Goal: Task Accomplishment & Management: Manage account settings

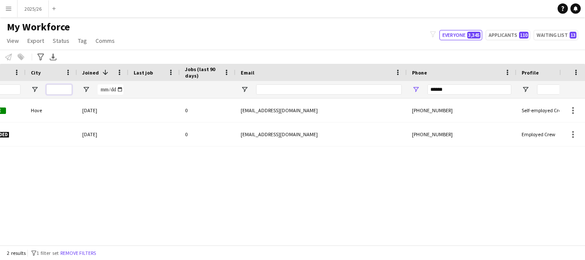
scroll to position [0, 293]
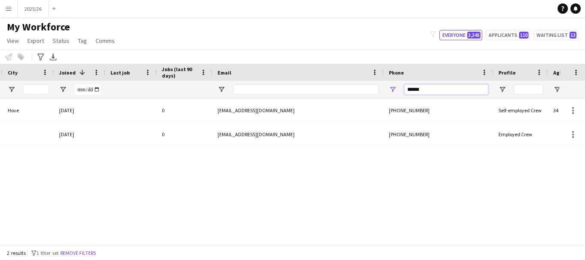
drag, startPoint x: 444, startPoint y: 92, endPoint x: 370, endPoint y: 98, distance: 74.3
click at [370, 98] on div at bounding box center [171, 89] width 929 height 17
type input "******"
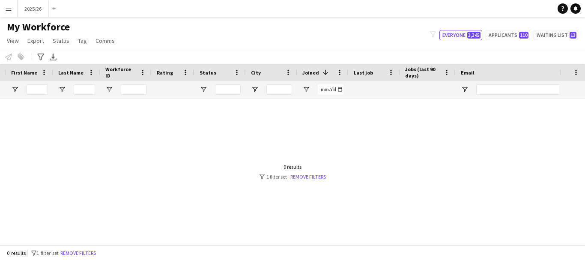
scroll to position [0, 0]
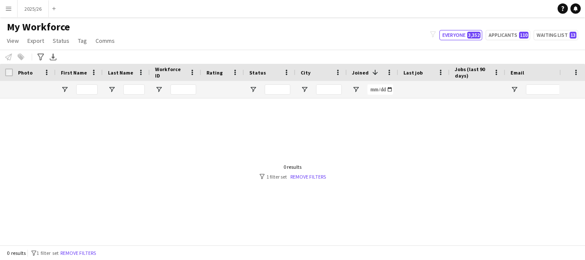
drag, startPoint x: 267, startPoint y: 238, endPoint x: 158, endPoint y: 236, distance: 109.7
click at [158, 236] on div at bounding box center [279, 169] width 559 height 140
click at [91, 91] on input "First Name Filter Input" at bounding box center [86, 89] width 21 height 10
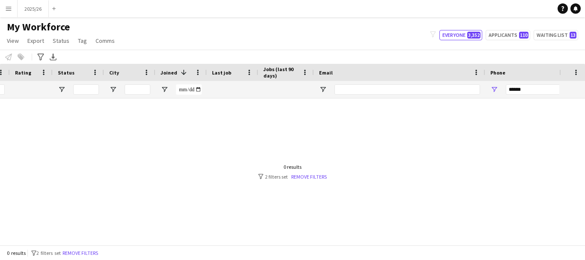
scroll to position [0, 299]
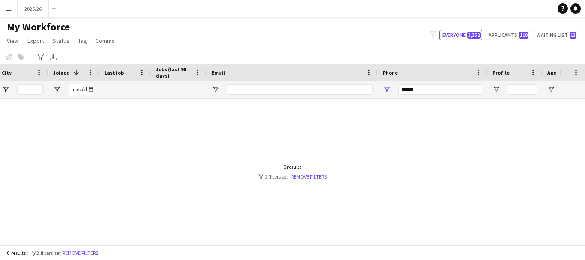
type input "******"
drag, startPoint x: 424, startPoint y: 94, endPoint x: 396, endPoint y: 99, distance: 28.7
click at [396, 99] on div "Workforce Details Rating Status City 1" at bounding box center [292, 154] width 585 height 181
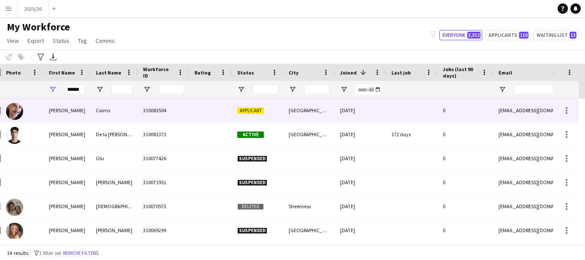
click at [143, 107] on div "310083504" at bounding box center [163, 111] width 51 height 24
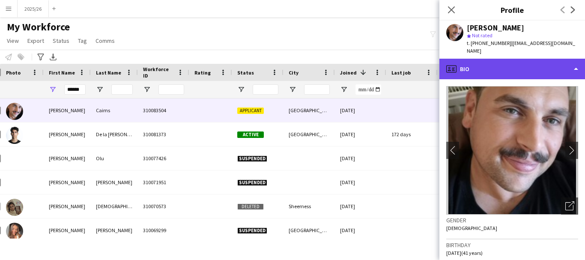
click at [518, 68] on div "profile Bio" at bounding box center [512, 69] width 146 height 21
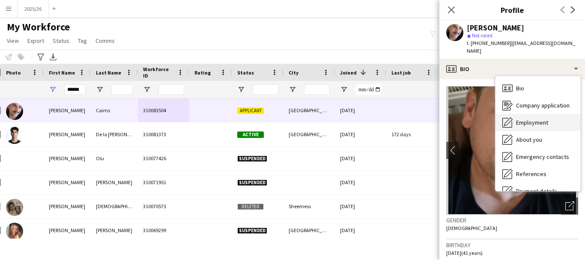
click at [534, 114] on div "Employment Employment" at bounding box center [538, 122] width 85 height 17
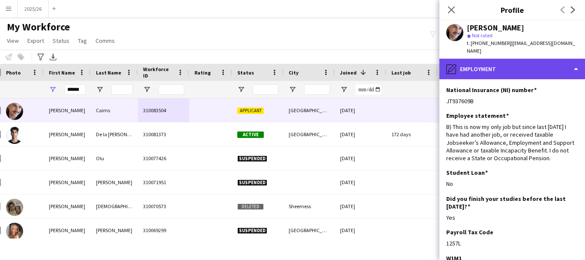
click at [541, 69] on div "pencil4 Employment" at bounding box center [512, 69] width 146 height 21
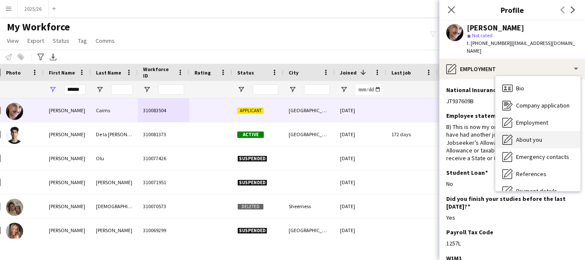
click at [560, 131] on div "About you About you" at bounding box center [538, 139] width 85 height 17
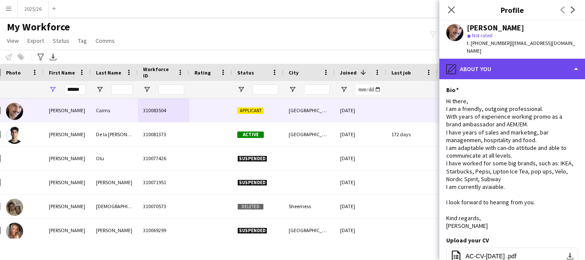
click at [520, 66] on div "pencil4 About you" at bounding box center [512, 69] width 146 height 21
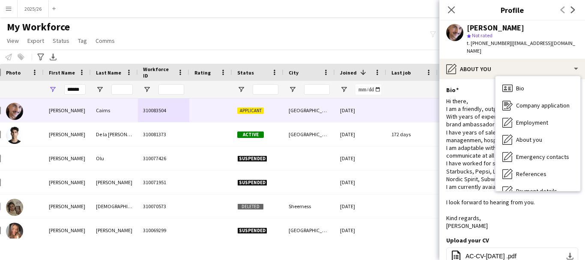
click at [476, 118] on div "Hi there, I am a friendly, outgoing professional. With years of experience work…" at bounding box center [512, 163] width 132 height 132
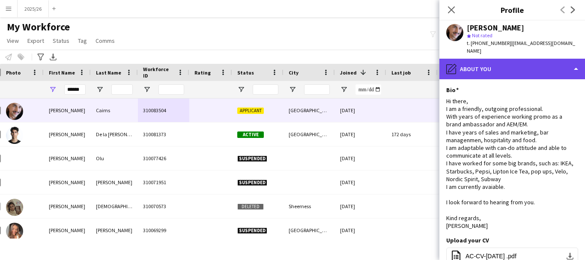
click at [518, 60] on div "pencil4 About you" at bounding box center [512, 69] width 146 height 21
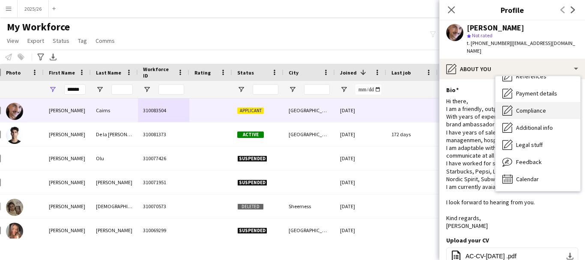
click at [534, 107] on span "Compliance" at bounding box center [531, 111] width 30 height 8
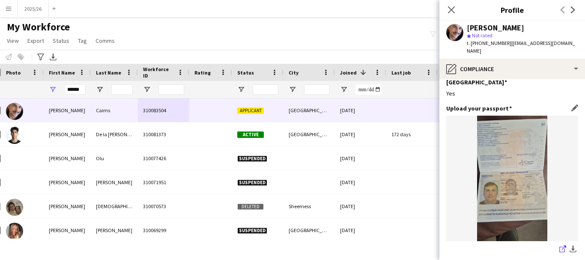
click at [559, 245] on app-icon "share-external-link-1" at bounding box center [562, 249] width 7 height 9
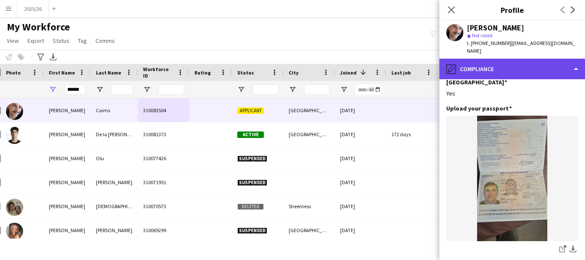
click at [508, 61] on div "pencil4 Compliance" at bounding box center [512, 69] width 146 height 21
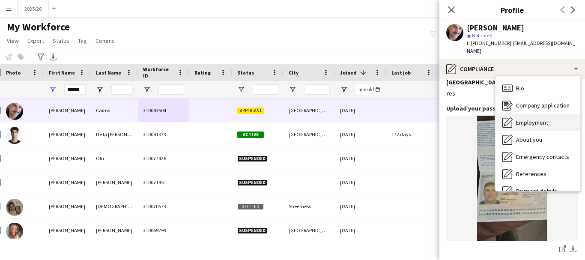
click at [546, 114] on div "Employment Employment" at bounding box center [538, 122] width 85 height 17
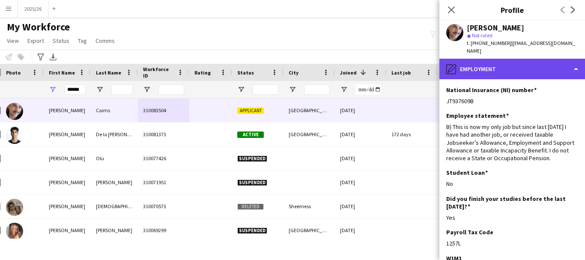
click at [543, 59] on div "pencil4 Employment" at bounding box center [512, 69] width 146 height 21
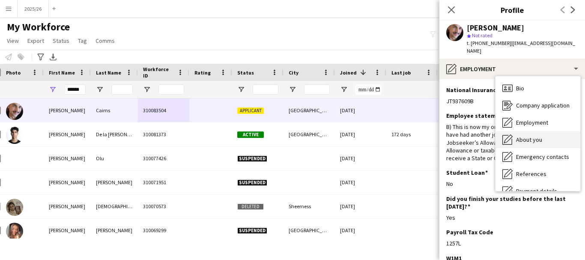
click at [559, 134] on div "About you About you" at bounding box center [538, 139] width 85 height 17
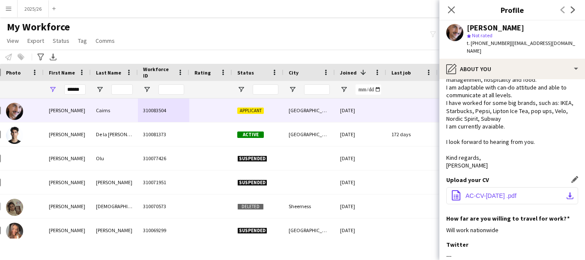
click at [503, 193] on button "office-file-sheet AC-CV-Apr 2025 .pdf download-bottom" at bounding box center [512, 195] width 132 height 17
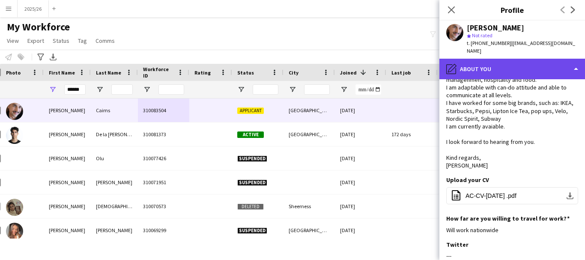
click at [559, 60] on div "pencil4 About you" at bounding box center [512, 69] width 146 height 21
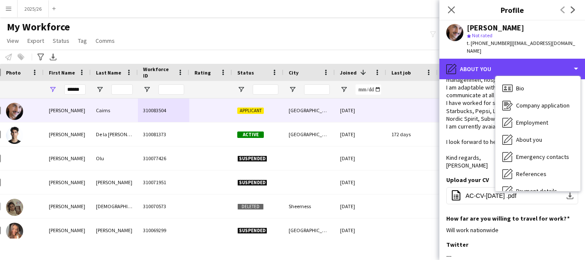
scroll to position [98, 0]
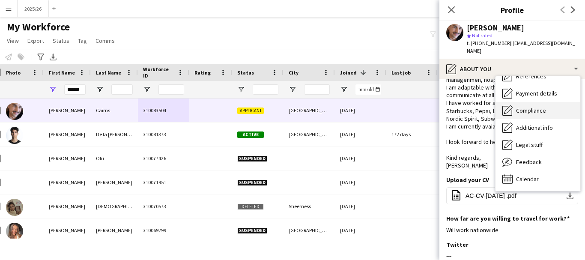
click at [541, 107] on span "Compliance" at bounding box center [531, 111] width 30 height 8
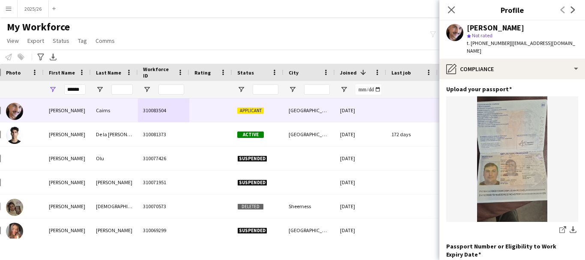
scroll to position [0, 0]
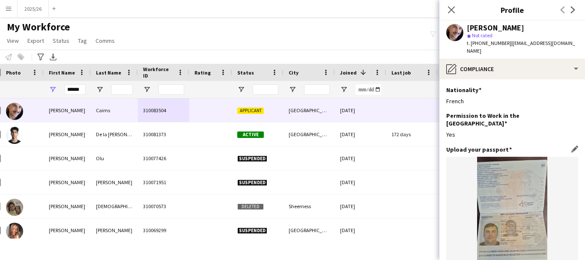
click at [571, 146] on app-icon "Edit this field" at bounding box center [574, 149] width 7 height 7
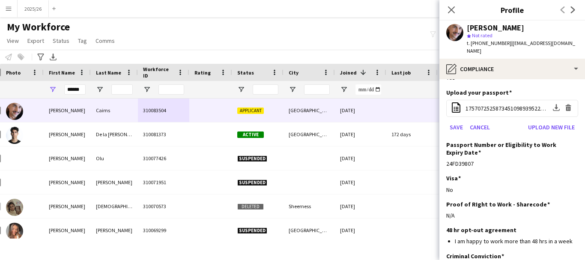
scroll to position [32, 0]
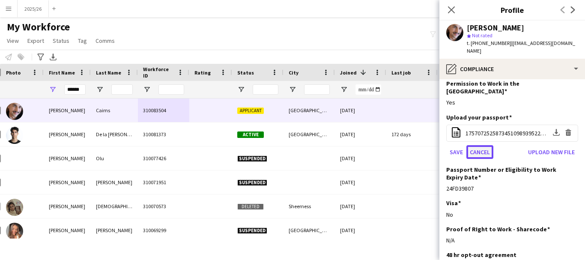
click at [484, 145] on button "Cancel" at bounding box center [479, 152] width 27 height 14
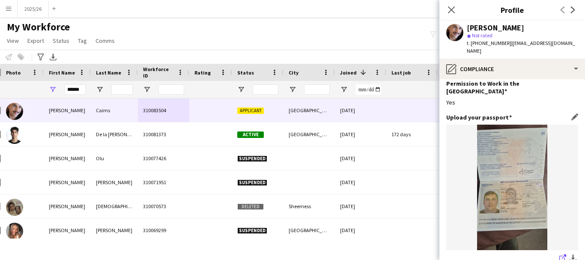
click at [559, 254] on icon "share-external-link-1" at bounding box center [562, 257] width 7 height 7
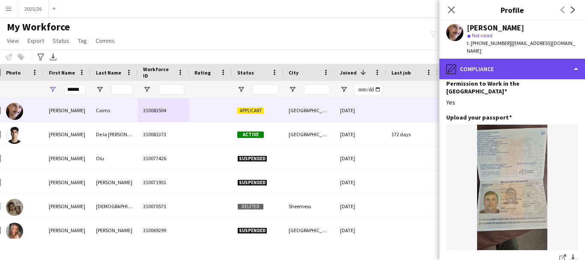
click at [558, 62] on div "pencil4 Compliance" at bounding box center [512, 69] width 146 height 21
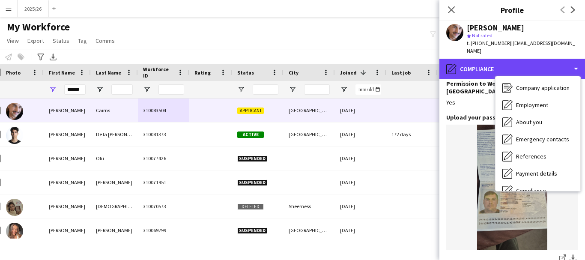
scroll to position [0, 0]
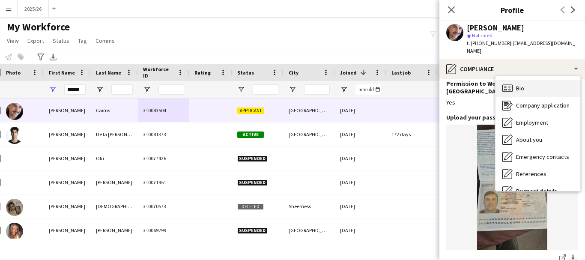
click at [536, 82] on div "Bio Bio" at bounding box center [538, 88] width 85 height 17
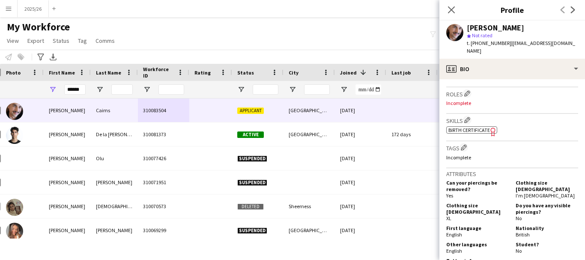
scroll to position [208, 0]
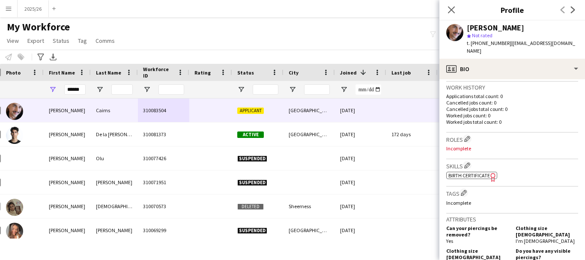
click at [473, 172] on app-spec-pill "ok-circled2 background Layer 1 cross-circle-red background Layer 1 Birth Certif…" at bounding box center [471, 175] width 51 height 7
click at [453, 10] on icon "Close pop-in" at bounding box center [451, 10] width 8 height 8
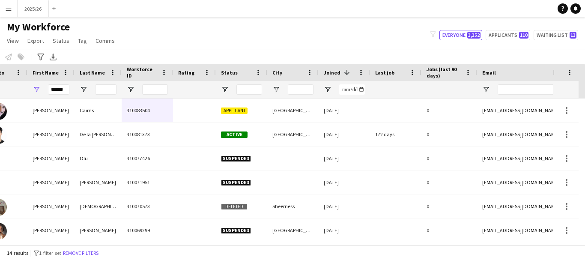
scroll to position [0, 54]
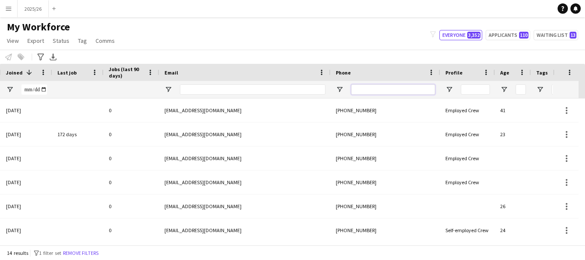
click at [392, 91] on input "Phone Filter Input" at bounding box center [393, 89] width 84 height 10
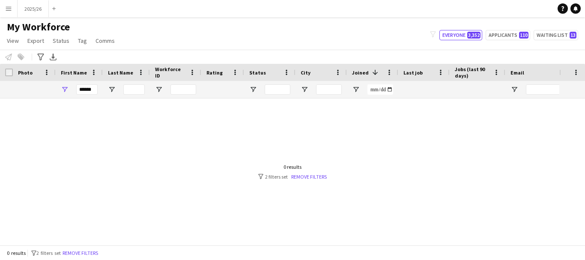
type input "******"
drag, startPoint x: 95, startPoint y: 90, endPoint x: 0, endPoint y: 91, distance: 94.7
click at [0, 91] on div at bounding box center [464, 89] width 929 height 17
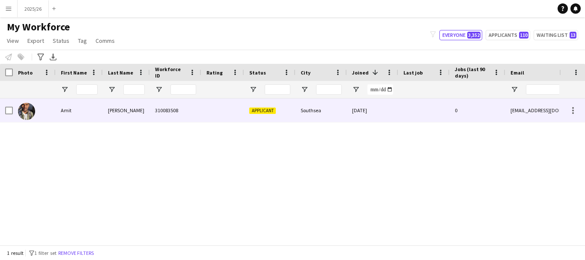
click at [232, 114] on div at bounding box center [222, 111] width 43 height 24
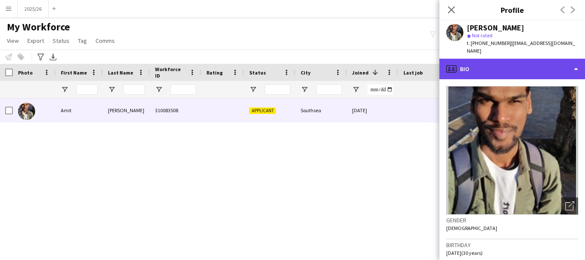
click at [532, 67] on div "profile Bio" at bounding box center [512, 69] width 146 height 21
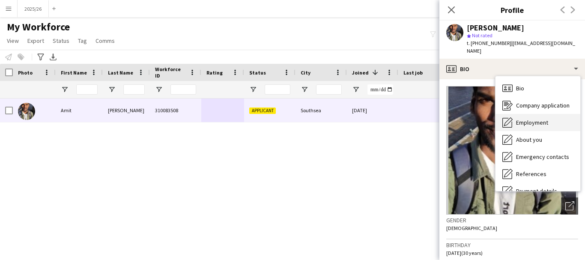
click at [531, 119] on span "Employment" at bounding box center [532, 123] width 32 height 8
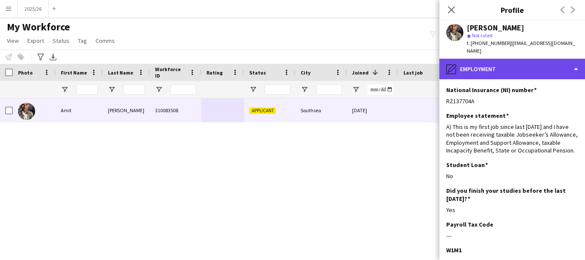
click at [506, 59] on div "pencil4 Employment" at bounding box center [512, 69] width 146 height 21
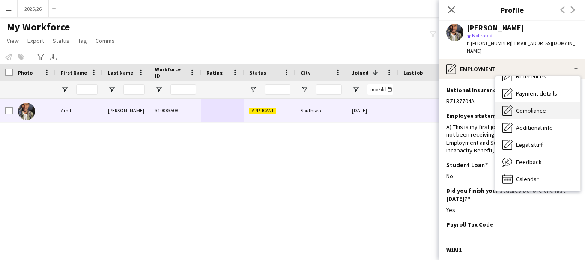
click at [536, 102] on div "Compliance Compliance" at bounding box center [538, 110] width 85 height 17
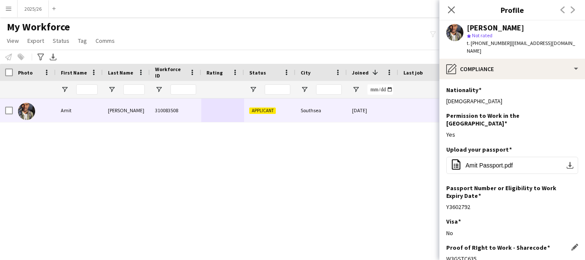
drag, startPoint x: 495, startPoint y: 245, endPoint x: 448, endPoint y: 248, distance: 47.2
click at [448, 248] on div "Proof of RIght to Work - Sharecode Edit this field W3GSTC635" at bounding box center [512, 257] width 132 height 26
copy div "W3GSTC635"
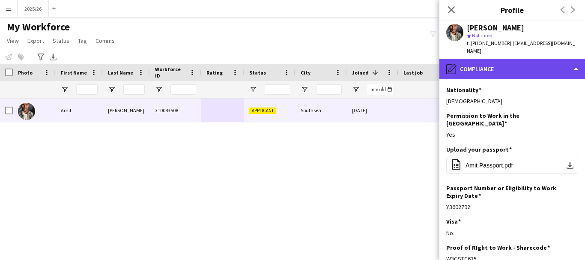
click at [535, 62] on div "pencil4 Compliance" at bounding box center [512, 69] width 146 height 21
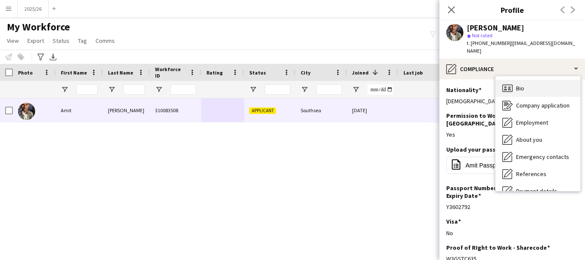
click at [535, 80] on div "Bio Bio" at bounding box center [538, 88] width 85 height 17
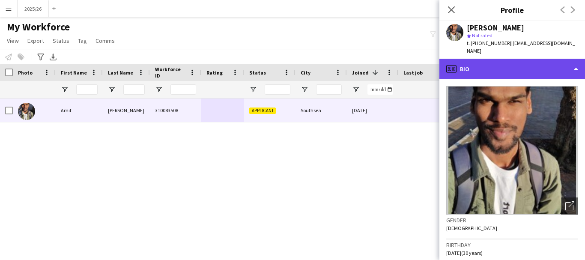
click at [521, 63] on div "profile Bio" at bounding box center [512, 69] width 146 height 21
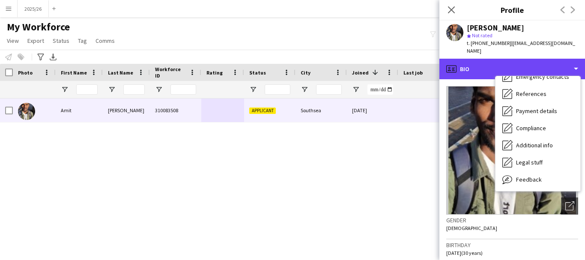
scroll to position [98, 0]
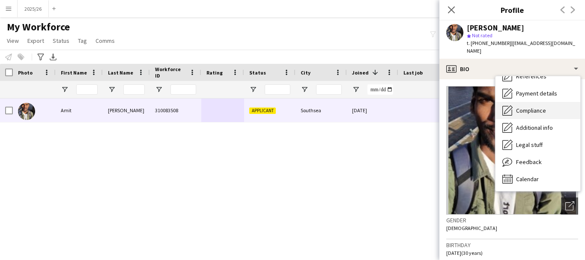
click at [538, 107] on span "Compliance" at bounding box center [531, 111] width 30 height 8
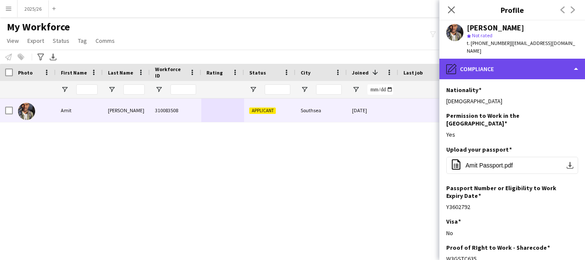
click at [520, 69] on div "pencil4 Compliance" at bounding box center [512, 69] width 146 height 21
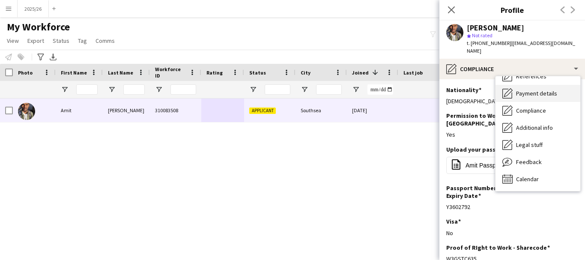
click at [576, 92] on div "Payment details Payment details" at bounding box center [538, 93] width 85 height 17
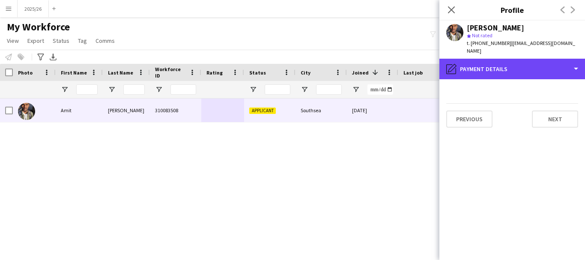
click at [567, 61] on div "pencil4 Payment details" at bounding box center [512, 69] width 146 height 21
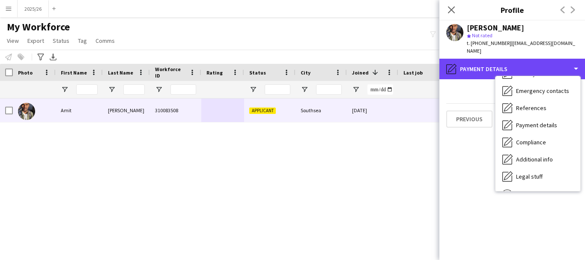
scroll to position [0, 0]
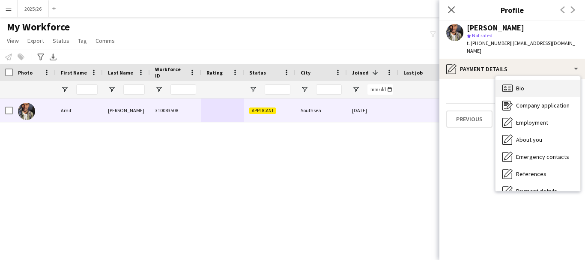
click at [562, 80] on div "Bio Bio" at bounding box center [538, 88] width 85 height 17
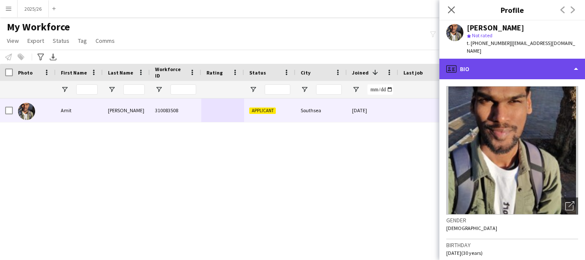
click at [497, 59] on div "profile Bio" at bounding box center [512, 69] width 146 height 21
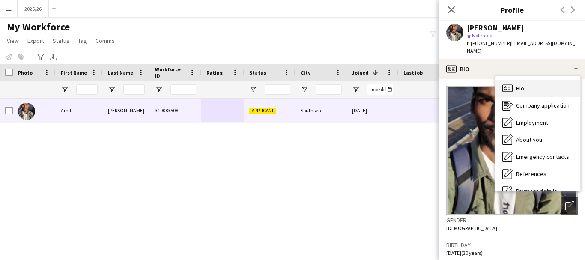
click at [544, 81] on div "Bio Bio" at bounding box center [538, 88] width 85 height 17
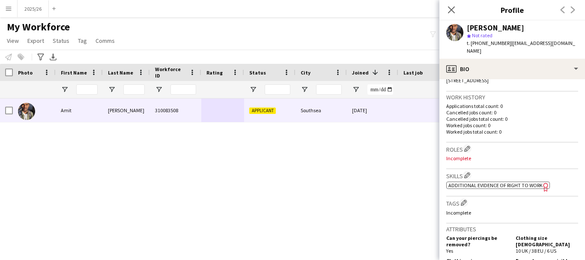
scroll to position [208, 0]
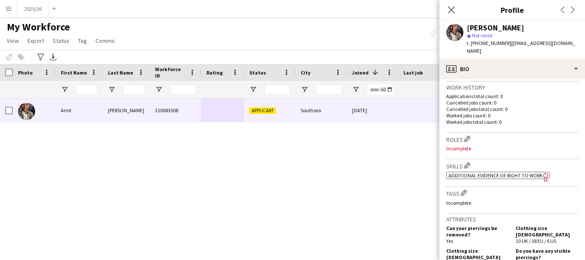
click at [500, 172] on span "Additional evidence of Right to Work" at bounding box center [495, 175] width 94 height 6
click at [469, 162] on app-icon "Edit crew company skills" at bounding box center [467, 165] width 6 height 6
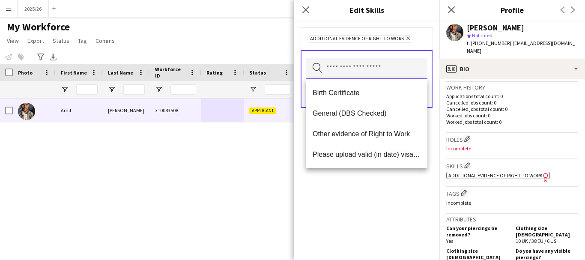
click at [364, 68] on input "text" at bounding box center [367, 68] width 122 height 21
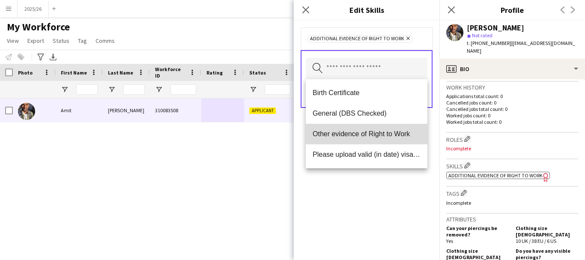
click at [378, 138] on span "Other evidence of Right to Work" at bounding box center [367, 134] width 108 height 8
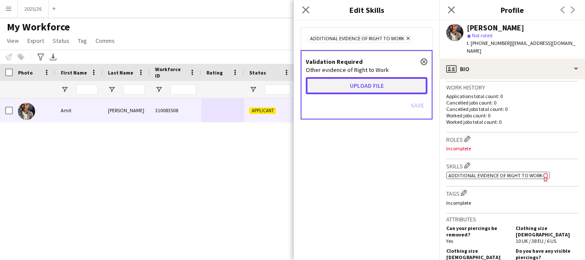
click at [361, 89] on button "Upload file" at bounding box center [367, 85] width 122 height 17
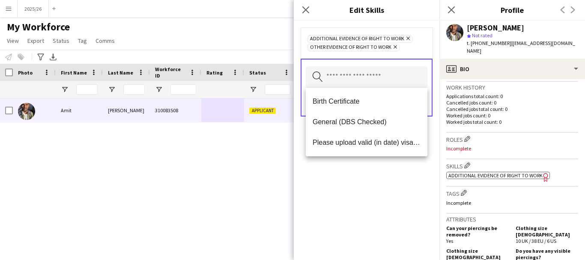
click at [376, 193] on div "Additional evidence of Right to Work Remove Other evidence of Right to Work Rem…" at bounding box center [367, 140] width 146 height 239
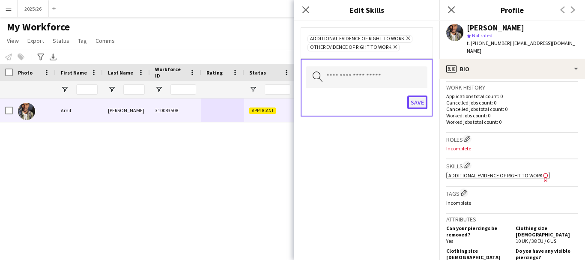
click at [419, 100] on button "Save" at bounding box center [417, 103] width 20 height 14
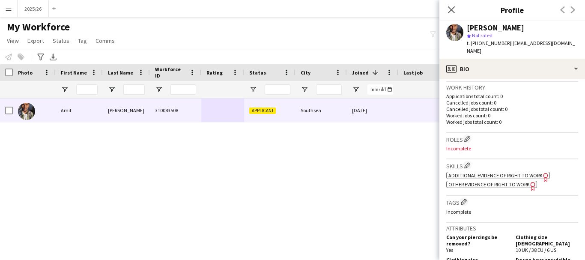
click at [481, 181] on span "Other evidence of Right to Work" at bounding box center [488, 184] width 81 height 6
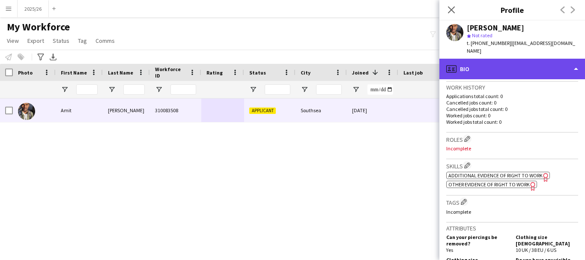
click at [495, 61] on div "profile Bio" at bounding box center [512, 69] width 146 height 21
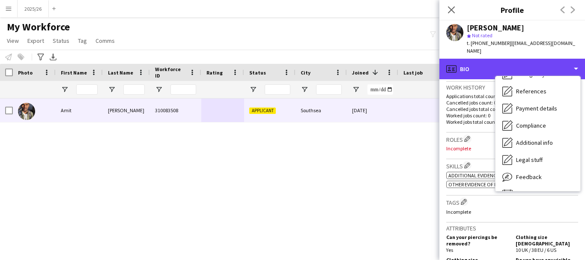
scroll to position [98, 0]
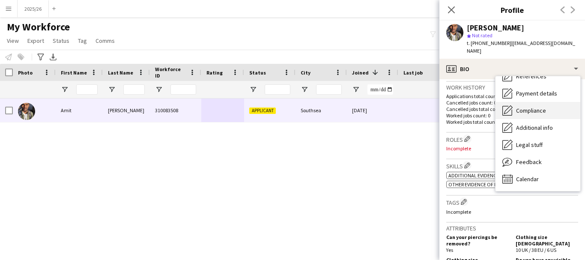
click at [530, 107] on div "Compliance Compliance" at bounding box center [538, 110] width 85 height 17
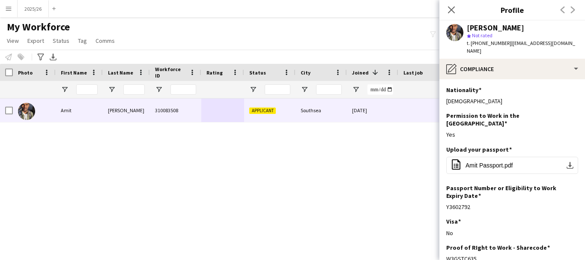
scroll to position [158, 0]
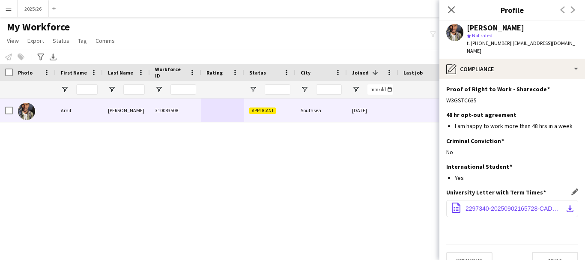
click at [522, 205] on span "2297340-20250902165728-CADD.pdf" at bounding box center [514, 208] width 97 height 7
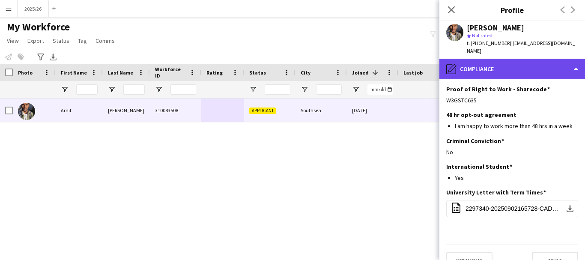
click at [472, 64] on div "pencil4 Compliance" at bounding box center [512, 69] width 146 height 21
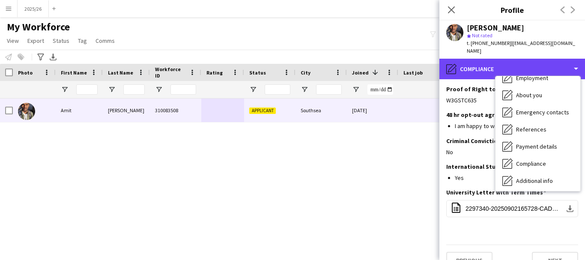
scroll to position [38, 0]
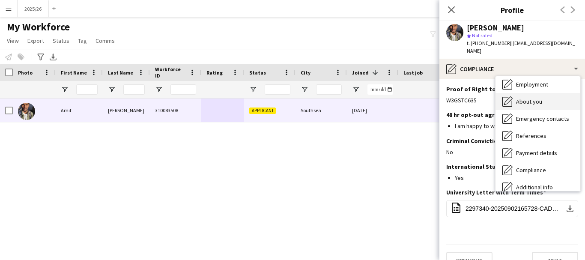
click at [534, 93] on div "About you About you" at bounding box center [538, 101] width 85 height 17
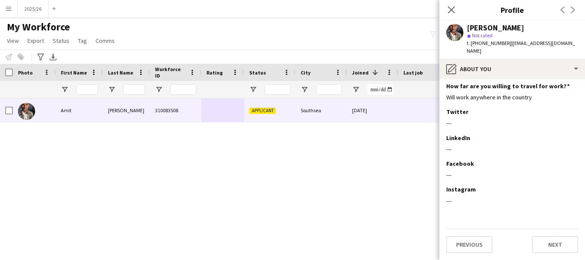
scroll to position [0, 0]
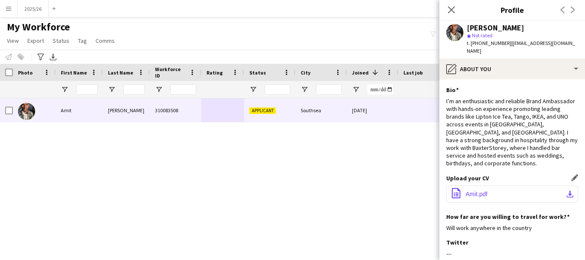
click at [518, 185] on button "office-file-sheet Amit.pdf download-bottom" at bounding box center [512, 193] width 132 height 17
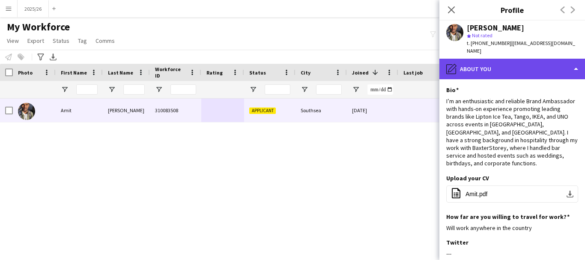
click at [493, 69] on div "pencil4 About you" at bounding box center [512, 69] width 146 height 21
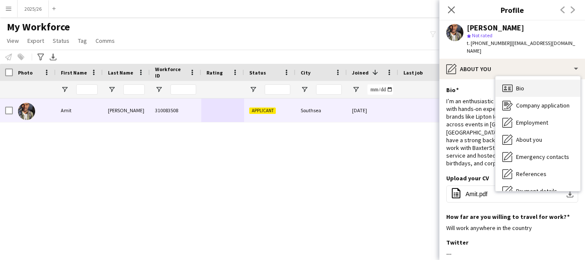
click at [533, 84] on div "Bio Bio" at bounding box center [538, 88] width 85 height 17
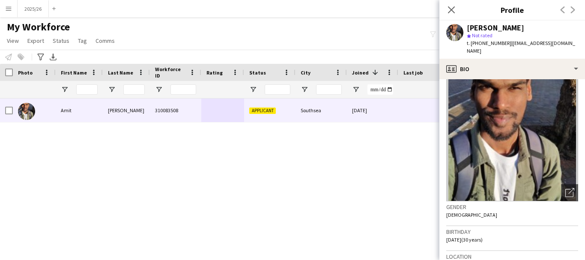
scroll to position [178, 0]
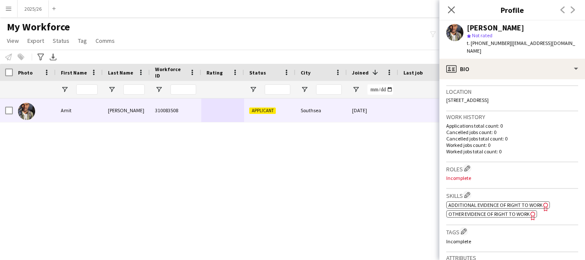
click at [506, 191] on h3 "Skills Edit crew company skills" at bounding box center [512, 195] width 132 height 9
click at [506, 202] on span "Additional evidence of Right to Work" at bounding box center [495, 205] width 94 height 6
click at [475, 211] on span "Other evidence of Right to Work" at bounding box center [488, 214] width 81 height 6
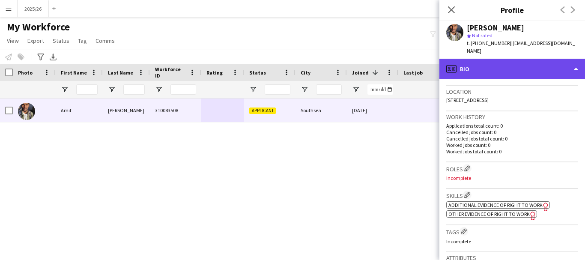
click at [466, 60] on div "profile Bio" at bounding box center [512, 69] width 146 height 21
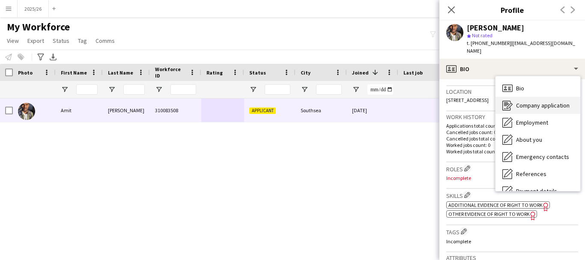
click at [530, 102] on span "Company application" at bounding box center [543, 106] width 54 height 8
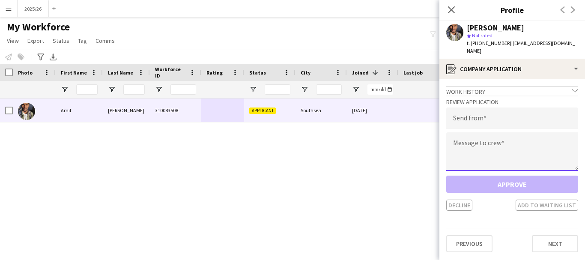
click at [501, 147] on textarea at bounding box center [512, 151] width 132 height 39
paste textarea "**********"
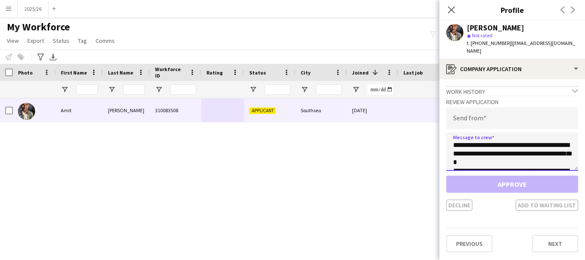
scroll to position [176, 0]
type textarea "**********"
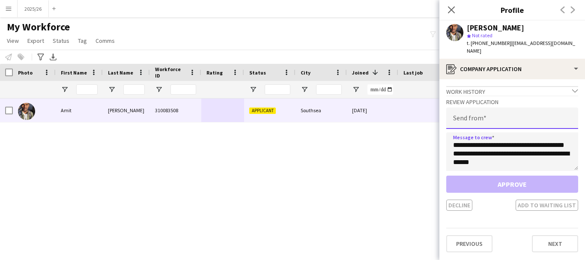
click at [496, 116] on input "email" at bounding box center [512, 118] width 132 height 21
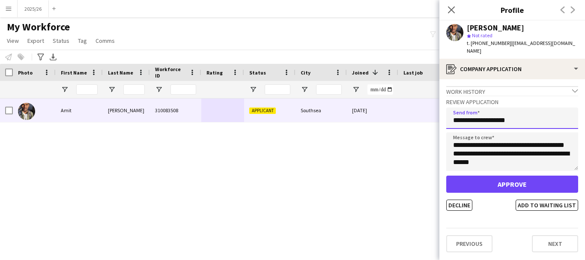
type input "**********"
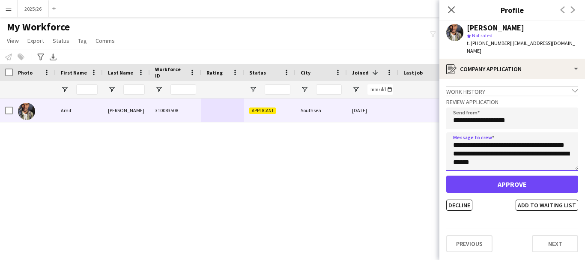
scroll to position [0, 0]
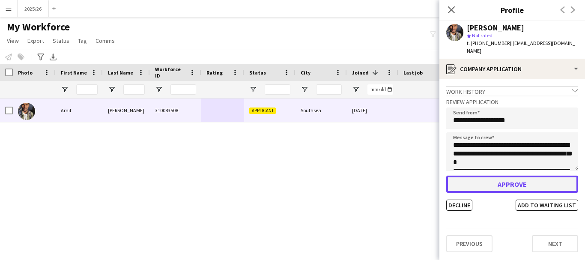
click at [524, 176] on button "Approve" at bounding box center [512, 184] width 132 height 17
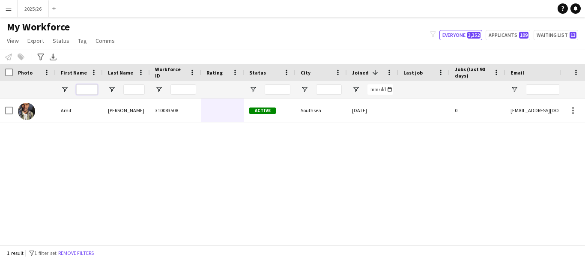
click at [85, 89] on input "First Name Filter Input" at bounding box center [86, 89] width 21 height 10
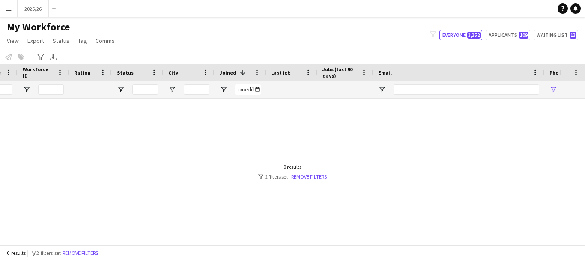
scroll to position [0, 195]
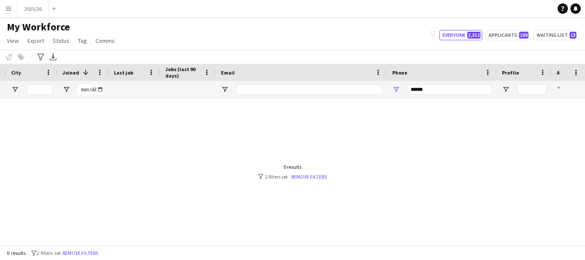
type input "******"
drag, startPoint x: 432, startPoint y: 93, endPoint x: 321, endPoint y: 114, distance: 112.5
click at [323, 114] on div "Workforce Details Status City Joined 1" at bounding box center [292, 154] width 585 height 181
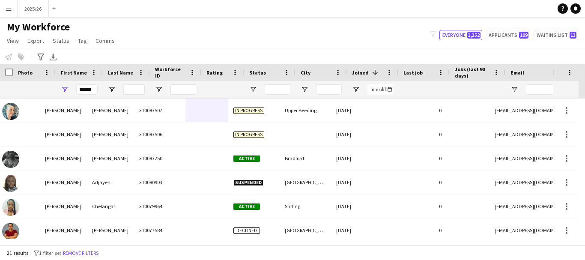
scroll to position [0, 0]
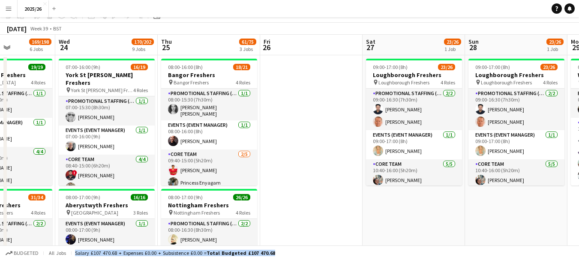
scroll to position [3, 0]
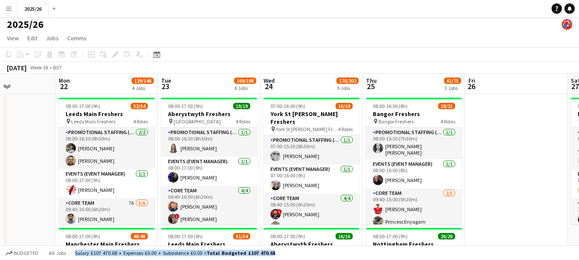
drag, startPoint x: 211, startPoint y: 169, endPoint x: 451, endPoint y: 167, distance: 240.7
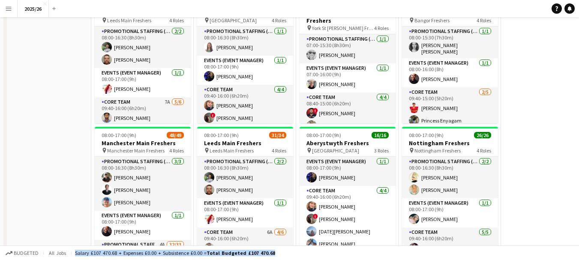
scroll to position [0, 0]
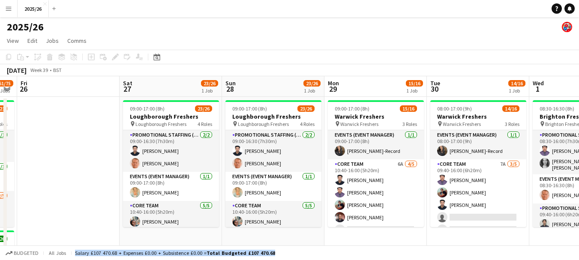
drag, startPoint x: 394, startPoint y: 162, endPoint x: 81, endPoint y: 145, distance: 312.7
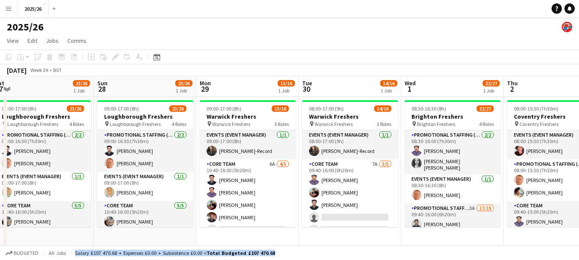
scroll to position [0, 297]
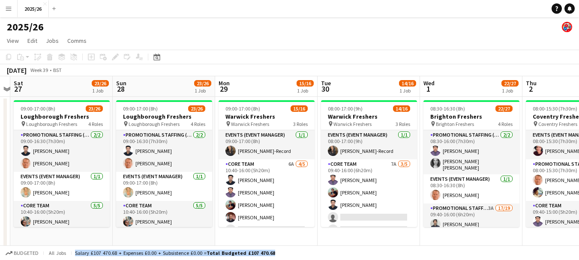
drag, startPoint x: 457, startPoint y: 147, endPoint x: 99, endPoint y: 164, distance: 358.5
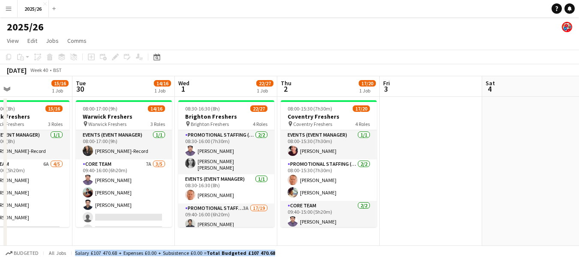
drag, startPoint x: 504, startPoint y: 172, endPoint x: 464, endPoint y: 161, distance: 41.9
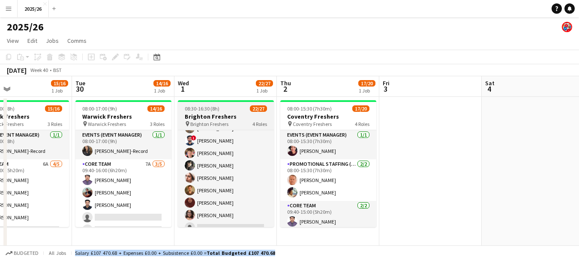
scroll to position [305, 0]
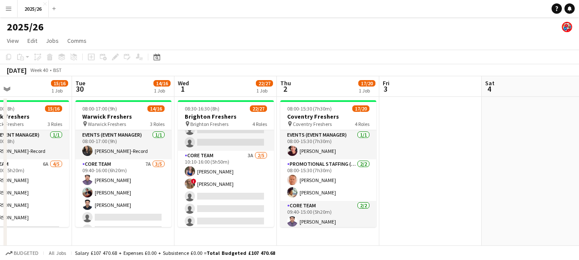
click at [450, 40] on app-page-menu "View Day view expanded Day view collapsed Month view Date picker Jump to today …" at bounding box center [289, 41] width 579 height 16
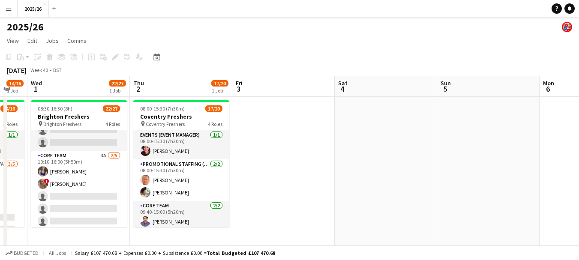
drag, startPoint x: 506, startPoint y: 152, endPoint x: 250, endPoint y: 144, distance: 255.8
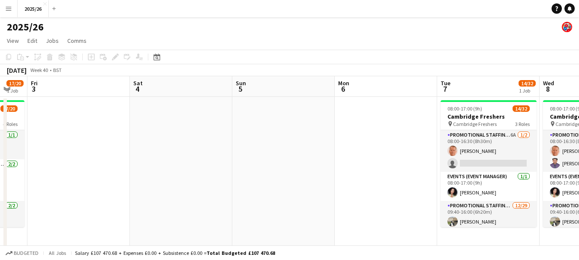
scroll to position [0, 286]
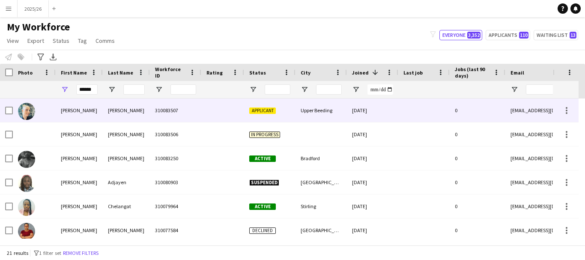
click at [296, 115] on div "Upper Beeding" at bounding box center [321, 111] width 51 height 24
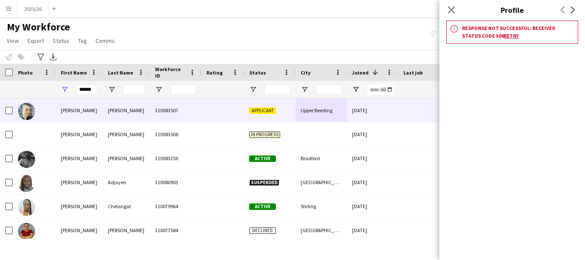
drag, startPoint x: 490, startPoint y: 36, endPoint x: 515, endPoint y: 48, distance: 27.8
click at [515, 48] on app-crew-profile "Close pop-in Profile Previous Next notification Response not successful: Receiv…" at bounding box center [512, 130] width 146 height 260
click at [504, 33] on link "Retry" at bounding box center [511, 36] width 15 height 6
click at [504, 36] on link "Retry" at bounding box center [511, 36] width 15 height 6
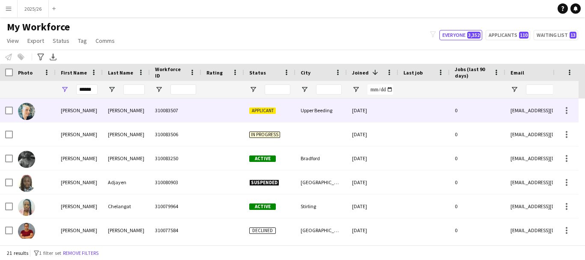
click at [227, 99] on div at bounding box center [222, 111] width 43 height 24
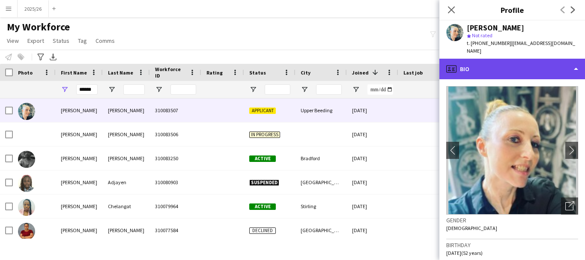
click at [500, 59] on div "profile Bio" at bounding box center [512, 69] width 146 height 21
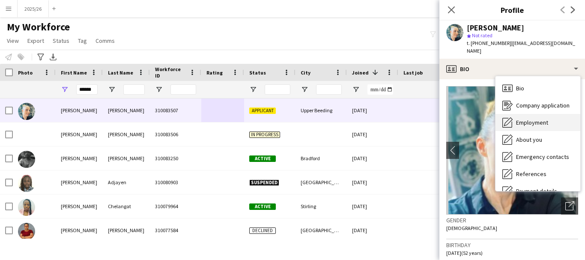
click at [557, 114] on div "Employment Employment" at bounding box center [538, 122] width 85 height 17
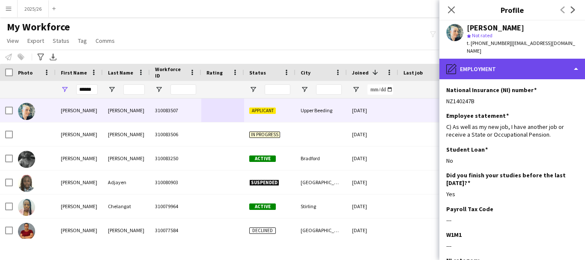
click at [546, 65] on div "pencil4 Employment" at bounding box center [512, 69] width 146 height 21
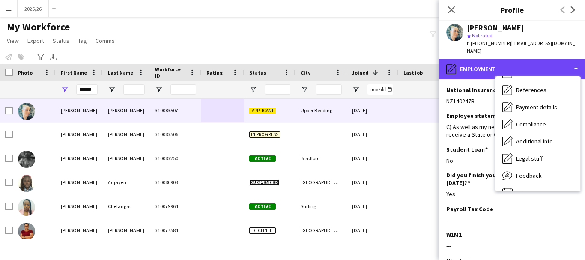
scroll to position [98, 0]
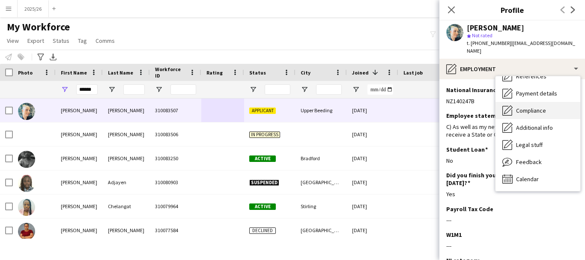
click at [547, 102] on div "Compliance Compliance" at bounding box center [538, 110] width 85 height 17
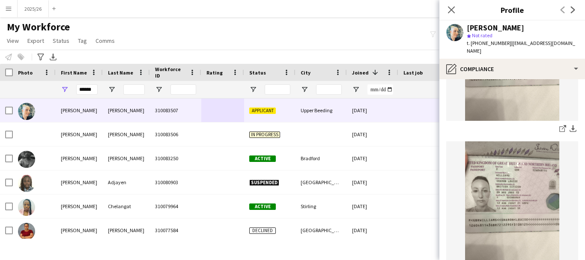
scroll to position [158, 0]
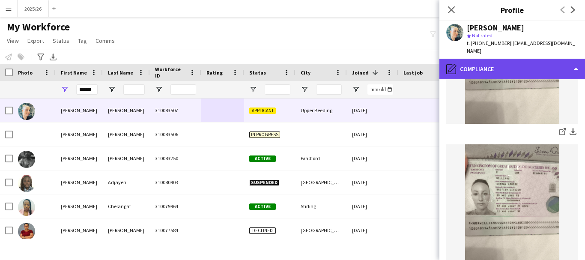
click at [490, 60] on div "pencil4 Compliance" at bounding box center [512, 69] width 146 height 21
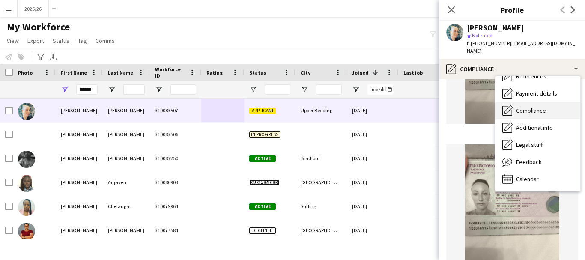
click at [554, 107] on div "Compliance Compliance" at bounding box center [538, 110] width 85 height 17
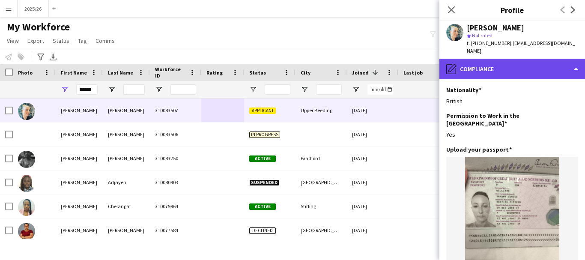
click at [555, 59] on div "pencil4 Compliance" at bounding box center [512, 69] width 146 height 21
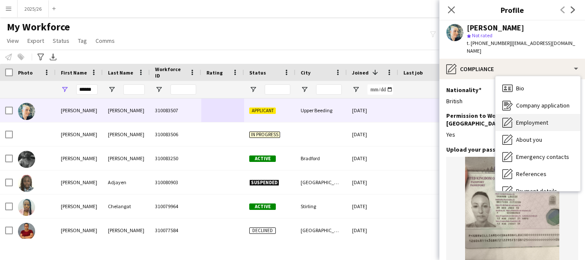
click at [542, 119] on span "Employment" at bounding box center [532, 123] width 32 height 8
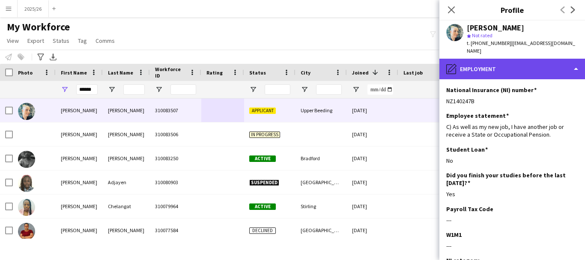
click at [535, 64] on div "pencil4 Employment" at bounding box center [512, 69] width 146 height 21
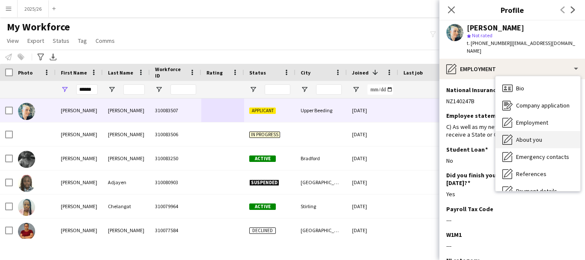
click at [549, 131] on div "About you About you" at bounding box center [538, 139] width 85 height 17
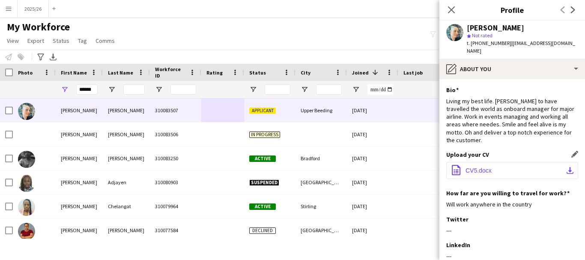
click at [530, 162] on button "office-file-sheet CV5.docx download-bottom" at bounding box center [512, 170] width 132 height 17
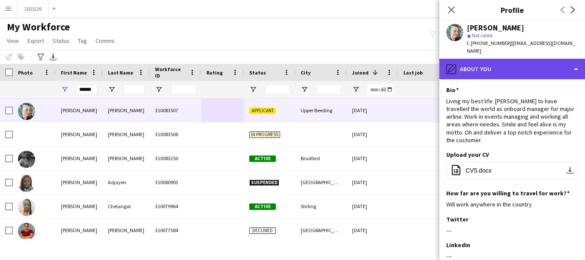
click at [490, 59] on div "pencil4 About you" at bounding box center [512, 69] width 146 height 21
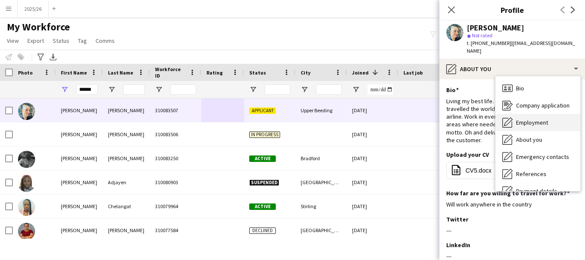
click at [540, 119] on span "Employment" at bounding box center [532, 123] width 32 height 8
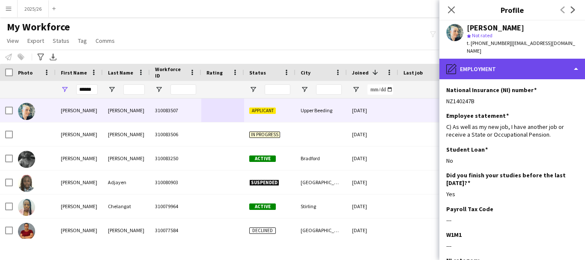
click at [502, 66] on div "pencil4 Employment" at bounding box center [512, 69] width 146 height 21
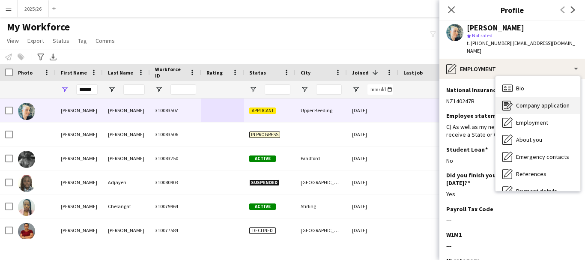
click at [523, 102] on span "Company application" at bounding box center [543, 106] width 54 height 8
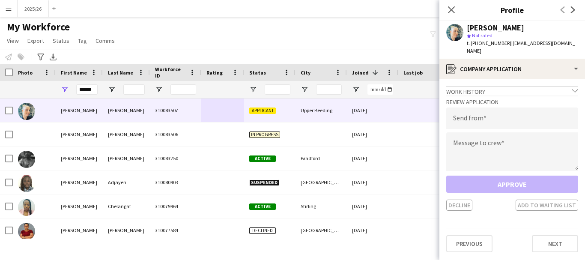
click at [490, 122] on div "Review Application Send from Message to crew Approve Decline Add to waiting list" at bounding box center [512, 153] width 132 height 115
click at [477, 108] on input "email" at bounding box center [512, 118] width 132 height 21
type input "**********"
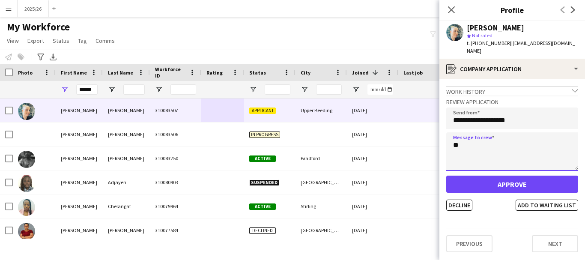
type textarea "*"
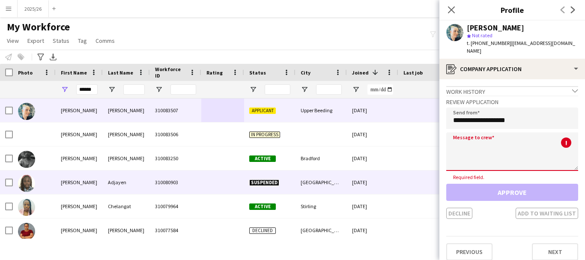
paste textarea "**********"
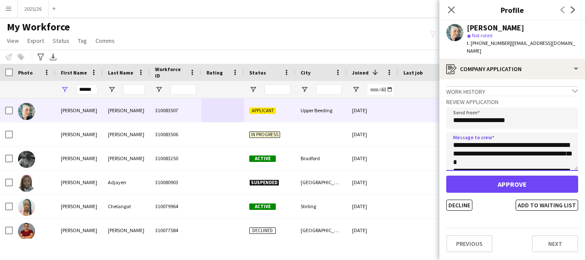
scroll to position [176, 0]
type textarea "**********"
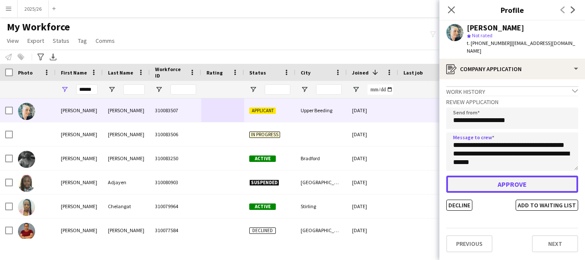
click at [550, 176] on button "Approve" at bounding box center [512, 184] width 132 height 17
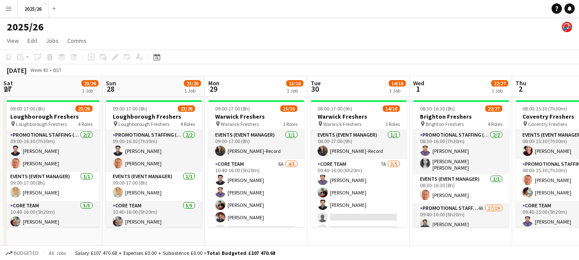
click at [286, 71] on div "[DATE] Week 40 • BST" at bounding box center [289, 70] width 579 height 12
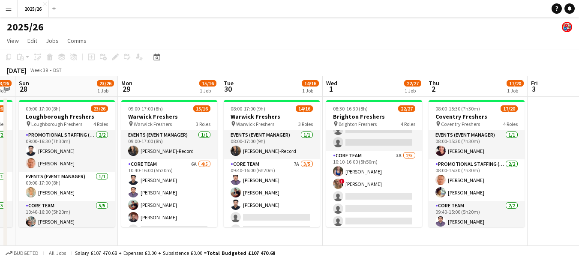
drag, startPoint x: 74, startPoint y: 149, endPoint x: 192, endPoint y: 147, distance: 117.8
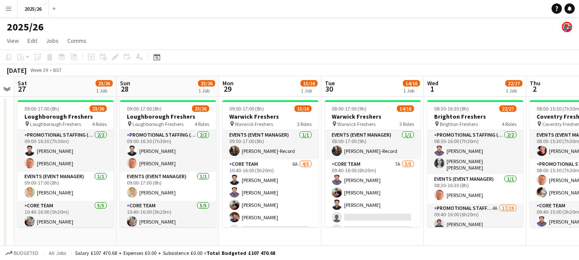
scroll to position [0, 174]
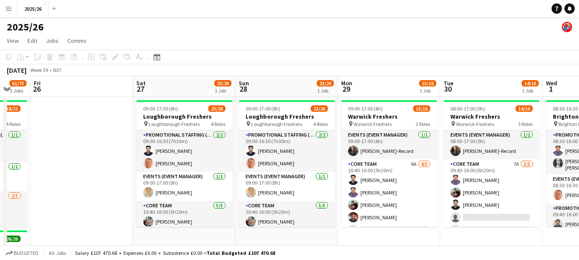
drag, startPoint x: 156, startPoint y: 191, endPoint x: 254, endPoint y: 192, distance: 98.5
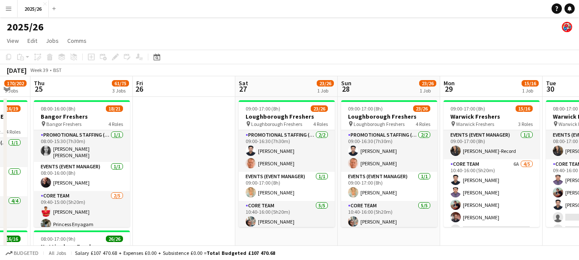
drag, startPoint x: 289, startPoint y: 187, endPoint x: 295, endPoint y: 185, distance: 6.2
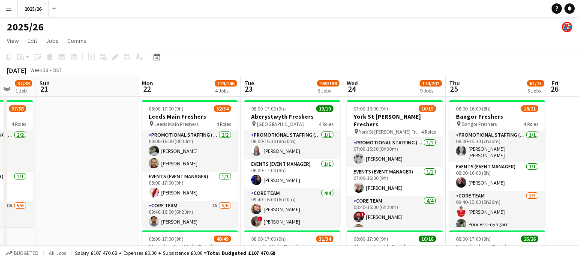
drag, startPoint x: 140, startPoint y: 178, endPoint x: 481, endPoint y: 182, distance: 340.6
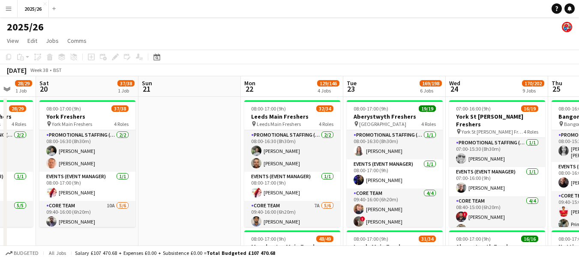
scroll to position [0, 242]
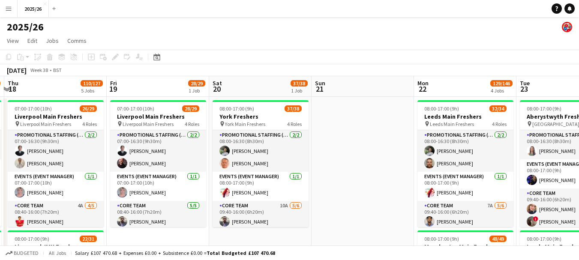
drag, startPoint x: 115, startPoint y: 169, endPoint x: 362, endPoint y: 153, distance: 246.8
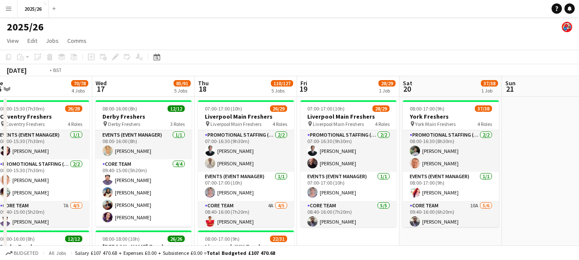
scroll to position [0, 200]
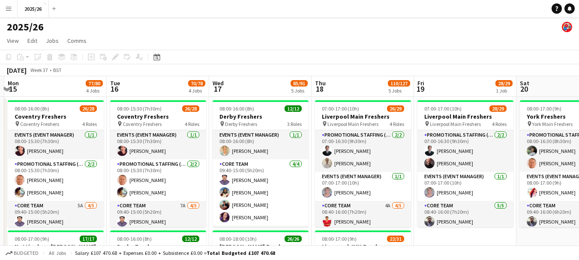
drag, startPoint x: 281, startPoint y: 175, endPoint x: 494, endPoint y: 180, distance: 213.4
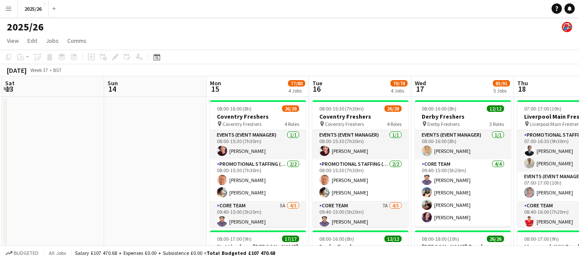
drag, startPoint x: 221, startPoint y: 194, endPoint x: 423, endPoint y: 173, distance: 203.2
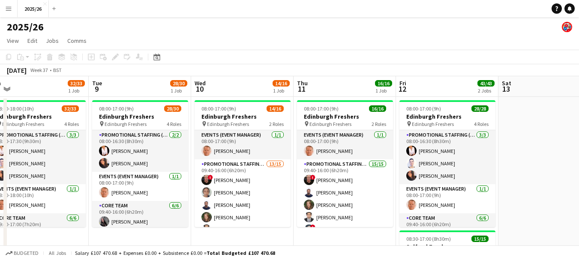
scroll to position [0, 291]
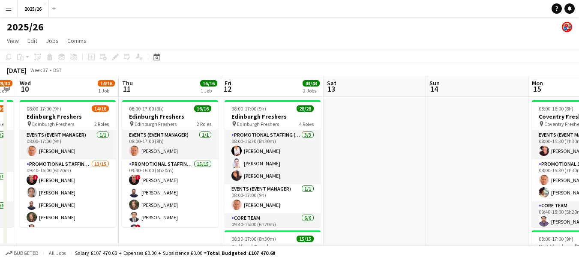
drag, startPoint x: 108, startPoint y: 195, endPoint x: 406, endPoint y: 159, distance: 300.7
drag, startPoint x: 368, startPoint y: 141, endPoint x: 232, endPoint y: 146, distance: 135.5
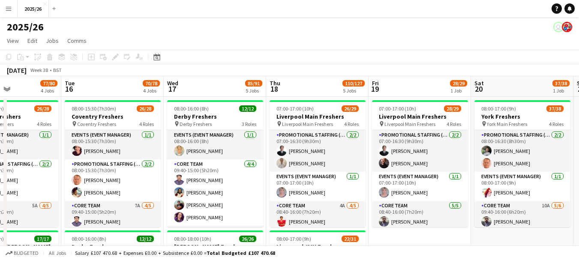
drag, startPoint x: 377, startPoint y: 139, endPoint x: 91, endPoint y: 194, distance: 291.3
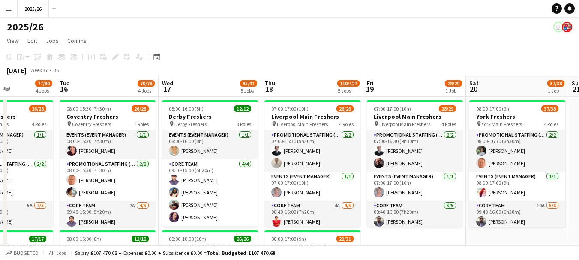
drag, startPoint x: 421, startPoint y: 208, endPoint x: 256, endPoint y: 193, distance: 166.1
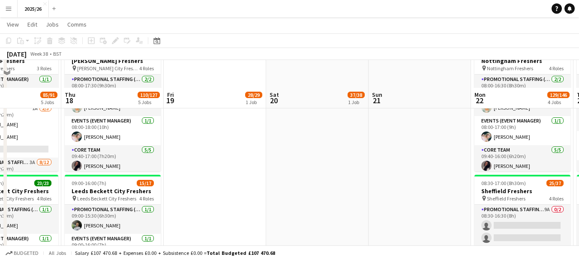
scroll to position [343, 0]
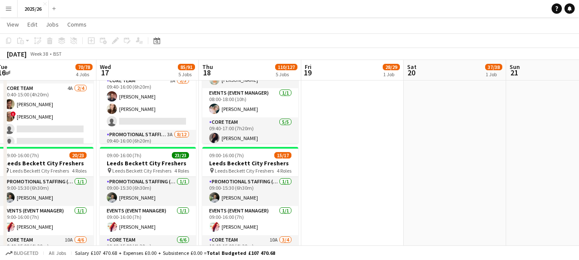
drag, startPoint x: 182, startPoint y: 139, endPoint x: 366, endPoint y: 128, distance: 184.1
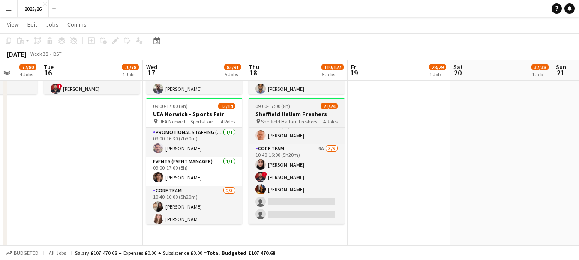
scroll to position [71, 0]
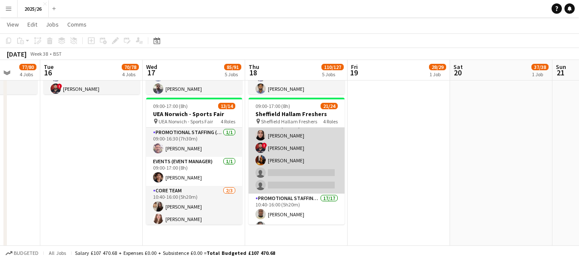
click at [315, 146] on app-card-role "Core Team 9A 3/5 10:40-16:00 (5h20m) Leyla Khan ! Samarth Raj Bryony Whitfield …" at bounding box center [296, 154] width 96 height 79
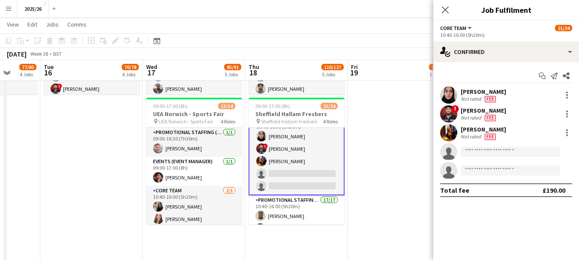
scroll to position [72, 0]
click at [487, 134] on div "1.4km" at bounding box center [491, 136] width 17 height 7
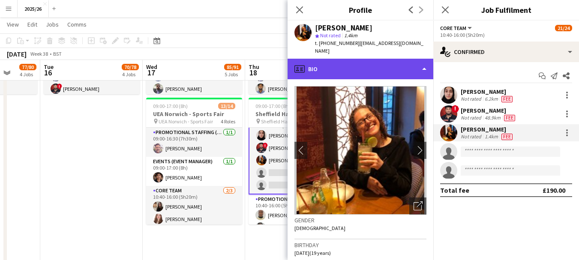
click at [399, 66] on div "profile Bio" at bounding box center [360, 69] width 146 height 21
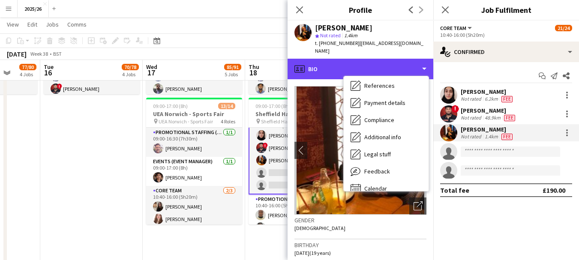
scroll to position [98, 0]
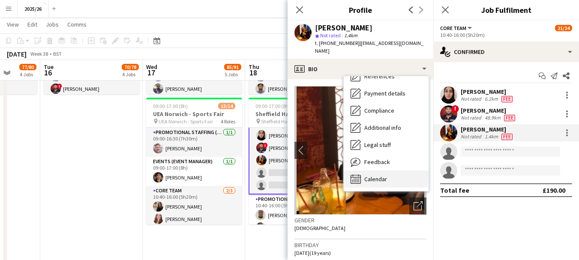
click at [379, 170] on div "Calendar Calendar" at bounding box center [386, 178] width 85 height 17
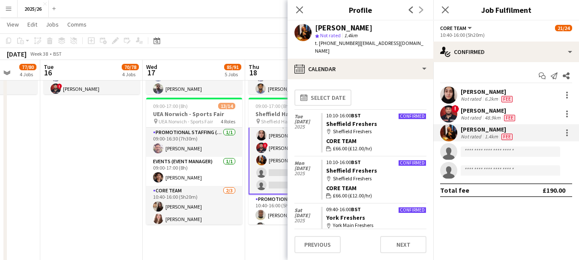
click at [394, 79] on app-calendar-tab "calendar-full Select date Tue 23 Sep 2025 Confirmed 10:10-16:00 BST Sheffield F…" at bounding box center [360, 169] width 146 height 181
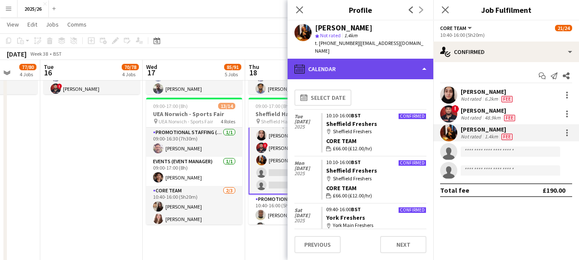
click at [398, 70] on div "calendar-full Calendar" at bounding box center [360, 69] width 146 height 21
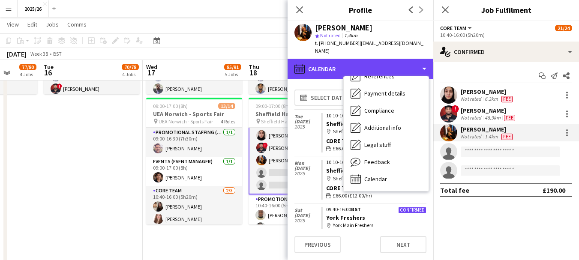
scroll to position [0, 0]
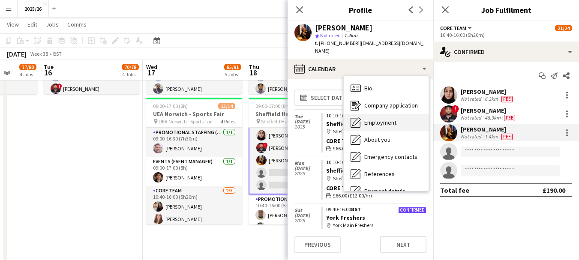
click at [387, 119] on span "Employment" at bounding box center [380, 123] width 32 height 8
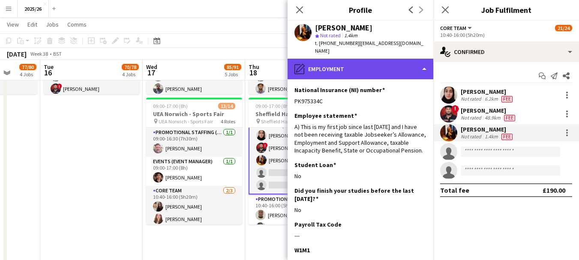
click at [372, 64] on div "pencil4 Employment" at bounding box center [360, 69] width 146 height 21
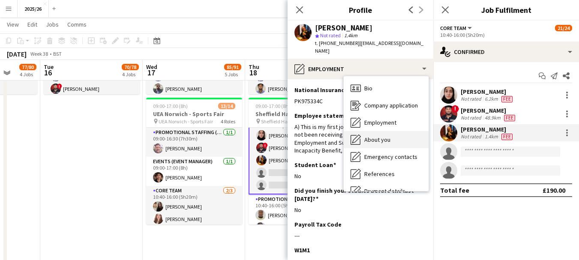
click at [377, 131] on div "About you About you" at bounding box center [386, 139] width 85 height 17
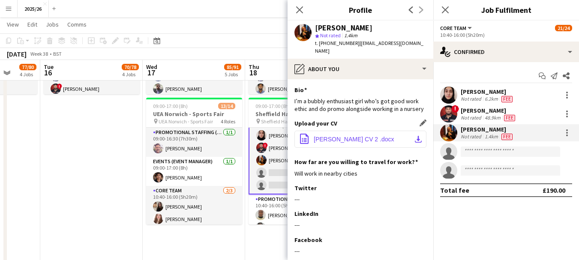
click at [371, 138] on span "Bryony Whitfield CV 2 .docx" at bounding box center [354, 139] width 81 height 7
click at [117, 158] on app-date-cell "08:00-15:30 (7h30m) 26/28 Coventry Freshers pin Coventry Freshers 4 Roles Event…" at bounding box center [91, 155] width 102 height 1164
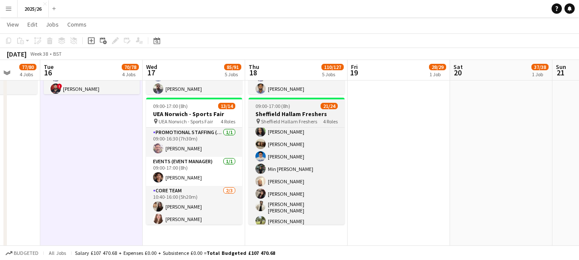
scroll to position [268, 0]
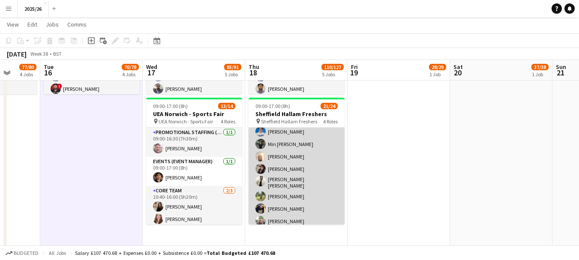
click at [308, 187] on app-card-role "Promotional Staffing (Brand Ambassadors) 17/17 10:40-16:00 (5h20m) David Obi Ay…" at bounding box center [296, 113] width 96 height 233
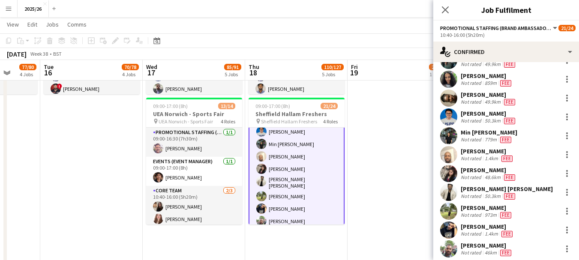
scroll to position [147, 0]
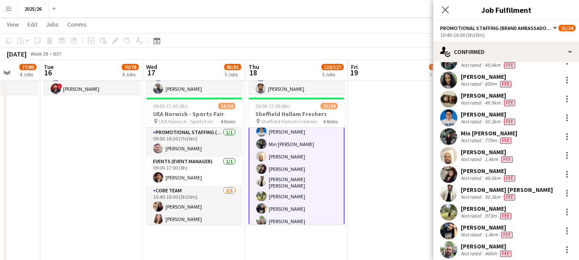
click at [530, 185] on div "ASWIN KATTIL PARAMBATH Not rated 50.3km Fee" at bounding box center [506, 193] width 146 height 17
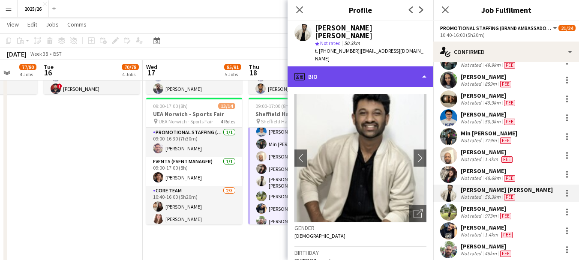
click at [381, 69] on div "profile Bio" at bounding box center [360, 76] width 146 height 21
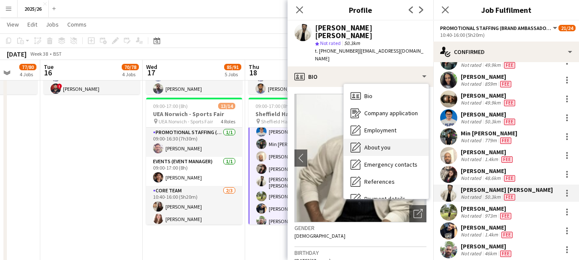
click at [397, 139] on div "About you About you" at bounding box center [386, 147] width 85 height 17
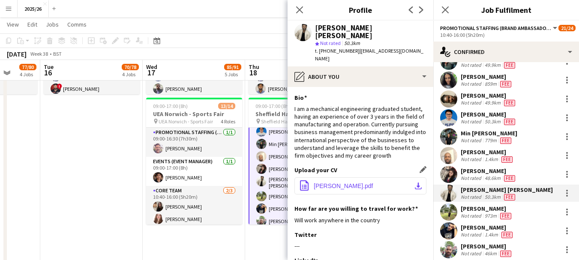
click at [378, 177] on button "office-file-sheet CV-ASWIN.pdf download-bottom" at bounding box center [360, 185] width 132 height 17
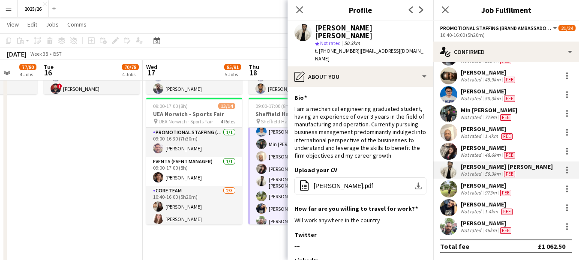
click at [470, 212] on div "Not rated" at bounding box center [471, 211] width 22 height 7
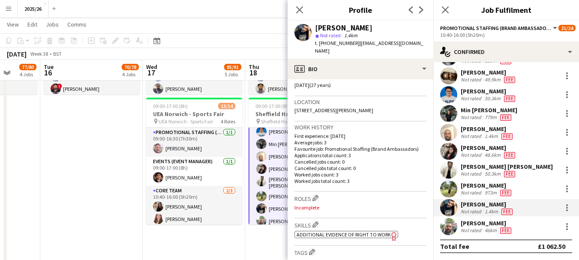
scroll to position [164, 0]
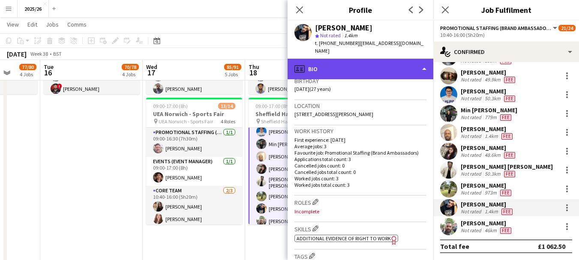
click at [374, 63] on div "profile Bio" at bounding box center [360, 69] width 146 height 21
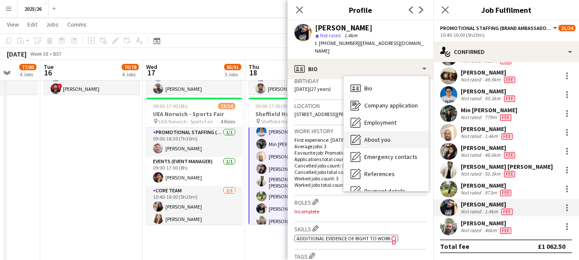
click at [399, 131] on div "About you About you" at bounding box center [386, 139] width 85 height 17
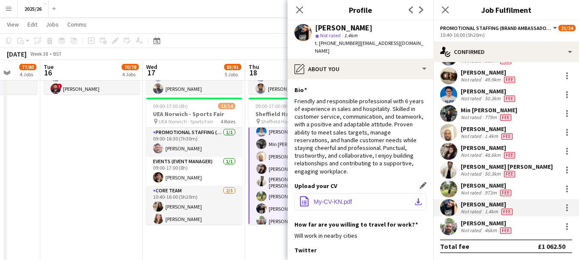
click at [357, 193] on button "office-file-sheet My-CV-KN.pdf download-bottom" at bounding box center [360, 201] width 132 height 17
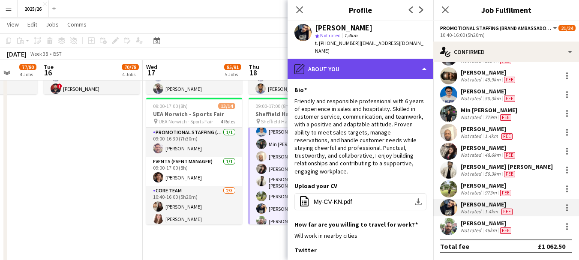
click at [388, 69] on div "pencil4 About you" at bounding box center [360, 69] width 146 height 21
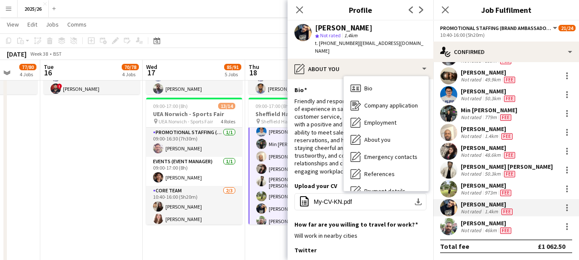
click at [466, 118] on div "Not rated" at bounding box center [471, 117] width 22 height 7
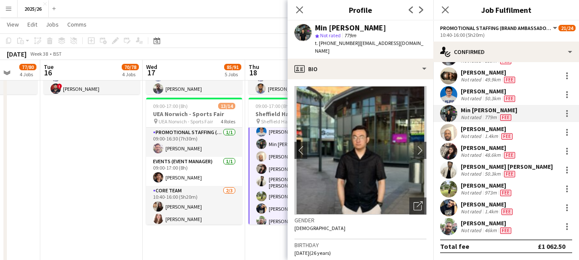
drag, startPoint x: 421, startPoint y: 88, endPoint x: 421, endPoint y: 102, distance: 13.7
click at [421, 102] on app-crew-profile-bio "chevron-left chevron-right Open photos pop-in Gender Male Birthday 11-12-1998 (…" at bounding box center [360, 169] width 146 height 181
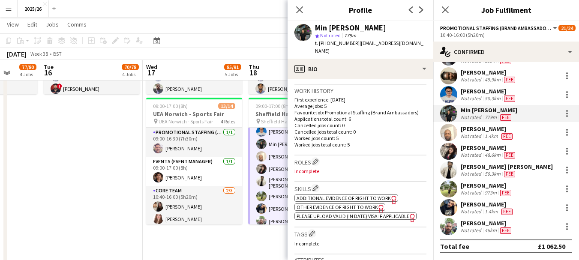
scroll to position [196, 0]
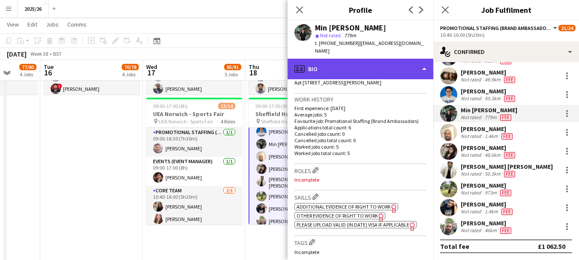
click at [356, 68] on div "profile Bio" at bounding box center [360, 69] width 146 height 21
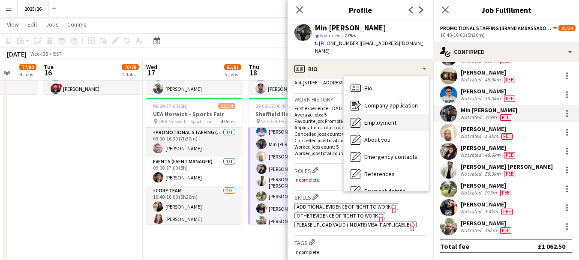
click at [388, 119] on span "Employment" at bounding box center [380, 123] width 32 height 8
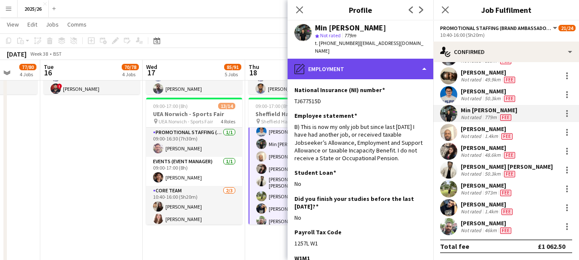
click at [368, 68] on div "pencil4 Employment" at bounding box center [360, 69] width 146 height 21
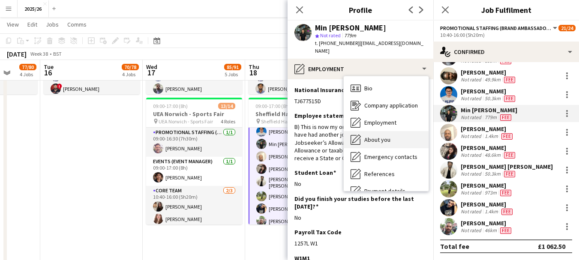
click at [391, 131] on div "About you About you" at bounding box center [386, 139] width 85 height 17
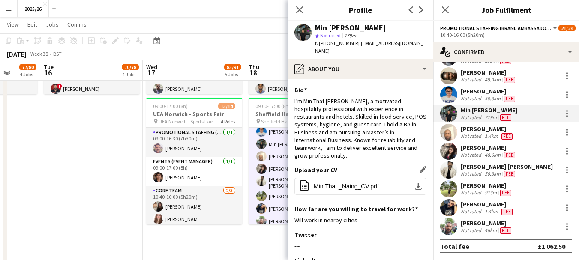
drag, startPoint x: 365, startPoint y: 181, endPoint x: 368, endPoint y: 189, distance: 8.3
click at [368, 189] on div "Upload your CV Edit this field office-file-sheet Min That _Naing_CV.pdf downloa…" at bounding box center [360, 185] width 132 height 39
click at [355, 182] on button "office-file-sheet Min That _Naing_CV.pdf download-bottom" at bounding box center [360, 186] width 132 height 17
click at [484, 131] on div "Maduabuchi Uluocha" at bounding box center [487, 129] width 54 height 8
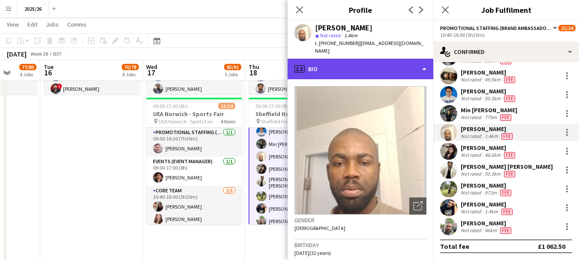
click at [388, 67] on div "profile Bio" at bounding box center [360, 69] width 146 height 21
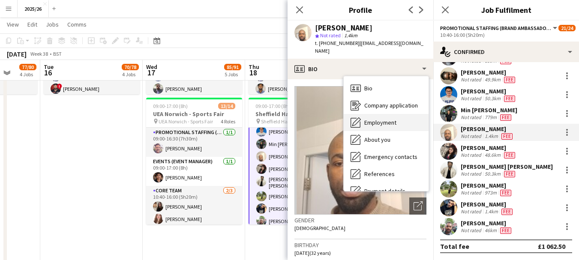
click at [393, 119] on span "Employment" at bounding box center [380, 123] width 32 height 8
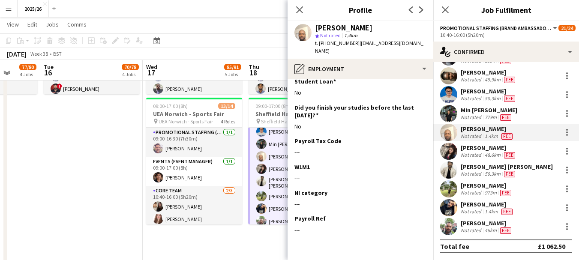
scroll to position [106, 0]
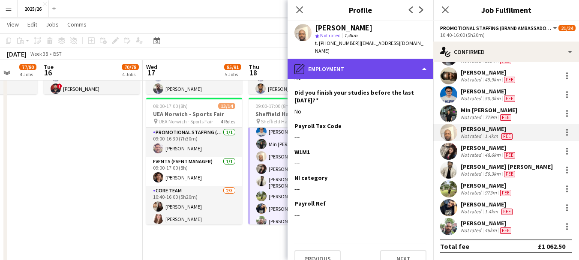
click at [363, 59] on div "pencil4 Employment" at bounding box center [360, 69] width 146 height 21
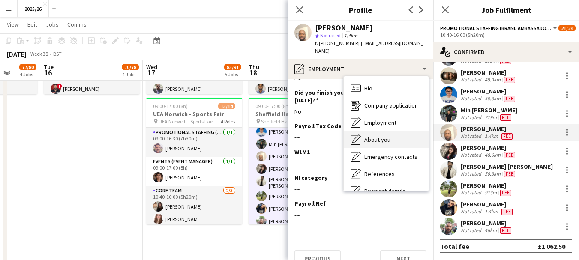
click at [381, 136] on span "About you" at bounding box center [377, 140] width 26 height 8
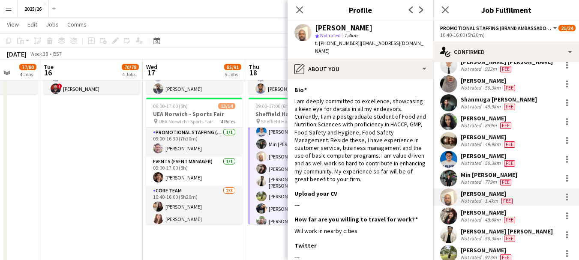
scroll to position [92, 0]
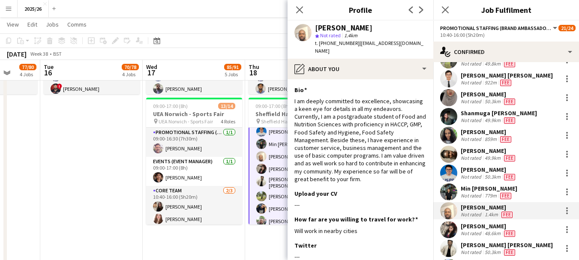
click at [508, 151] on div "Aishat Adegoke" at bounding box center [488, 151] width 56 height 8
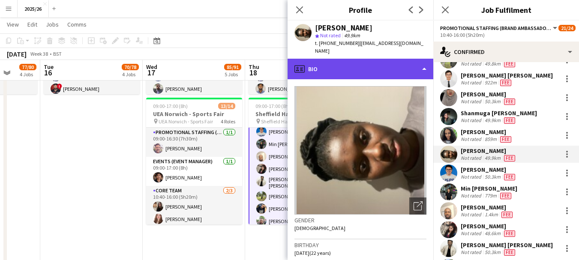
click at [367, 60] on div "profile Bio" at bounding box center [360, 69] width 146 height 21
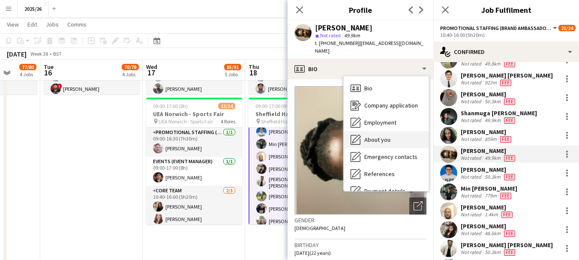
click at [395, 134] on div "About you About you" at bounding box center [386, 139] width 85 height 17
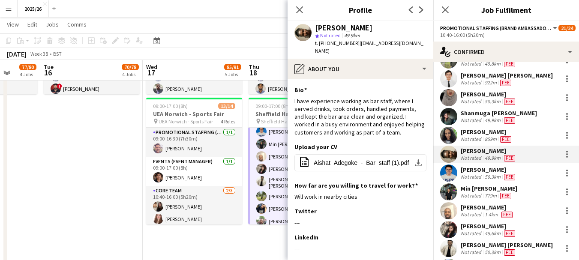
click at [521, 117] on div "Not rated 49.9km Fee" at bounding box center [498, 120] width 76 height 7
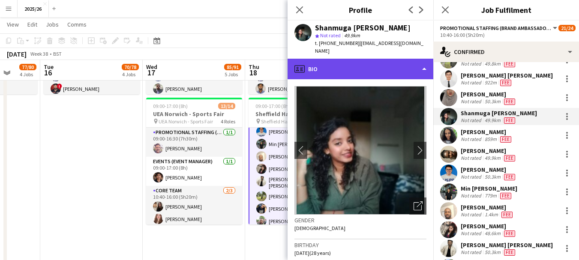
click at [366, 65] on div "profile Bio" at bounding box center [360, 69] width 146 height 21
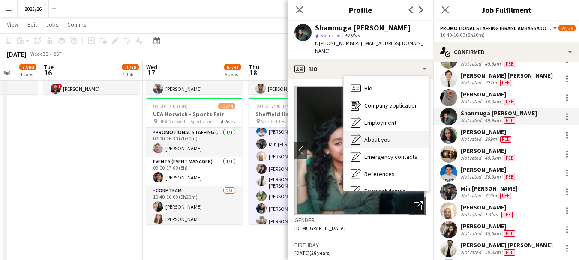
click at [394, 131] on div "About you About you" at bounding box center [386, 139] width 85 height 17
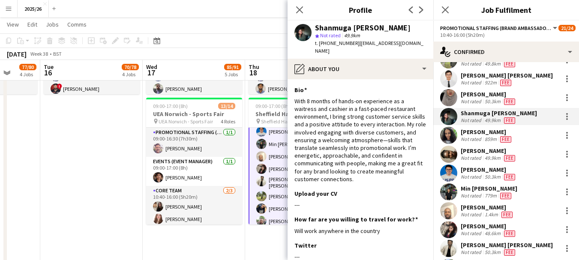
click at [508, 96] on div "Dipanwita Sutradhar" at bounding box center [488, 94] width 56 height 8
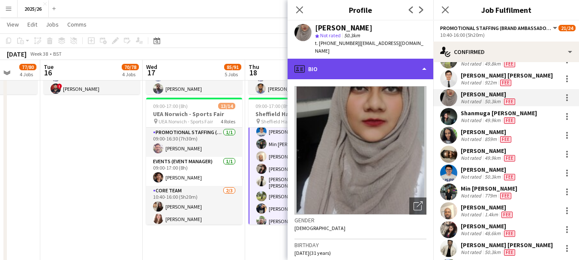
click at [400, 69] on div "profile Bio" at bounding box center [360, 69] width 146 height 21
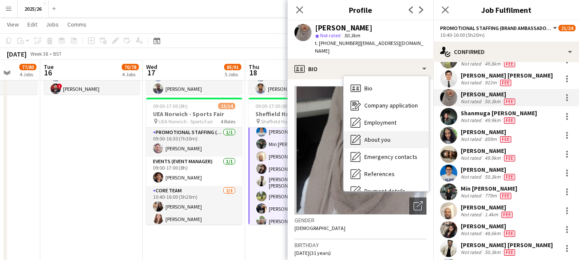
click at [382, 136] on span "About you" at bounding box center [377, 140] width 26 height 8
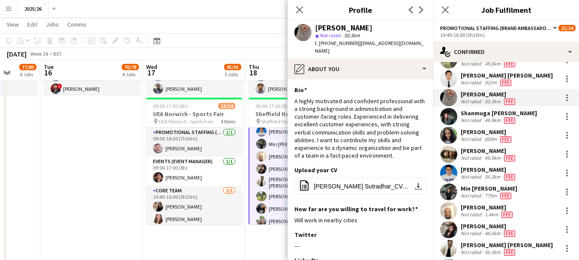
click at [458, 86] on div "Siu Kei Ng Not rated 922m Fee" at bounding box center [506, 78] width 146 height 17
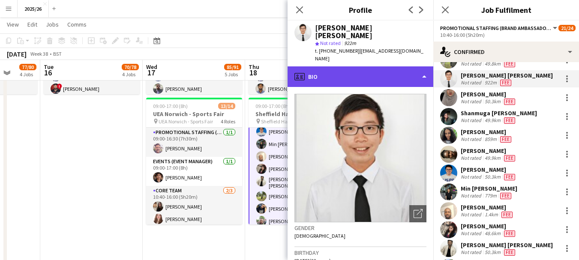
click at [350, 67] on div "profile Bio" at bounding box center [360, 76] width 146 height 21
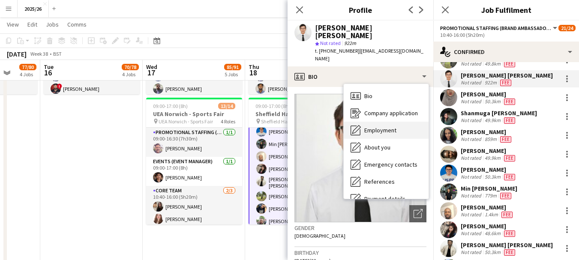
click at [383, 126] on span "Employment" at bounding box center [380, 130] width 32 height 8
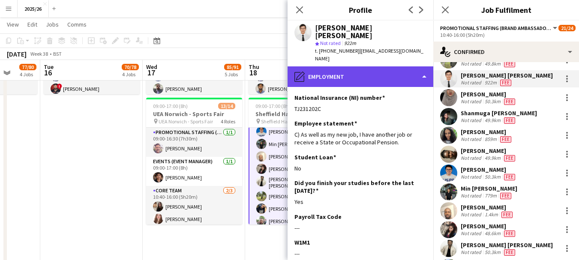
click at [374, 68] on div "pencil4 Employment" at bounding box center [360, 76] width 146 height 21
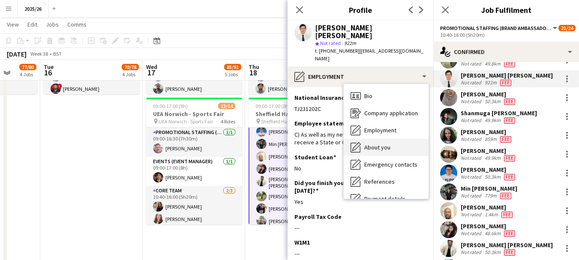
click at [389, 139] on div "About you About you" at bounding box center [386, 147] width 85 height 17
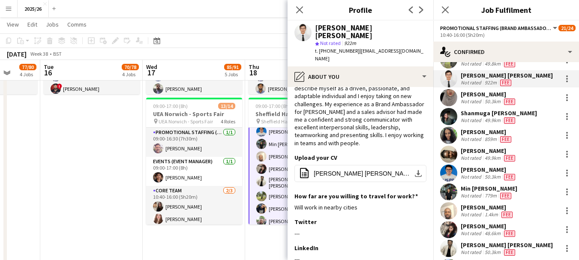
scroll to position [36, 0]
click at [381, 170] on span "Siu Kei Ng (Leo) CV 06.24.pdf" at bounding box center [362, 173] width 97 height 7
click at [360, 170] on span "Siu Kei Ng (Leo) CV 06.24.pdf" at bounding box center [362, 173] width 97 height 7
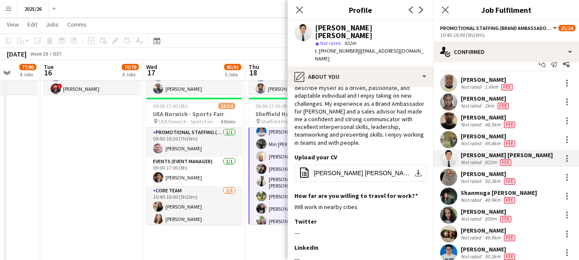
scroll to position [3, 0]
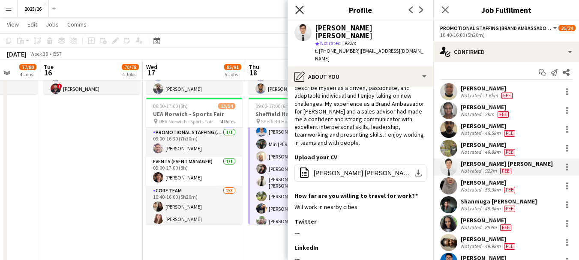
click at [297, 13] on icon "Close pop-in" at bounding box center [299, 10] width 8 height 8
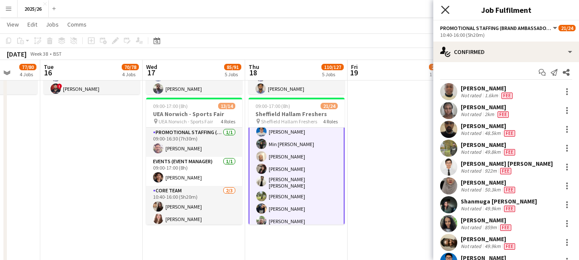
click at [442, 10] on icon "Close pop-in" at bounding box center [445, 10] width 8 height 8
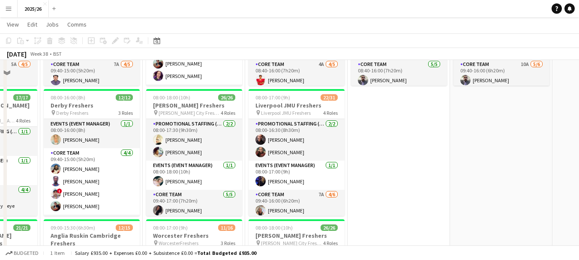
scroll to position [16, 0]
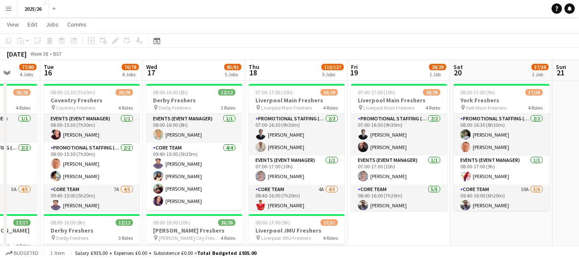
drag, startPoint x: 454, startPoint y: 161, endPoint x: 324, endPoint y: 167, distance: 129.9
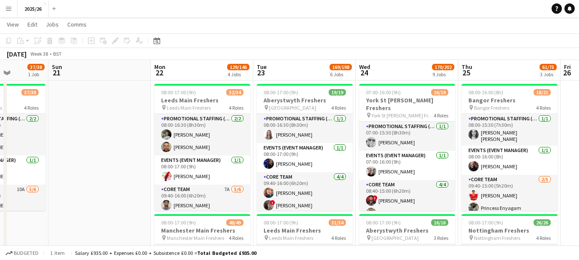
scroll to position [0, 353]
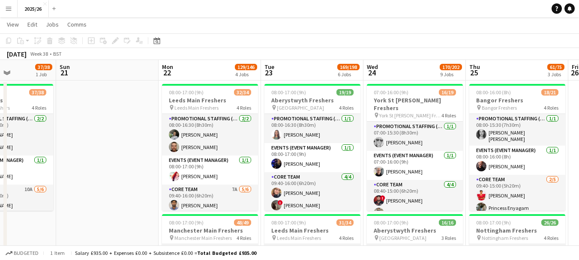
drag, startPoint x: 372, startPoint y: 176, endPoint x: 113, endPoint y: 145, distance: 261.0
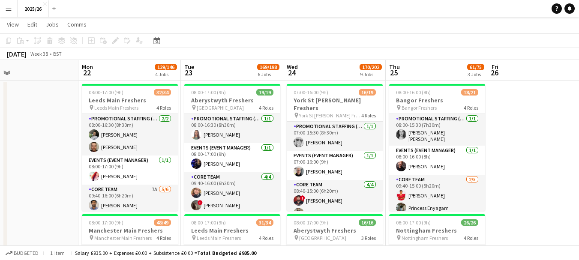
drag, startPoint x: 468, startPoint y: 120, endPoint x: 390, endPoint y: 112, distance: 78.3
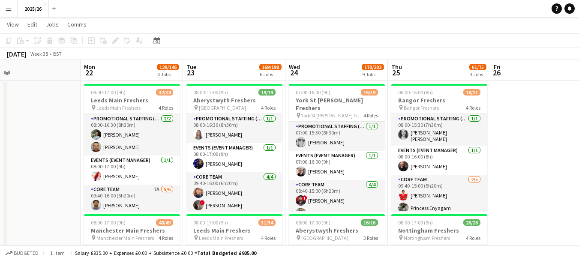
drag, startPoint x: 507, startPoint y: 111, endPoint x: 475, endPoint y: 111, distance: 31.7
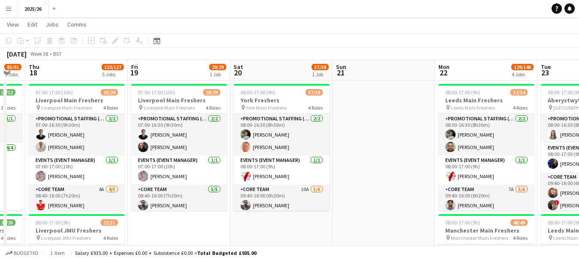
drag, startPoint x: 24, startPoint y: 122, endPoint x: 422, endPoint y: 155, distance: 398.9
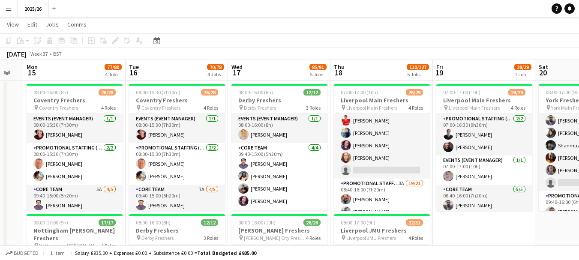
scroll to position [0, 271]
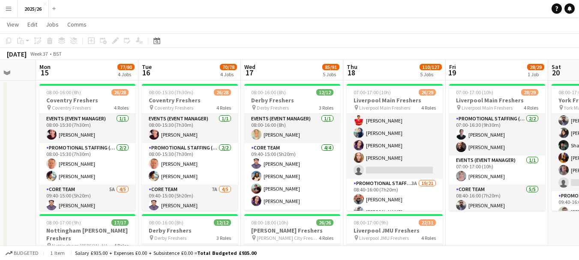
drag, startPoint x: 265, startPoint y: 216, endPoint x: 585, endPoint y: 147, distance: 327.0
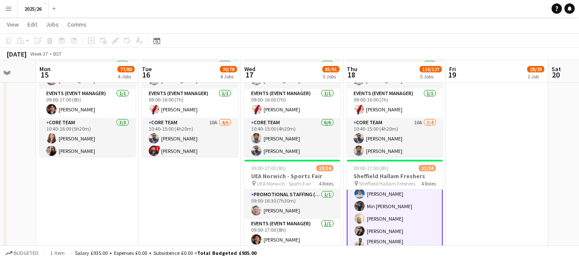
scroll to position [495, 0]
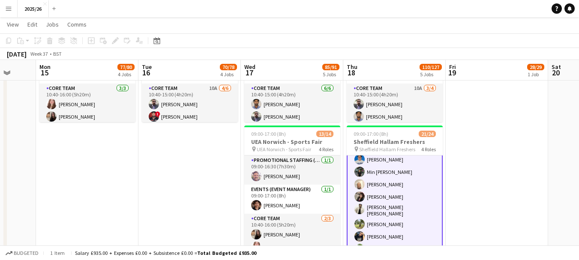
click at [443, 167] on app-date-cell "07:00-17:00 (10h) 26/29 Liverpool Main Freshers pin Liverpool Main Freshers 4 R…" at bounding box center [394, 183] width 102 height 1164
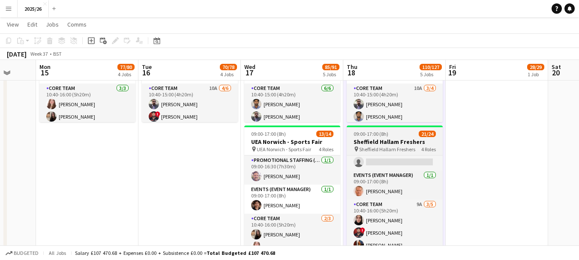
scroll to position [0, 0]
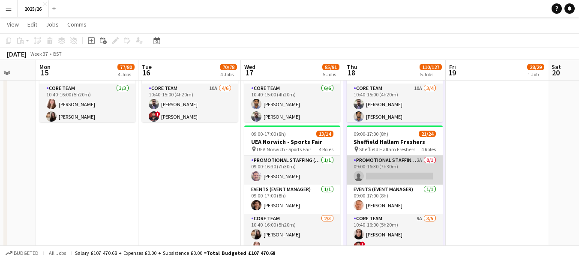
click at [403, 181] on app-card-role "Promotional Staffing (Team Leader) 2A 0/1 09:00-16:30 (7h30m) single-neutral-ac…" at bounding box center [395, 169] width 96 height 29
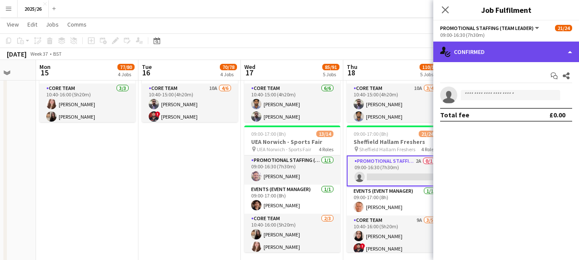
click at [478, 57] on div "single-neutral-actions-check-2 Confirmed" at bounding box center [506, 52] width 146 height 21
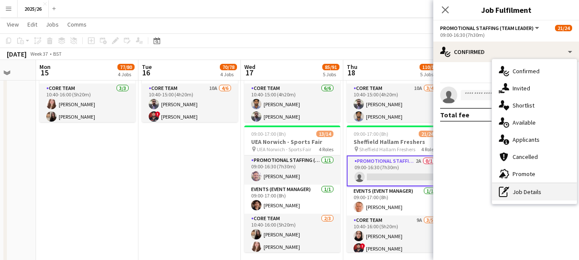
click at [520, 186] on div "pen-write Job Details" at bounding box center [534, 191] width 85 height 17
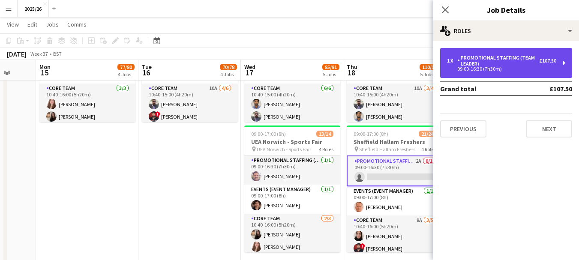
click at [472, 72] on div "1 x Promotional Staffing (Team Leader) £107.50 09:00-16:30 (7h30m)" at bounding box center [506, 63] width 132 height 30
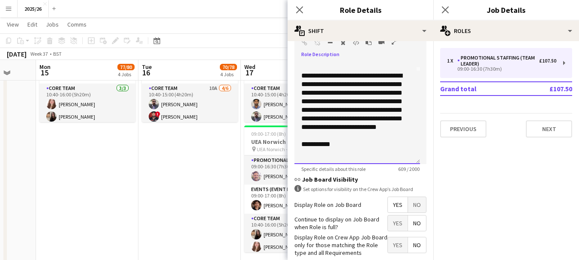
scroll to position [101, 0]
click at [356, 132] on div "**********" at bounding box center [353, 106] width 105 height 69
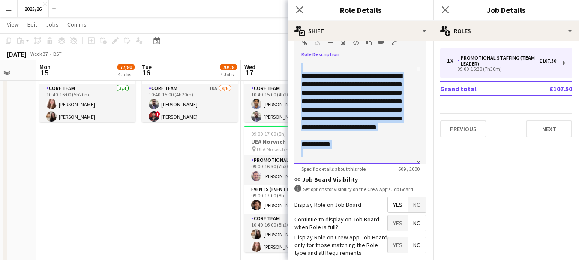
copy div "**********"
click at [212, 170] on app-date-cell "08:00-15:30 (7h30m) 26/28 Coventry Freshers pin Coventry Freshers 4 Roles Event…" at bounding box center [189, 183] width 102 height 1164
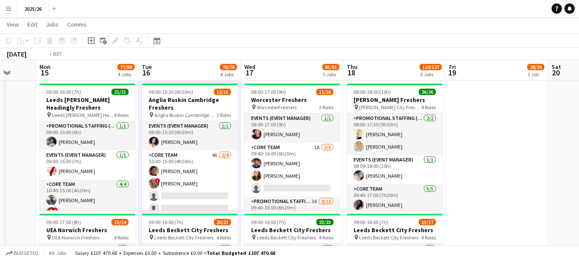
scroll to position [0, 346]
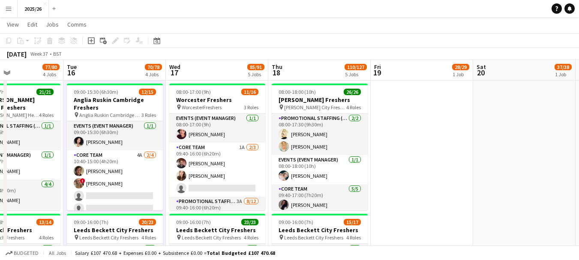
drag, startPoint x: 543, startPoint y: 118, endPoint x: 257, endPoint y: 130, distance: 286.4
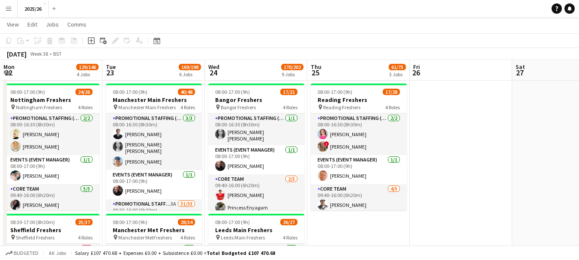
drag, startPoint x: 332, startPoint y: 166, endPoint x: 209, endPoint y: 162, distance: 123.0
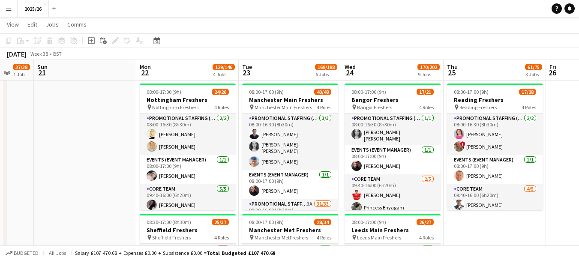
scroll to position [0, 285]
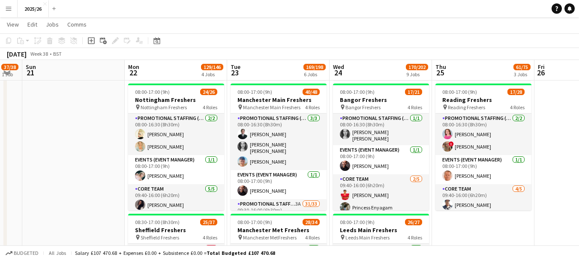
drag, startPoint x: 442, startPoint y: 144, endPoint x: 368, endPoint y: 137, distance: 75.2
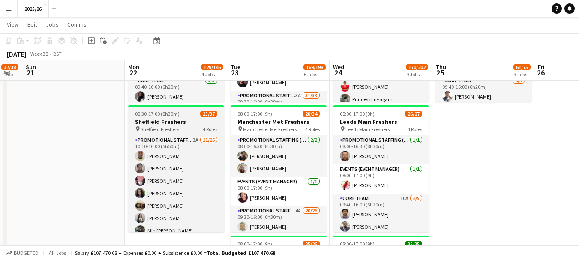
scroll to position [184, 0]
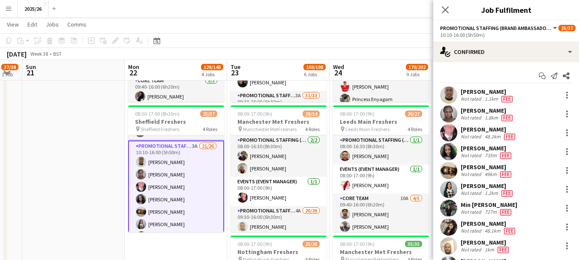
click at [493, 133] on div "48.2km" at bounding box center [492, 136] width 19 height 7
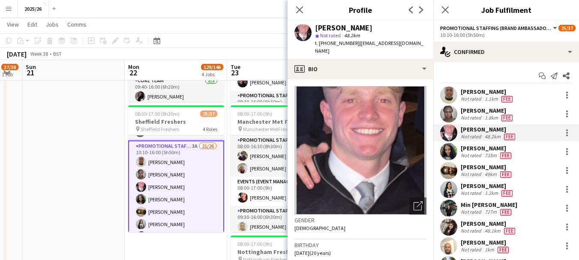
click at [486, 156] on div "735m" at bounding box center [490, 155] width 15 height 7
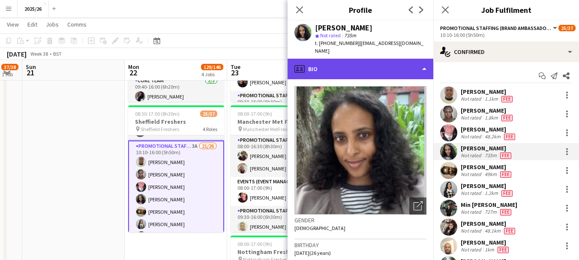
click at [394, 60] on div "profile Bio" at bounding box center [360, 69] width 146 height 21
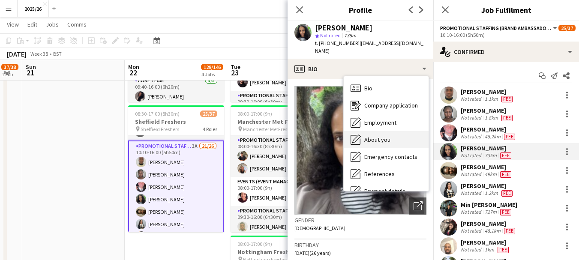
click at [393, 133] on div "About you About you" at bounding box center [386, 139] width 85 height 17
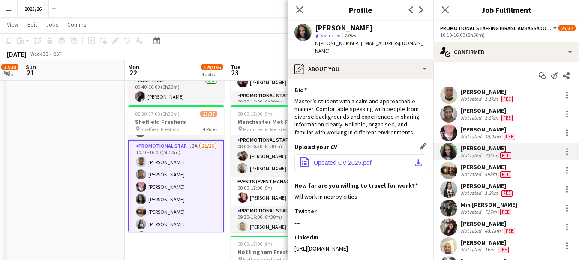
click at [378, 154] on button "office-file-sheet Updated CV 2025.pdf download-bottom" at bounding box center [360, 162] width 132 height 17
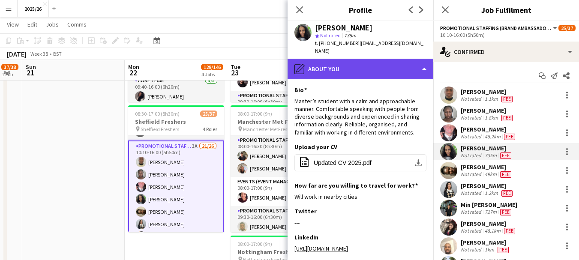
click at [397, 67] on div "pencil4 About you" at bounding box center [360, 69] width 146 height 21
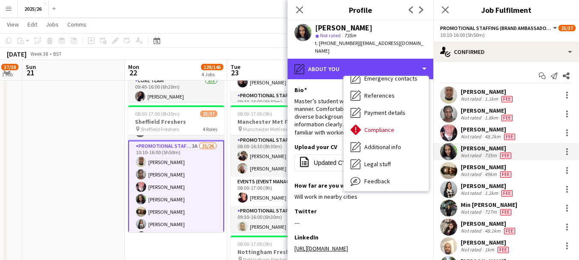
scroll to position [98, 0]
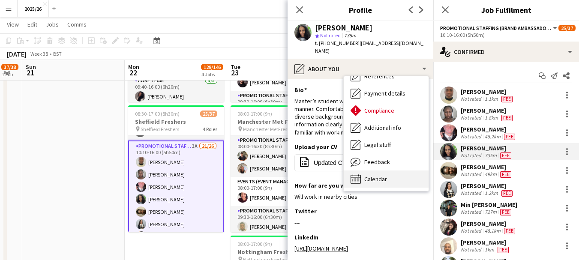
click at [396, 176] on div "Calendar Calendar" at bounding box center [386, 178] width 85 height 17
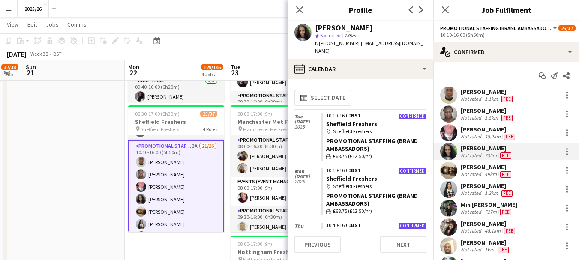
scroll to position [37, 0]
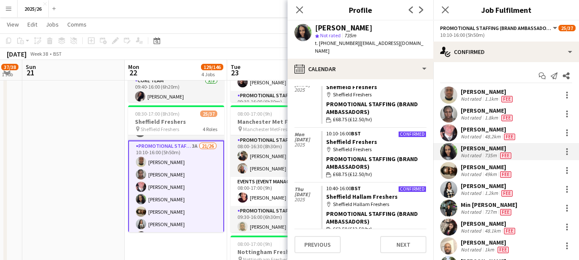
click at [478, 170] on div "Aishat Adegoke" at bounding box center [486, 167] width 52 height 8
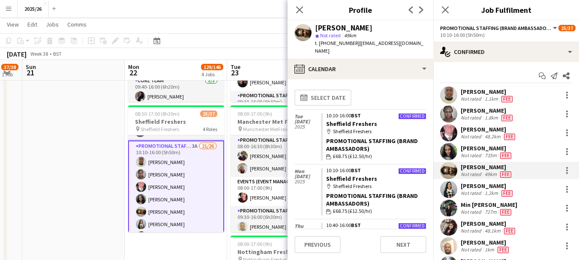
click at [482, 189] on div "Nassim Ahadzadeh" at bounding box center [487, 186] width 54 height 8
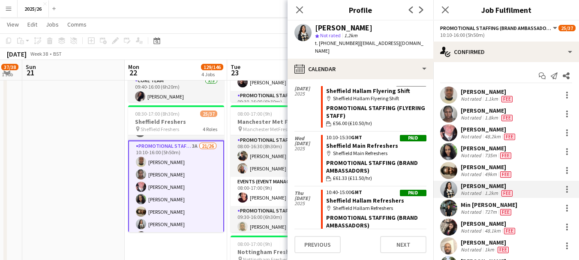
scroll to position [201, 0]
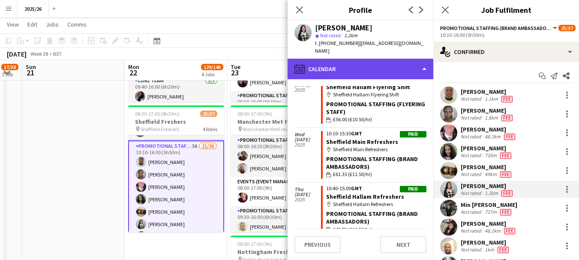
click at [364, 63] on div "calendar-full Calendar" at bounding box center [360, 69] width 146 height 21
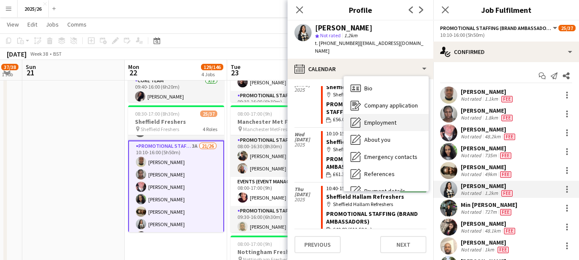
drag, startPoint x: 385, startPoint y: 130, endPoint x: 386, endPoint y: 116, distance: 14.2
click at [386, 119] on span "Employment" at bounding box center [380, 123] width 32 height 8
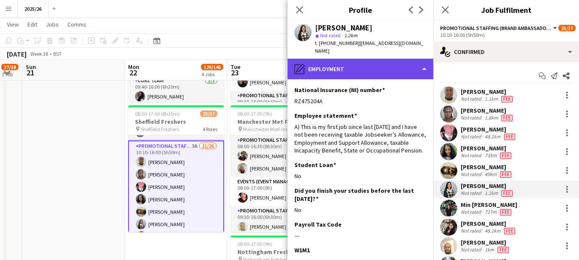
click at [367, 59] on div "pencil4 Employment" at bounding box center [360, 69] width 146 height 21
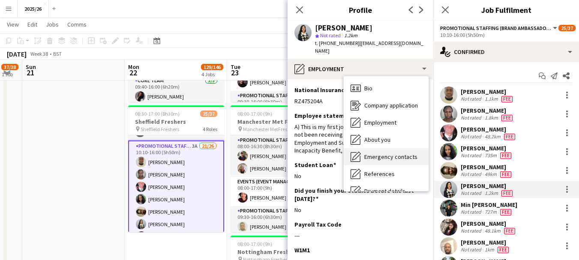
click at [391, 153] on span "Emergency contacts" at bounding box center [390, 157] width 53 height 8
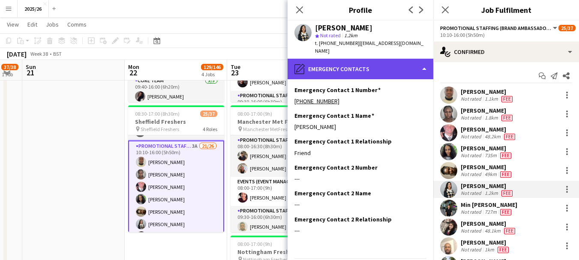
click at [374, 60] on div "pencil4 Emergency contacts" at bounding box center [360, 69] width 146 height 21
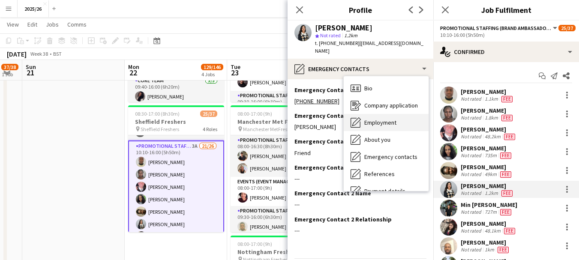
click at [402, 116] on div "Employment Employment" at bounding box center [386, 122] width 85 height 17
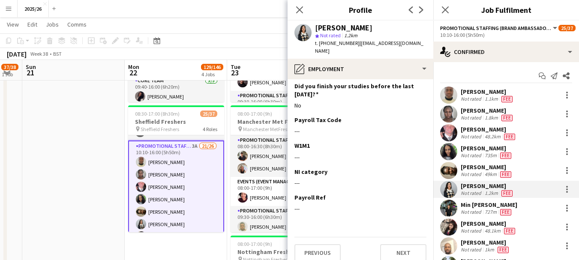
scroll to position [59, 0]
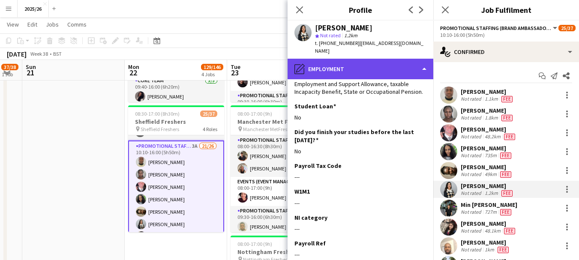
click at [377, 59] on div "pencil4 Employment" at bounding box center [360, 69] width 146 height 21
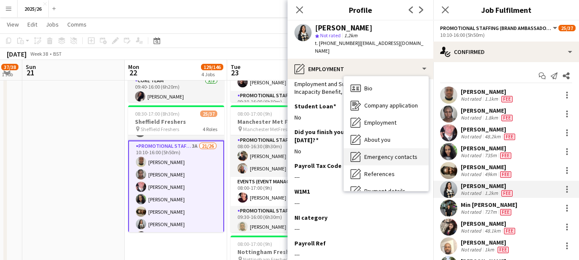
click at [393, 153] on span "Emergency contacts" at bounding box center [390, 157] width 53 height 8
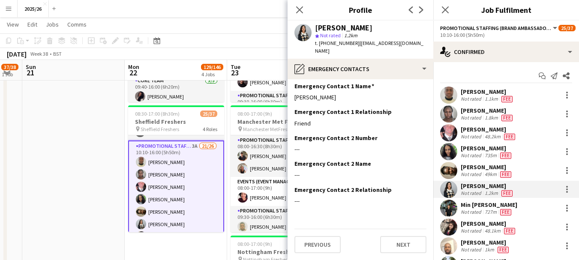
scroll to position [0, 0]
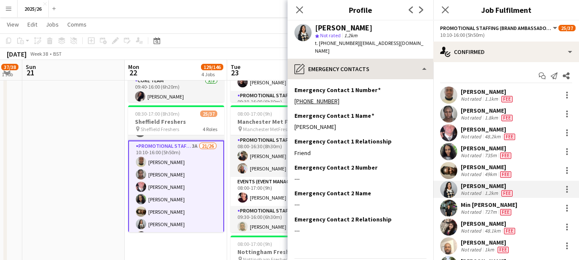
click at [365, 79] on app-section-data-types "Emergency Contact 1 Number Edit this field +447402264817 Emergency Contact 1 Na…" at bounding box center [360, 169] width 146 height 181
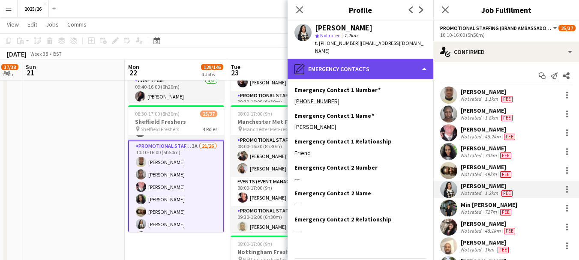
click at [364, 66] on div "pencil4 Emergency contacts" at bounding box center [360, 69] width 146 height 21
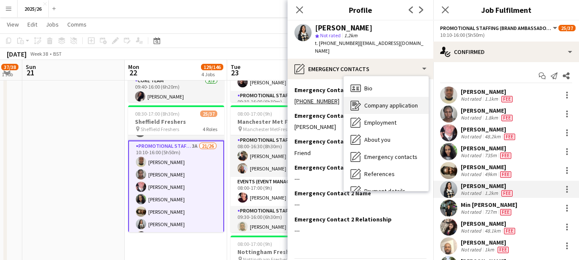
click at [377, 97] on div "Company application Company application" at bounding box center [386, 105] width 85 height 17
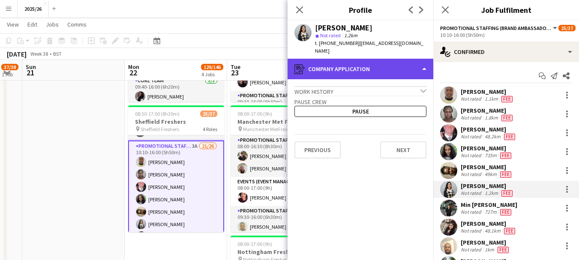
click at [371, 60] on div "register Company application" at bounding box center [360, 69] width 146 height 21
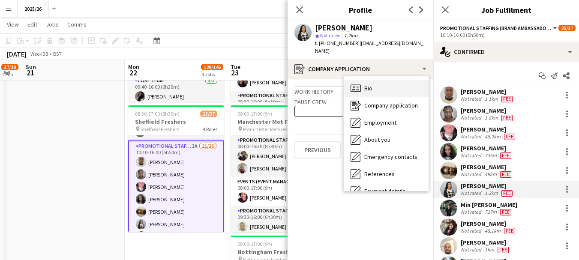
click at [382, 80] on div "Bio Bio" at bounding box center [386, 88] width 85 height 17
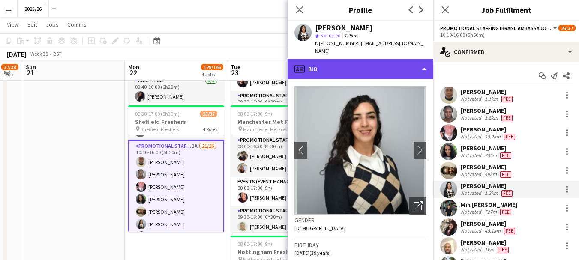
click at [385, 63] on div "profile Bio" at bounding box center [360, 69] width 146 height 21
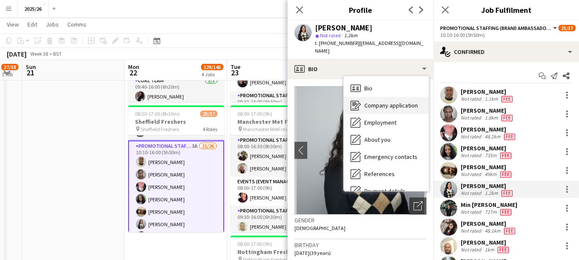
click at [406, 105] on div "Company application Company application" at bounding box center [386, 105] width 85 height 17
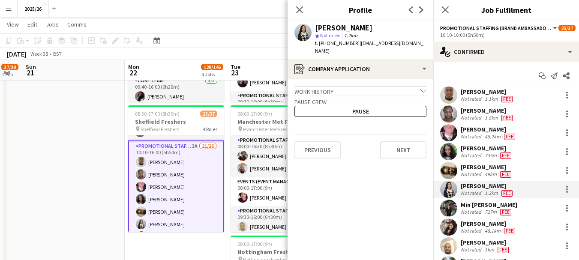
click at [377, 79] on app-crew-profile-application "Work history chevron-down Incomplete Pause crew Pause Previous Next" at bounding box center [360, 169] width 146 height 181
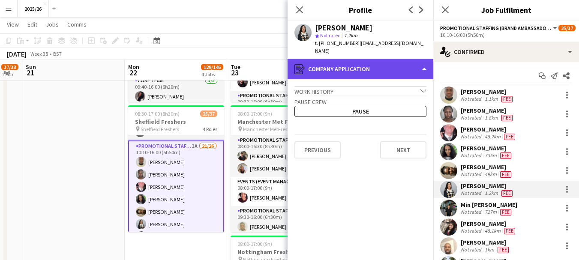
click at [376, 66] on div "register Company application" at bounding box center [360, 69] width 146 height 21
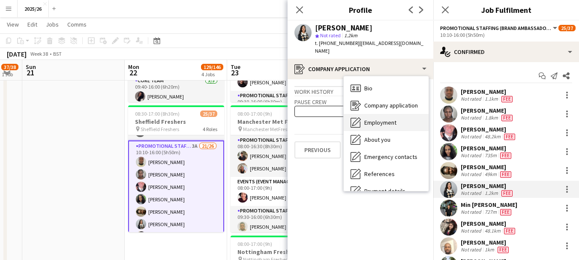
click at [401, 114] on div "Employment Employment" at bounding box center [386, 122] width 85 height 17
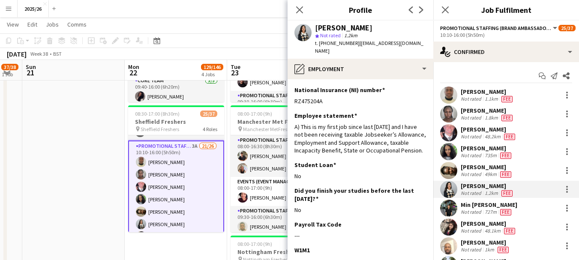
scroll to position [105, 0]
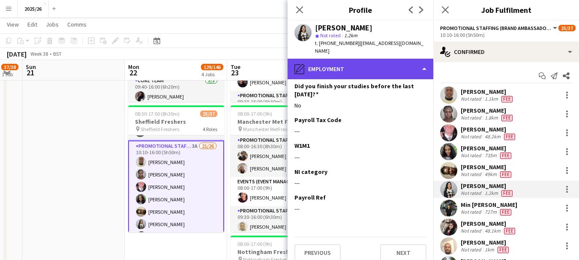
click at [365, 67] on div "pencil4 Employment" at bounding box center [360, 69] width 146 height 21
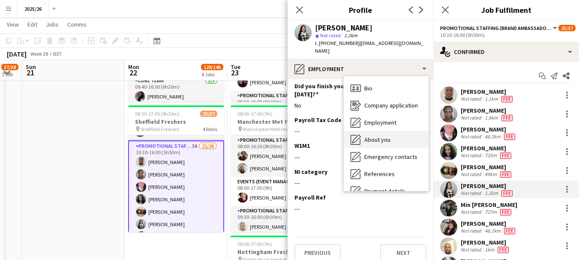
click at [399, 135] on div "About you About you" at bounding box center [386, 139] width 85 height 17
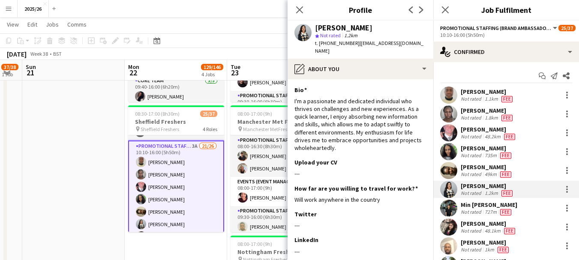
click at [426, 144] on app-section-data-types "Bio Edit this field I'm a passionate and dedicated individual who thrives on ch…" at bounding box center [360, 169] width 146 height 181
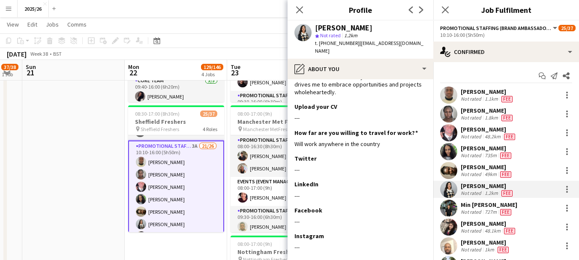
scroll to position [94, 0]
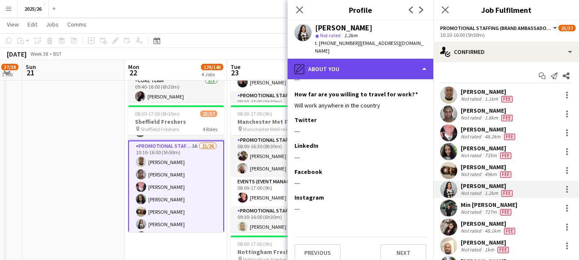
click at [372, 63] on div "pencil4 About you" at bounding box center [360, 69] width 146 height 21
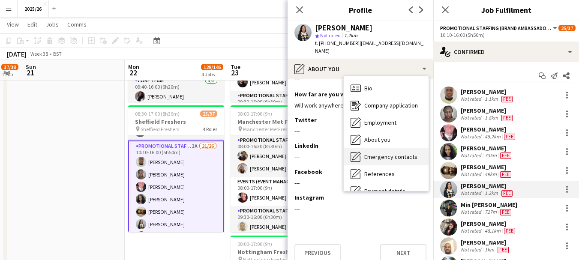
click at [400, 153] on span "Emergency contacts" at bounding box center [390, 157] width 53 height 8
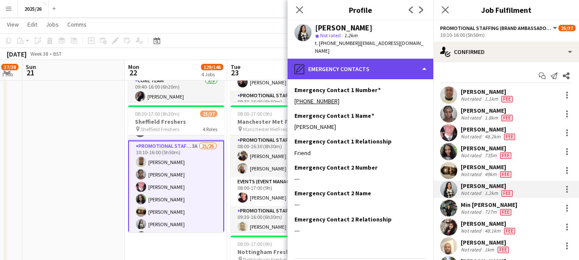
click at [374, 60] on div "pencil4 Emergency contacts" at bounding box center [360, 69] width 146 height 21
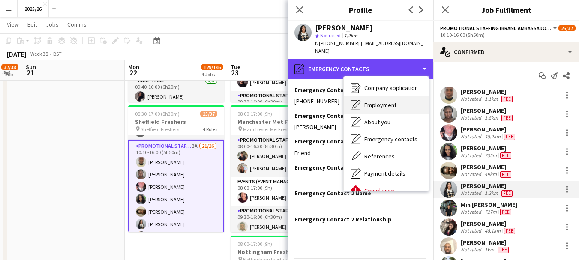
scroll to position [15, 0]
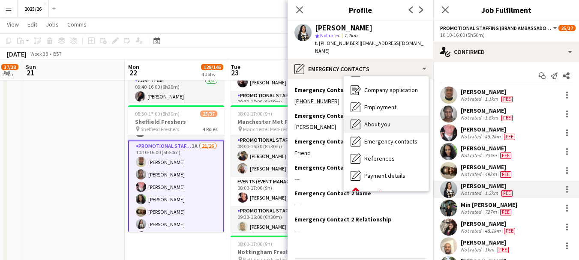
click at [375, 116] on div "About you About you" at bounding box center [386, 124] width 85 height 17
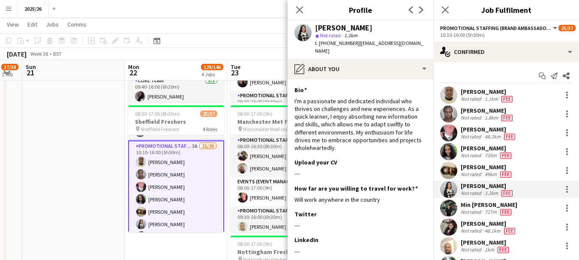
click at [530, 95] on div "David Obi Not rated 1.1km Fee" at bounding box center [506, 95] width 146 height 17
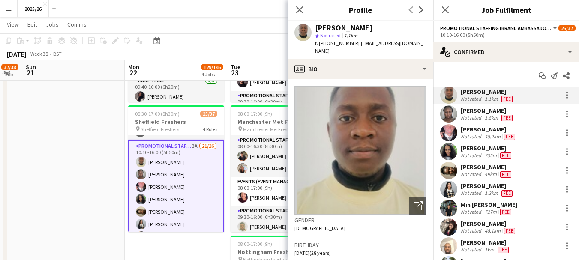
click at [359, 79] on app-crew-profile-bio "Open photos pop-in Gender Male Birthday 16-12-1996 (28 years) Location Sheffiel…" at bounding box center [360, 169] width 146 height 181
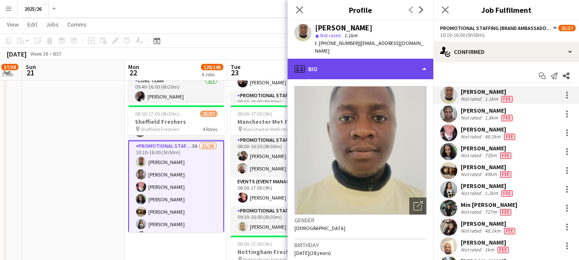
click at [348, 66] on div "profile Bio" at bounding box center [360, 69] width 146 height 21
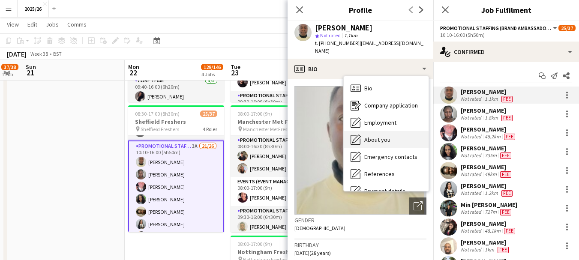
click at [377, 136] on span "About you" at bounding box center [377, 140] width 26 height 8
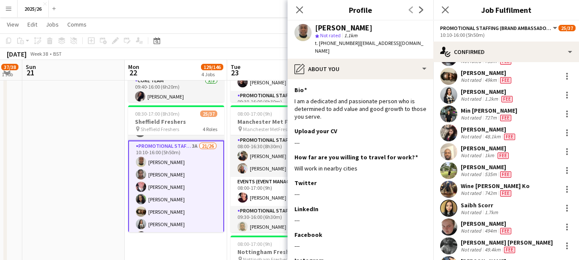
scroll to position [96, 0]
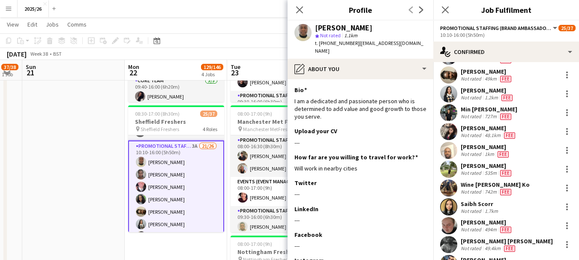
click at [528, 164] on div "Riya Garg Not rated 535m Fee" at bounding box center [506, 169] width 146 height 17
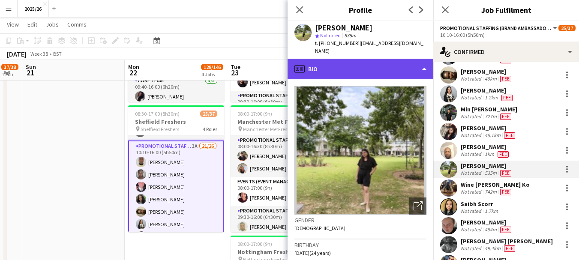
click at [371, 67] on div "profile Bio" at bounding box center [360, 69] width 146 height 21
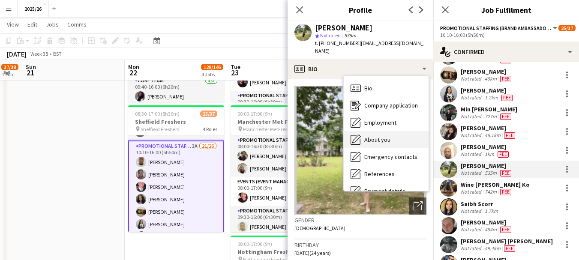
click at [389, 131] on div "About you About you" at bounding box center [386, 139] width 85 height 17
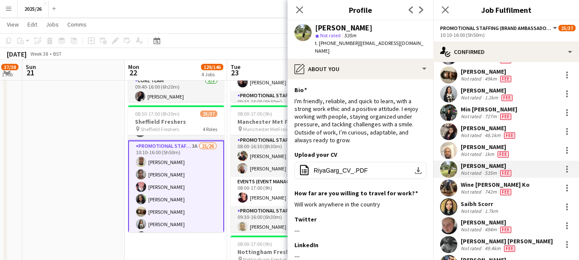
click at [489, 200] on div "Saibh Scorr" at bounding box center [479, 204] width 39 height 8
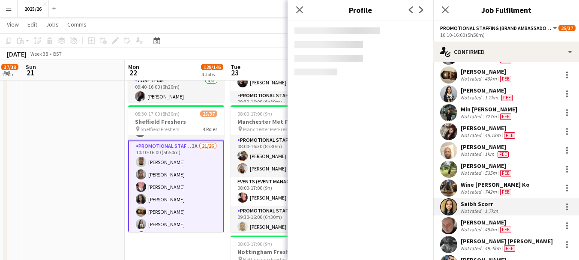
click at [470, 185] on div "Wine Myat Noe Ko" at bounding box center [494, 185] width 69 height 8
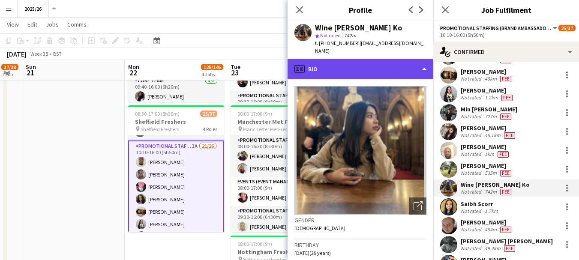
click at [391, 67] on div "profile Bio" at bounding box center [360, 69] width 146 height 21
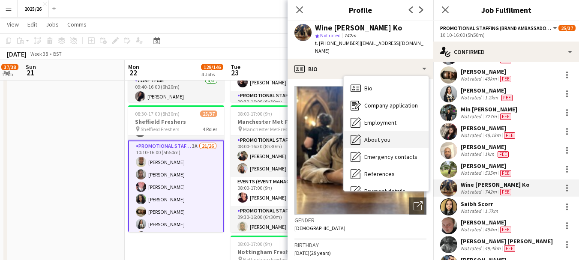
click at [399, 133] on div "About you About you" at bounding box center [386, 139] width 85 height 17
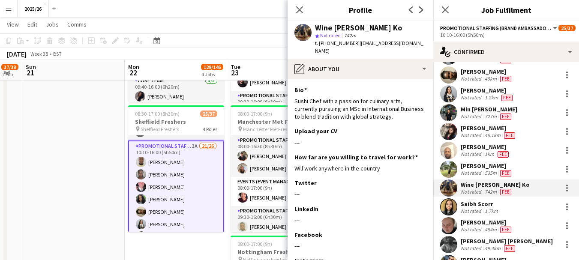
click at [495, 204] on div "Saibh Scorr" at bounding box center [479, 204] width 39 height 8
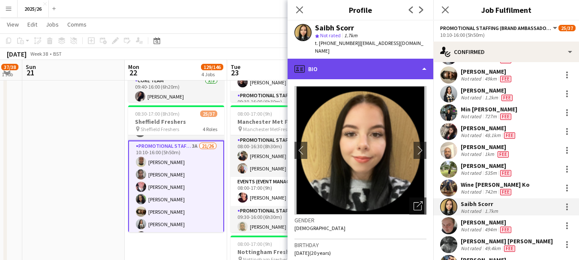
click at [336, 67] on div "profile Bio" at bounding box center [360, 69] width 146 height 21
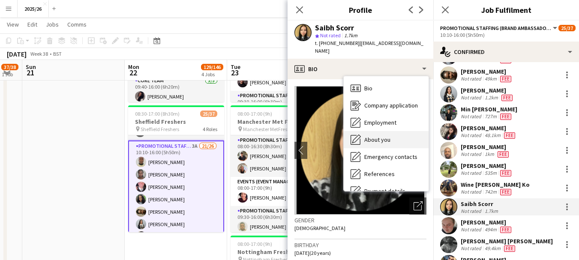
click at [376, 136] on span "About you" at bounding box center [377, 140] width 26 height 8
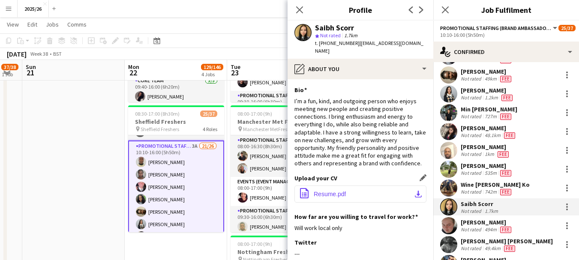
click at [377, 185] on button "office-file-sheet Resume.pdf download-bottom" at bounding box center [360, 193] width 132 height 17
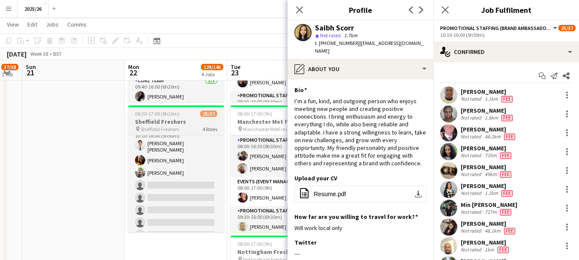
scroll to position [48, 0]
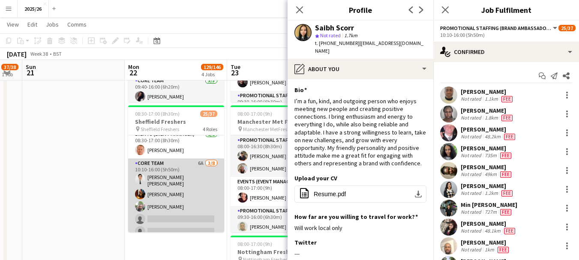
click at [197, 173] on app-card-role "Core Team 6A 3/8 10:10-16:00 (5h50m) Siu Kei Ng Bryony Whitfield Jasbir Chauhan…" at bounding box center [176, 217] width 96 height 119
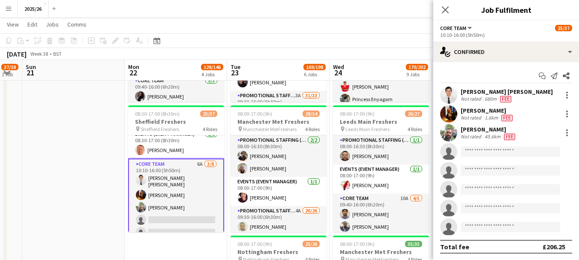
click at [493, 94] on div "Siu Kei Ng" at bounding box center [506, 92] width 92 height 8
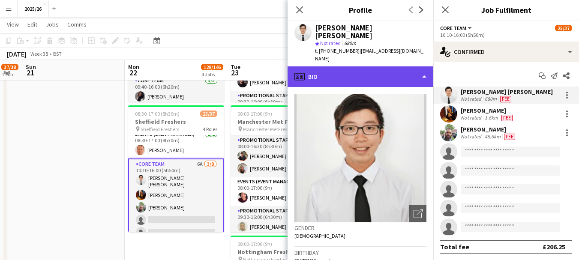
click at [376, 66] on div "profile Bio" at bounding box center [360, 76] width 146 height 21
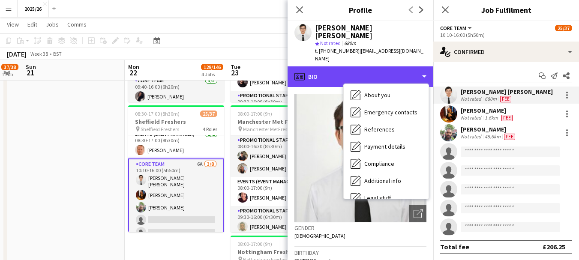
scroll to position [98, 0]
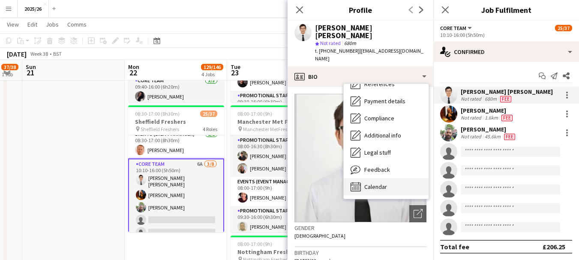
click at [403, 178] on div "Calendar Calendar" at bounding box center [386, 186] width 85 height 17
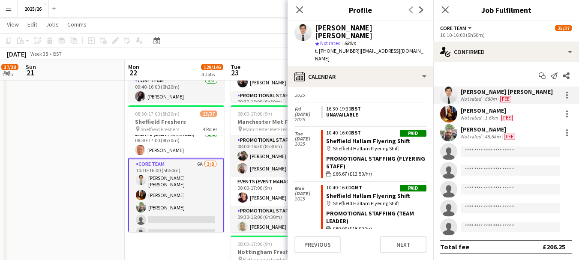
scroll to position [498, 0]
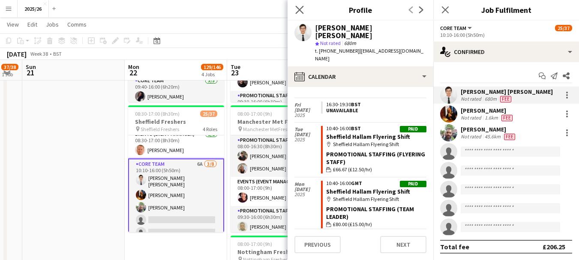
click at [304, 9] on app-icon "Close pop-in" at bounding box center [299, 10] width 12 height 12
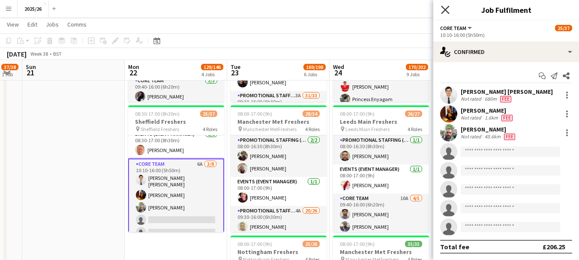
click at [448, 9] on icon "Close pop-in" at bounding box center [445, 10] width 8 height 8
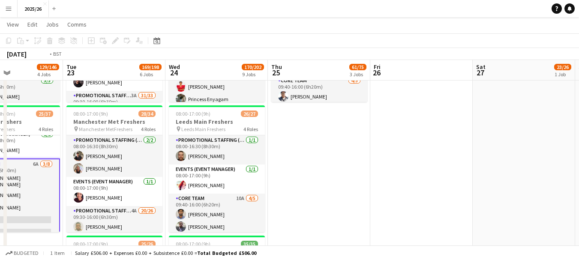
scroll to position [0, 291]
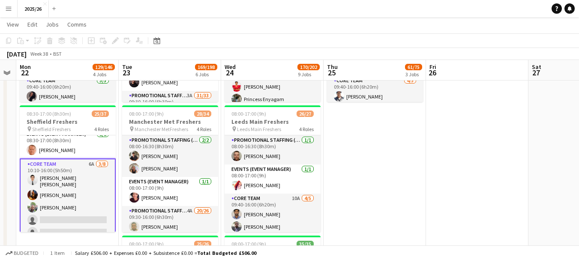
drag, startPoint x: 433, startPoint y: 143, endPoint x: 430, endPoint y: 150, distance: 7.3
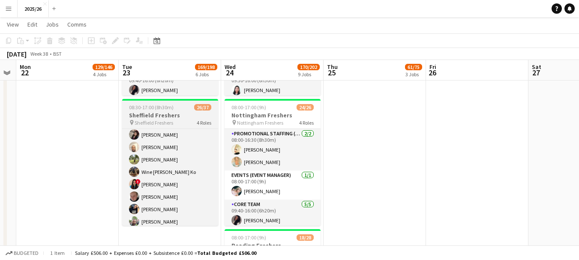
scroll to position [308, 0]
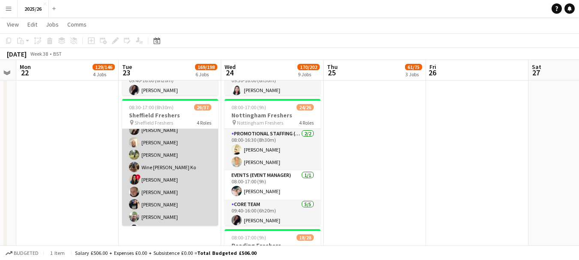
click at [169, 176] on app-card-role "Promotional Staffing (Brand Ambassadors) 2A 22/26 10:10-16:00 (5h50m) David Obi…" at bounding box center [170, 180] width 96 height 340
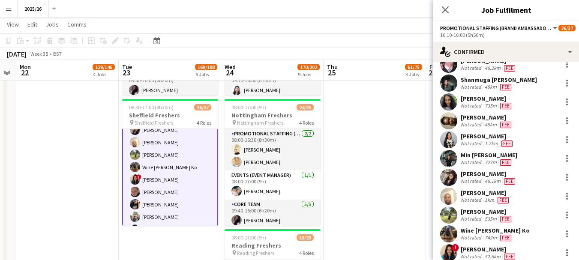
scroll to position [137, 0]
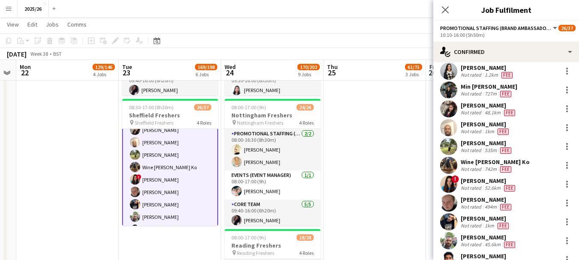
click at [476, 186] on div "Not rated" at bounding box center [471, 188] width 22 height 7
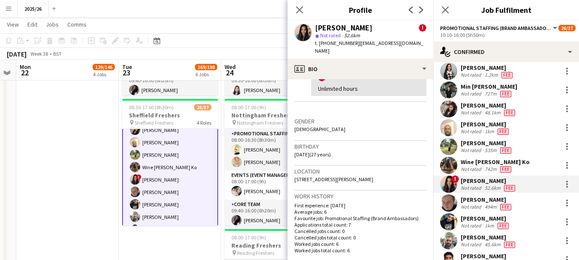
scroll to position [186, 0]
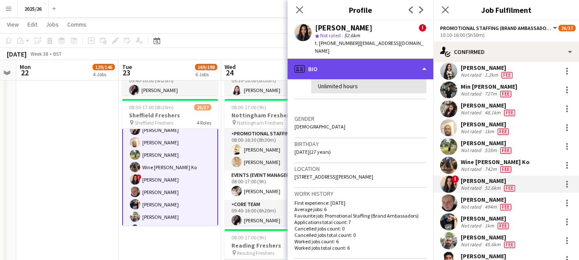
click at [372, 63] on div "profile Bio" at bounding box center [360, 69] width 146 height 21
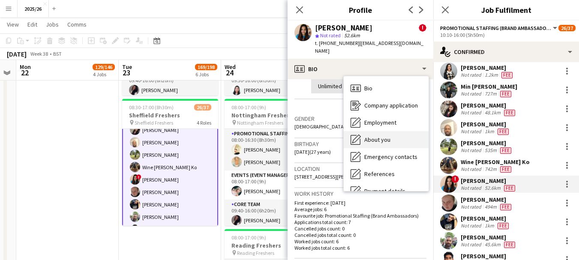
click at [392, 145] on div "About you About you" at bounding box center [386, 139] width 85 height 17
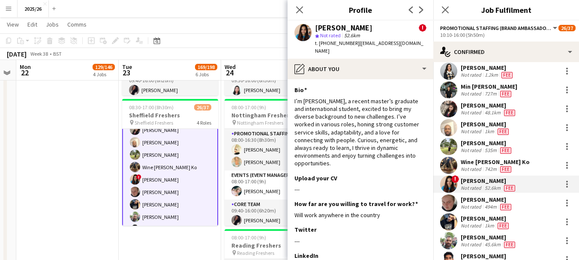
click at [483, 203] on div "494m" at bounding box center [490, 206] width 15 height 7
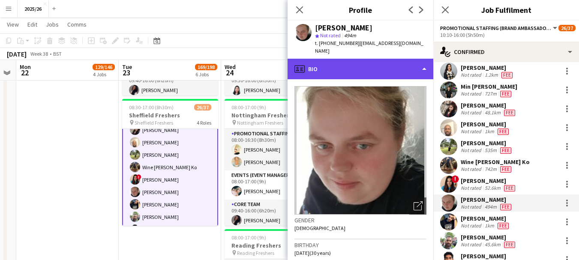
click at [372, 61] on div "profile Bio" at bounding box center [360, 69] width 146 height 21
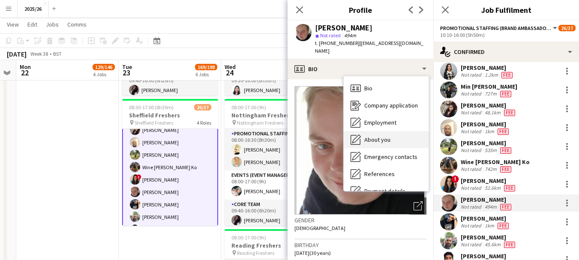
click at [408, 135] on div "About you About you" at bounding box center [386, 139] width 85 height 17
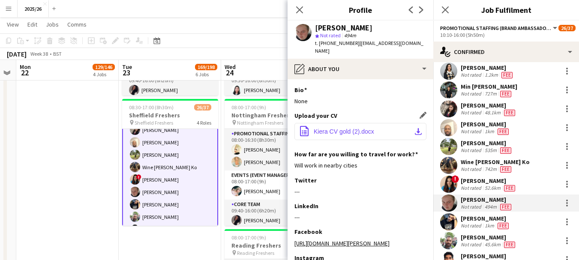
click at [365, 128] on span "Kiera CV gold (2).docx" at bounding box center [344, 131] width 60 height 7
click at [298, 12] on icon "Close pop-in" at bounding box center [299, 10] width 8 height 8
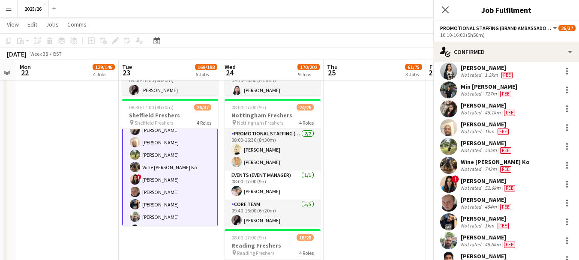
click at [445, 5] on app-icon "Close pop-in" at bounding box center [445, 10] width 10 height 10
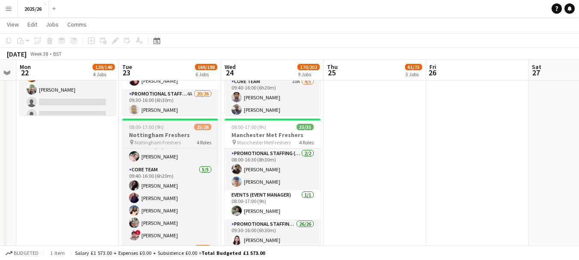
scroll to position [72, 0]
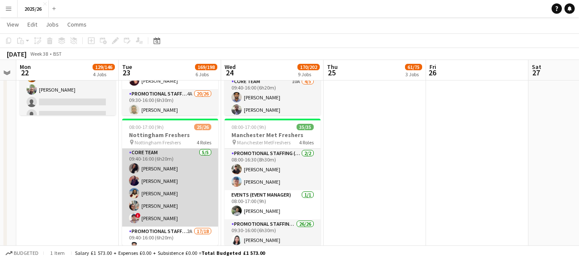
click at [175, 167] on app-card-role "Core Team 5/5 09:40-16:00 (6h20m) Yasmine Labidi Laura Morley Ehimwenma Osarenk…" at bounding box center [170, 187] width 96 height 79
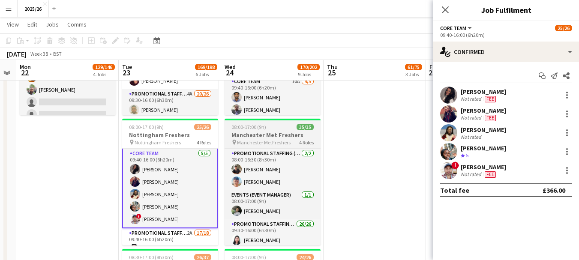
scroll to position [308, 0]
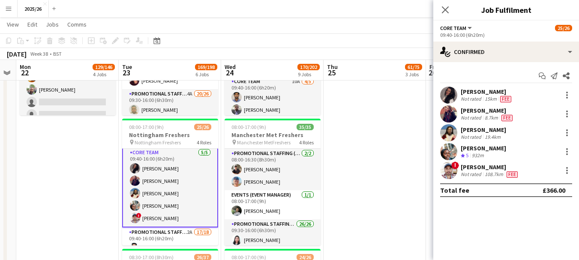
click at [470, 97] on div "Not rated" at bounding box center [471, 99] width 22 height 7
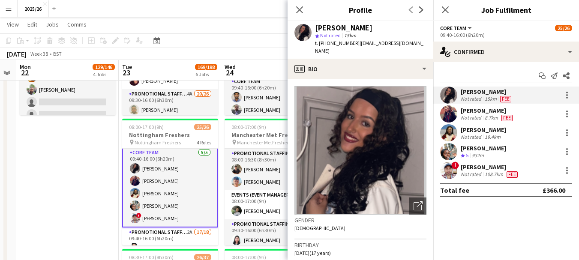
click at [470, 111] on div "Laura Morley" at bounding box center [487, 111] width 54 height 8
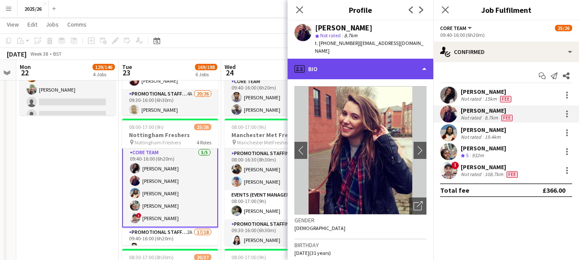
click at [387, 59] on div "profile Bio" at bounding box center [360, 69] width 146 height 21
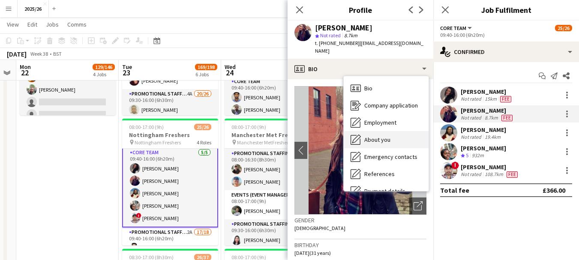
click at [391, 135] on div "About you About you" at bounding box center [386, 139] width 85 height 17
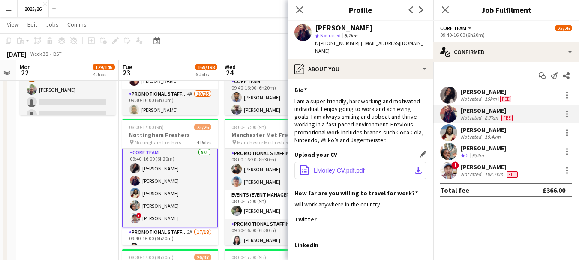
click at [377, 162] on button "office-file-sheet LMorley CV.pdf.pdf download-bottom" at bounding box center [360, 170] width 132 height 17
click at [488, 140] on div "Ehimwenma Osarenkhoe-Amadin Not rated 19.4km" at bounding box center [506, 132] width 146 height 17
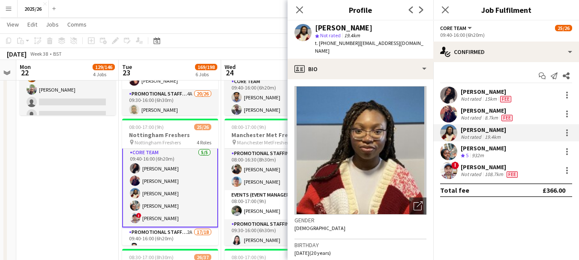
click at [493, 161] on div "Yasmine Labidi Not rated 15km Fee Laura Morley Not rated 8.7km Fee Ehimwenma Os…" at bounding box center [506, 133] width 146 height 93
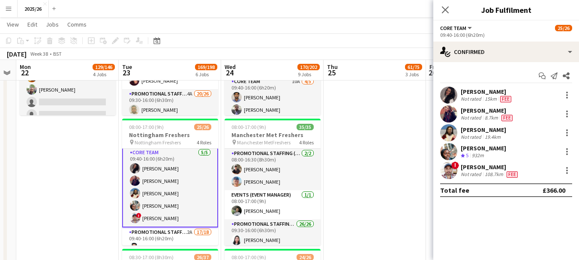
click at [484, 155] on div "932m" at bounding box center [477, 155] width 15 height 7
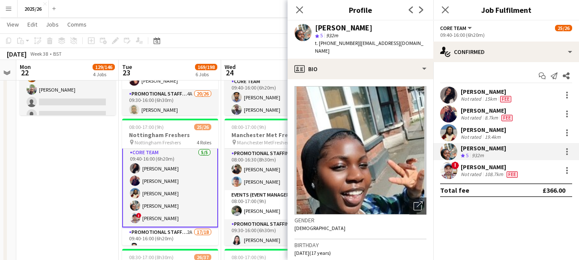
click at [469, 166] on div "Subhadeep Das Gupta" at bounding box center [489, 167] width 59 height 8
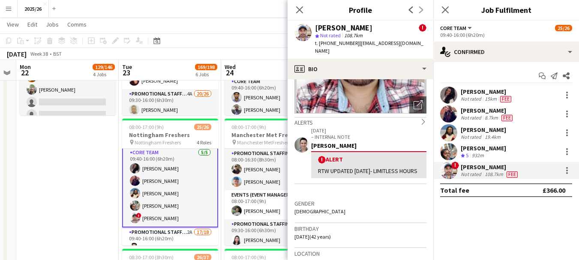
scroll to position [48, 0]
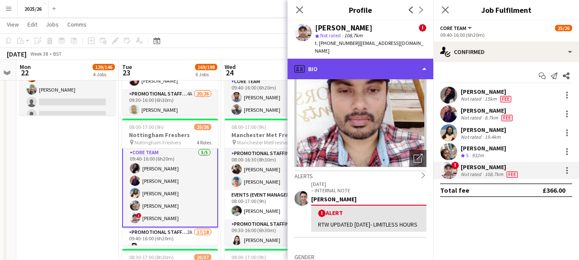
click at [371, 65] on div "profile Bio" at bounding box center [360, 69] width 146 height 21
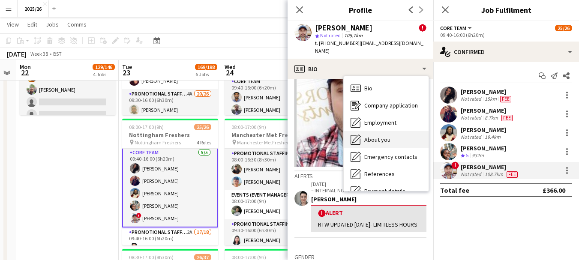
click at [387, 136] on span "About you" at bounding box center [377, 140] width 26 height 8
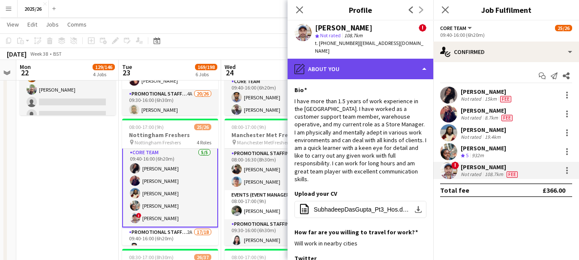
click at [368, 59] on div "pencil4 About you" at bounding box center [360, 69] width 146 height 21
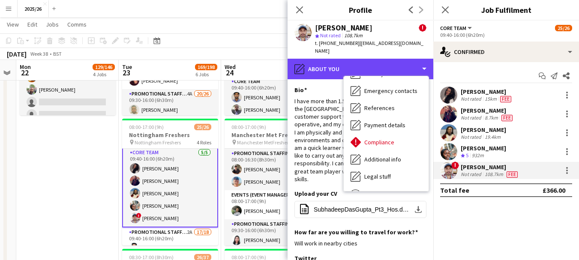
scroll to position [98, 0]
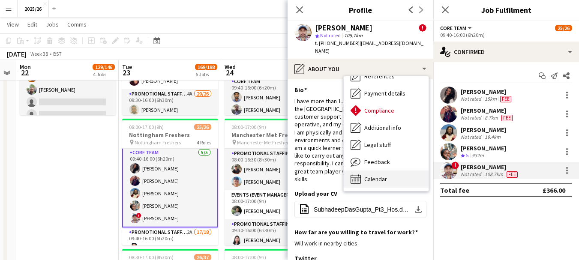
click at [395, 170] on div "Calendar Calendar" at bounding box center [386, 178] width 85 height 17
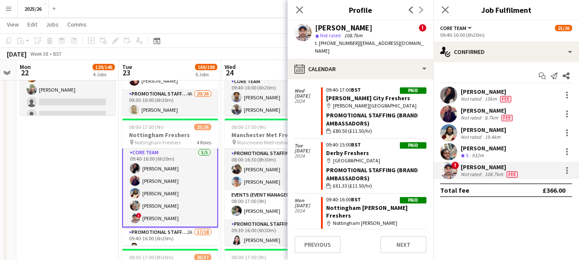
scroll to position [789, 0]
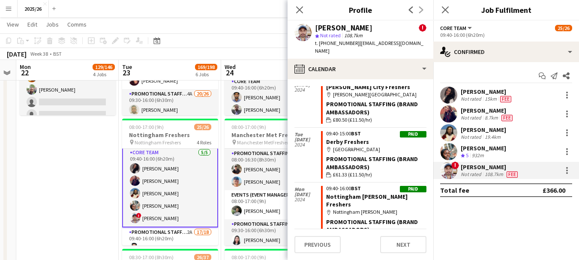
click at [359, 45] on span "| funkysubh13@gmail.com" at bounding box center [369, 47] width 108 height 14
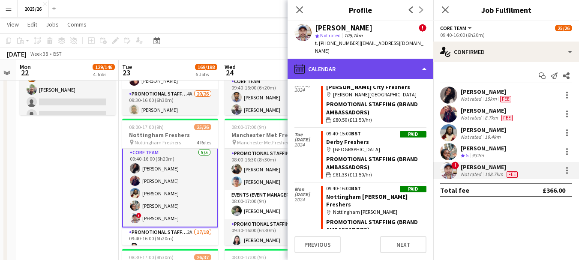
click at [368, 68] on div "calendar-full Calendar" at bounding box center [360, 69] width 146 height 21
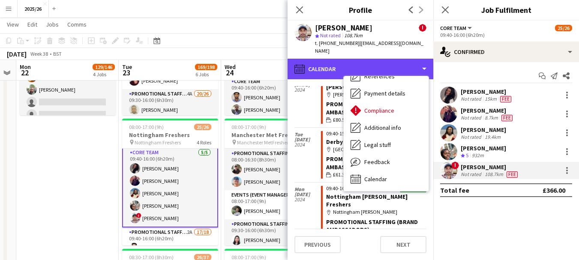
scroll to position [0, 0]
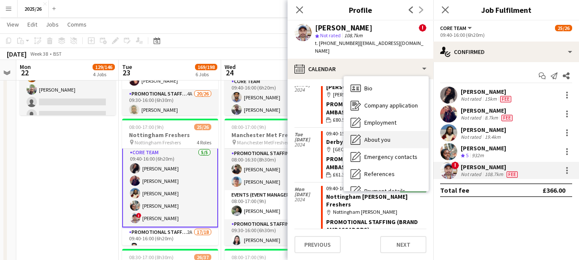
click at [382, 138] on div "About you About you" at bounding box center [386, 139] width 85 height 17
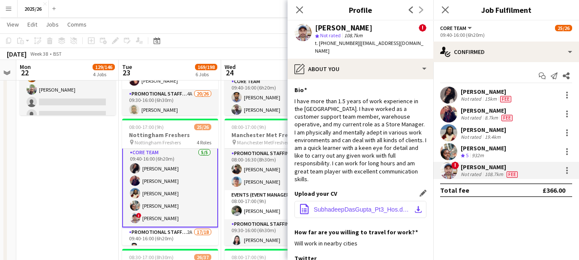
click at [357, 206] on span "SubhadeepDasGupta_Pt3_Hos.docx" at bounding box center [362, 209] width 97 height 7
click at [297, 12] on icon at bounding box center [299, 10] width 8 height 8
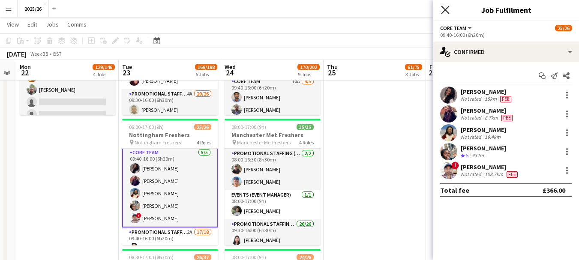
click at [449, 12] on icon "Close pop-in" at bounding box center [445, 10] width 8 height 8
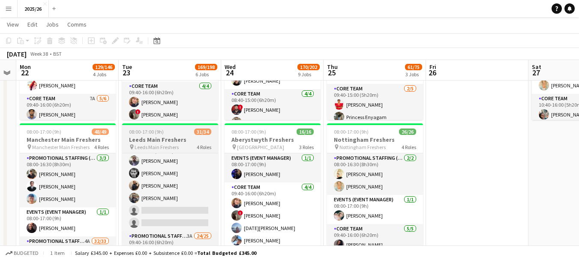
scroll to position [79, 0]
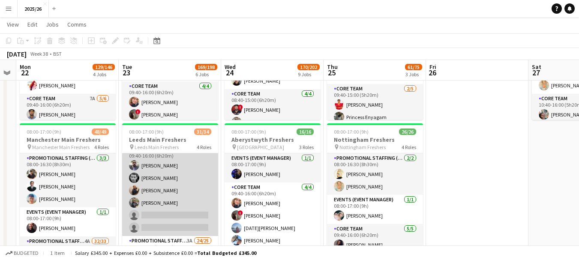
click at [183, 180] on app-card-role "Core Team 6A 4/6 09:40-16:00 (6h20m) Stephen Gaunt Nicholas Slinger Lucie Wilso…" at bounding box center [170, 190] width 96 height 91
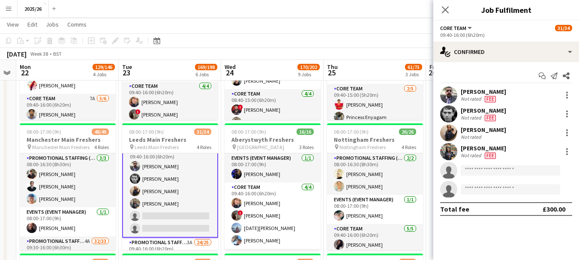
scroll to position [72, 0]
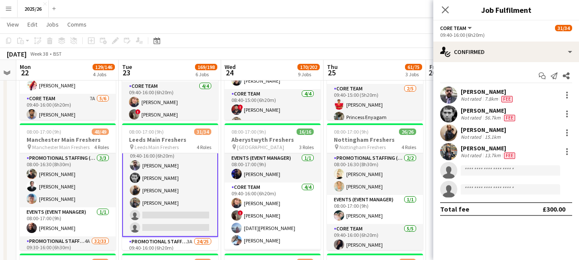
click at [480, 122] on div "Nicholas Slinger Not rated 56.7km Fee" at bounding box center [506, 113] width 146 height 17
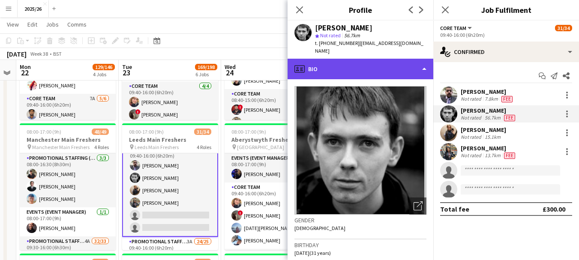
click at [374, 63] on div "profile Bio" at bounding box center [360, 69] width 146 height 21
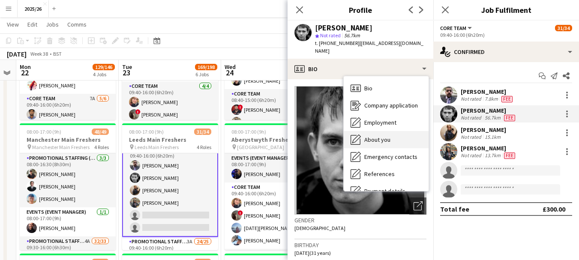
click at [397, 131] on div "About you About you" at bounding box center [386, 139] width 85 height 17
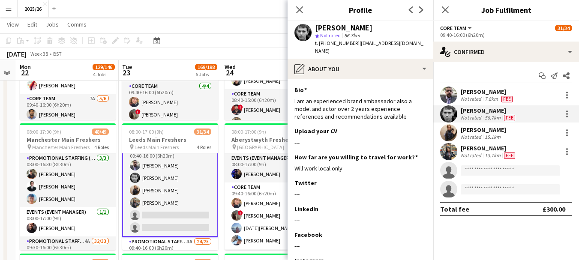
click at [475, 136] on div "Not rated" at bounding box center [471, 137] width 22 height 6
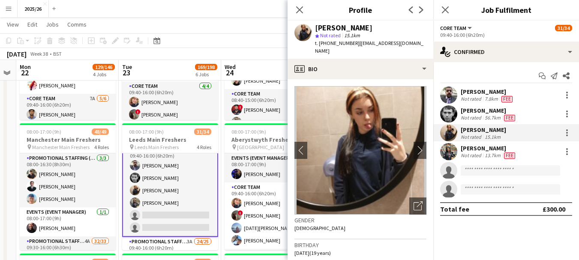
click at [480, 152] on div "Susmita Sutradhar" at bounding box center [488, 148] width 56 height 8
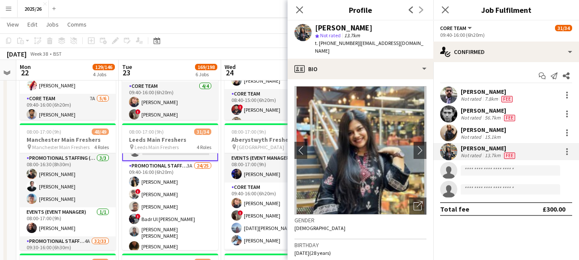
scroll to position [145, 0]
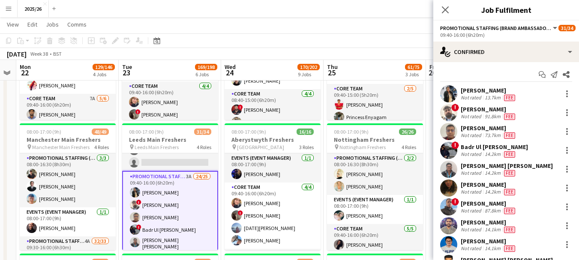
scroll to position [0, 0]
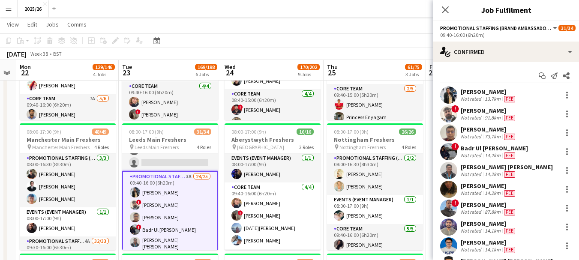
click at [492, 100] on div "13.7km" at bounding box center [492, 99] width 19 height 7
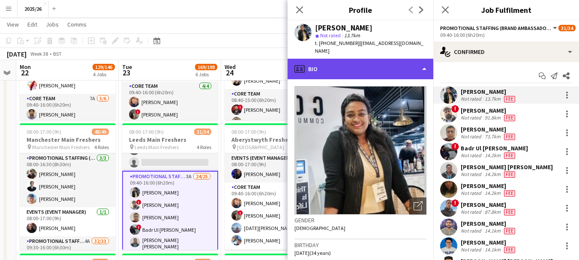
click at [380, 64] on div "profile Bio" at bounding box center [360, 69] width 146 height 21
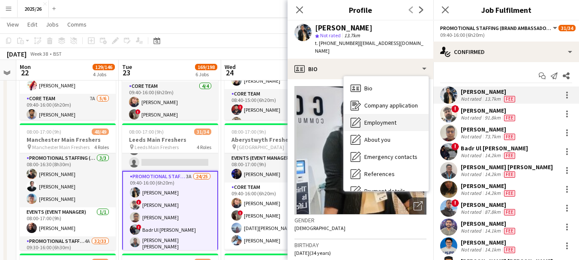
click at [397, 114] on div "Employment Employment" at bounding box center [386, 122] width 85 height 17
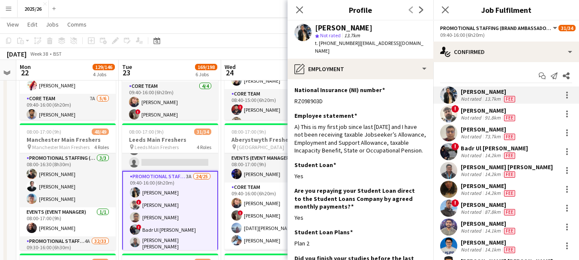
click at [370, 79] on app-section-data-types "National Insurance (NI) number Edit this field RZ098903D Employee statement Edi…" at bounding box center [360, 169] width 146 height 181
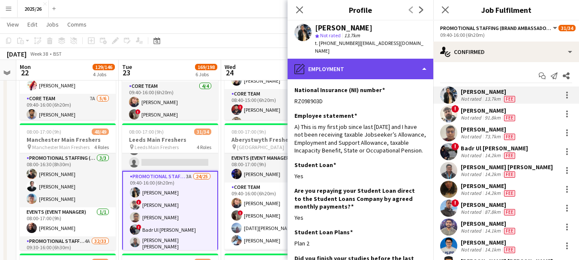
click at [363, 62] on div "pencil4 Employment" at bounding box center [360, 69] width 146 height 21
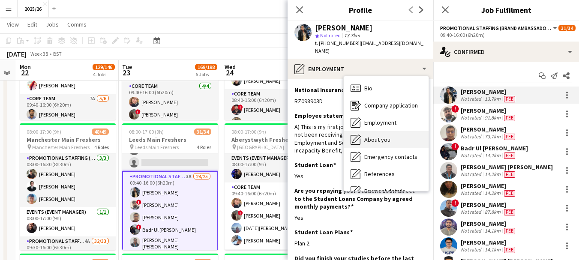
click at [385, 136] on span "About you" at bounding box center [377, 140] width 26 height 8
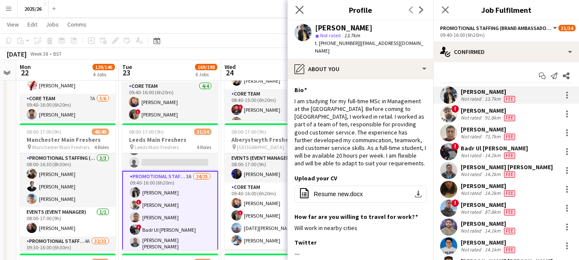
click at [304, 14] on app-icon "Close pop-in" at bounding box center [299, 10] width 12 height 12
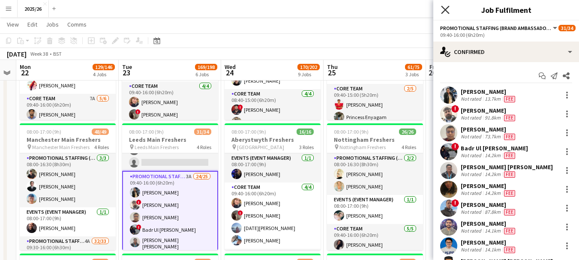
click at [448, 9] on icon "Close pop-in" at bounding box center [445, 10] width 8 height 8
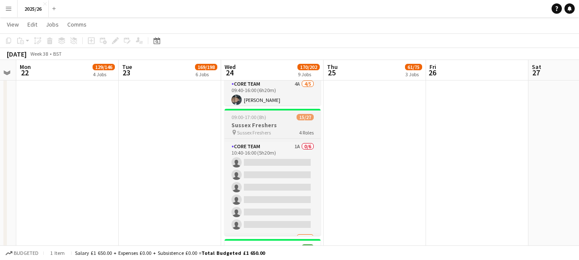
scroll to position [55, 0]
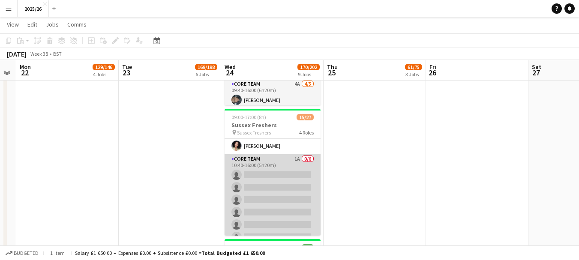
click at [279, 177] on app-card-role "Core Team 1A 0/6 10:40-16:00 (5h20m) single-neutral-actions single-neutral-acti…" at bounding box center [272, 199] width 96 height 91
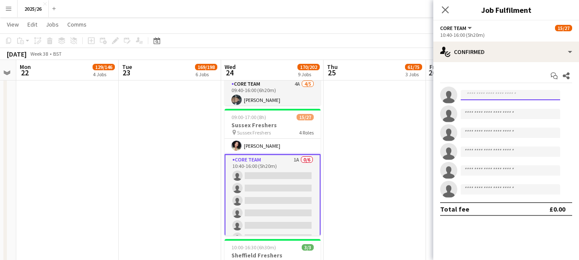
click at [499, 92] on input at bounding box center [509, 95] width 99 height 10
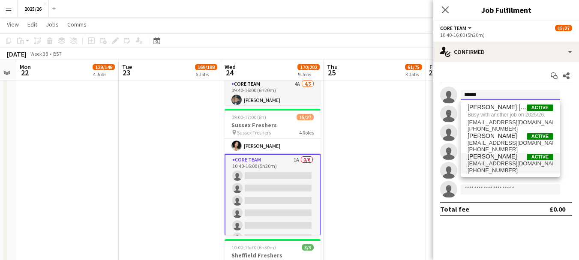
type input "******"
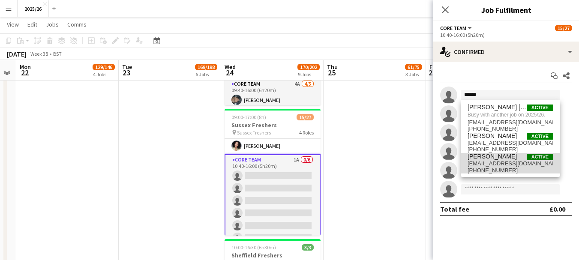
click at [498, 158] on span "Sharon Williams" at bounding box center [491, 156] width 49 height 7
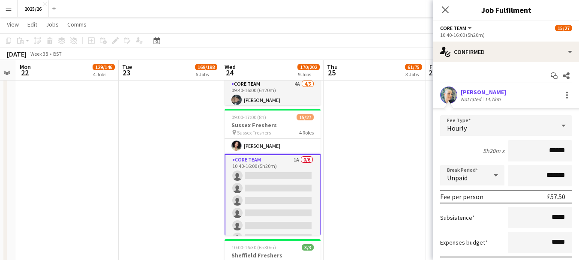
click at [549, 149] on input "******" at bounding box center [540, 150] width 64 height 21
type input "**"
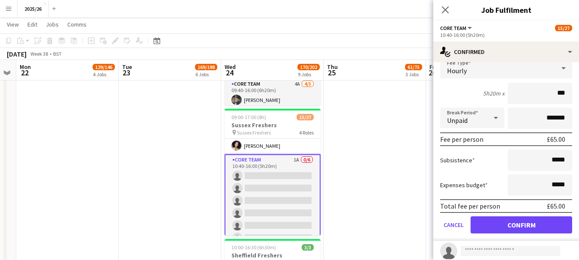
scroll to position [109, 0]
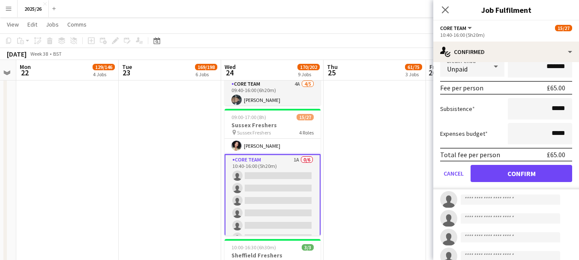
type input "***"
click at [511, 173] on button "Confirm" at bounding box center [521, 173] width 102 height 17
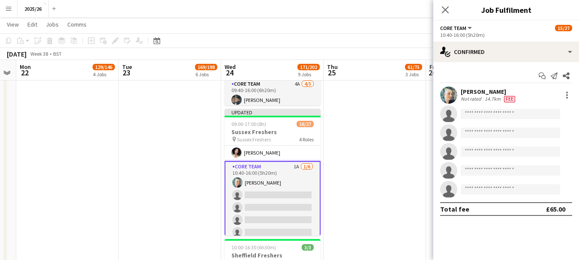
scroll to position [0, 0]
click at [445, 2] on div "Close pop-in" at bounding box center [445, 10] width 24 height 20
click at [448, 9] on icon "Close pop-in" at bounding box center [445, 10] width 8 height 8
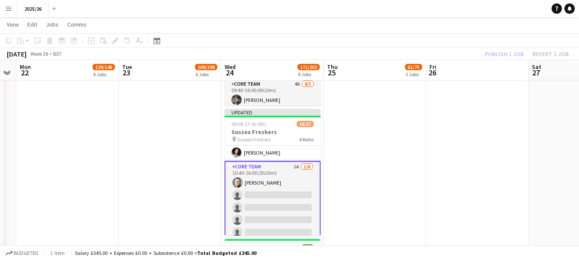
click at [499, 54] on div "Publish 1 job Revert 1 job" at bounding box center [526, 53] width 105 height 11
click at [499, 54] on button "Publish 1 job" at bounding box center [504, 53] width 46 height 11
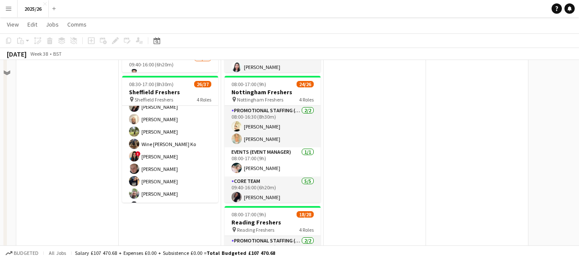
scroll to position [69, 0]
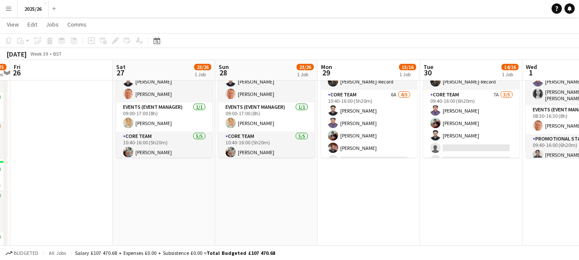
drag, startPoint x: 560, startPoint y: 167, endPoint x: 160, endPoint y: 175, distance: 400.1
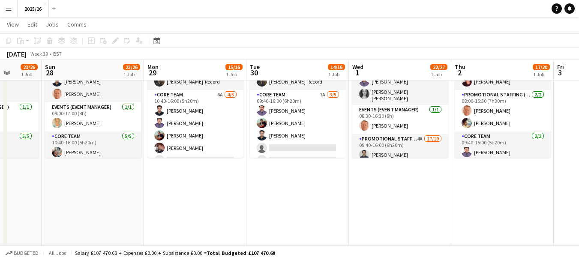
drag, startPoint x: 403, startPoint y: 187, endPoint x: 302, endPoint y: 180, distance: 100.4
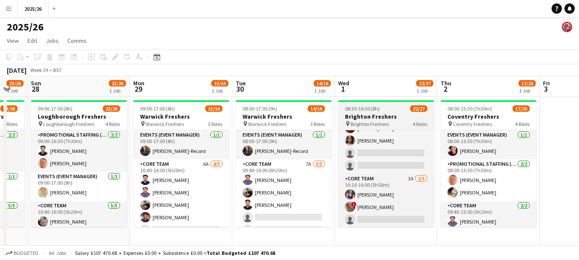
scroll to position [284, 0]
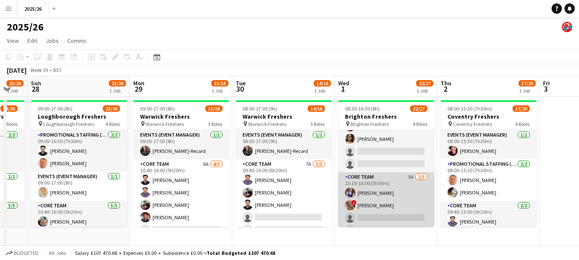
click at [403, 204] on app-card-role "Core Team 3A 2/5 10:10-16:00 (5h50m) Amy Bennett ! Esther Knowles single-neutra…" at bounding box center [386, 211] width 96 height 79
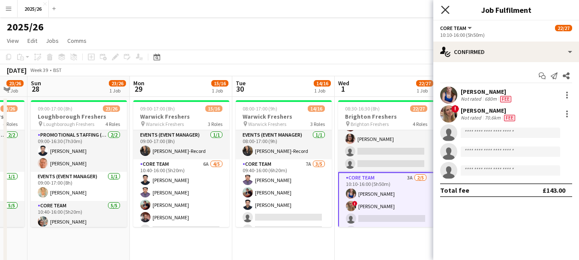
click at [448, 12] on icon "Close pop-in" at bounding box center [445, 10] width 8 height 8
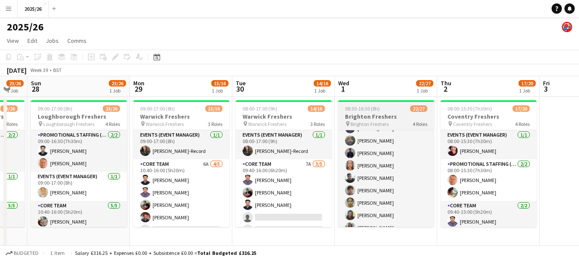
scroll to position [87, 0]
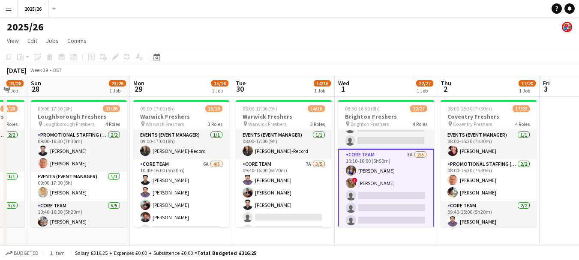
click at [379, 187] on app-card-role "Core Team 3A 2/5 10:10-16:00 (5h50m) Amy Bennett ! Esther Knowles single-neutra…" at bounding box center [386, 189] width 96 height 81
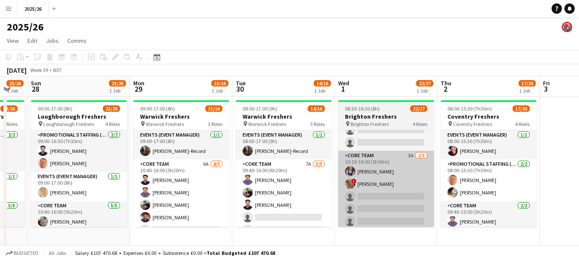
click at [400, 192] on app-card-role "Core Team 3A 2/5 10:10-16:00 (5h50m) Amy Bennett ! Esther Knowles single-neutra…" at bounding box center [386, 190] width 96 height 79
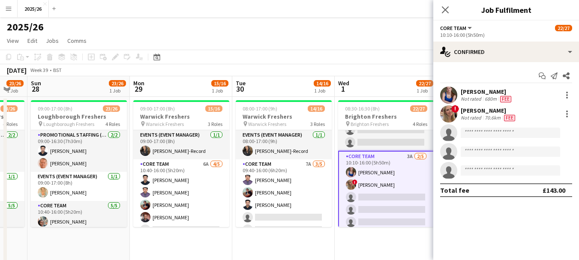
scroll to position [307, 0]
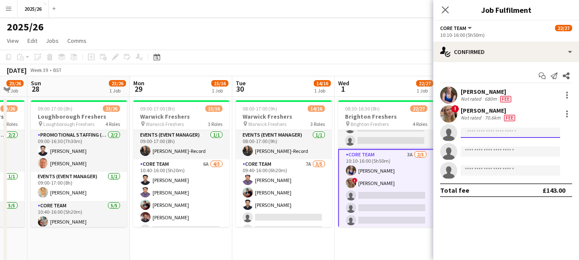
click at [498, 128] on input at bounding box center [509, 133] width 99 height 10
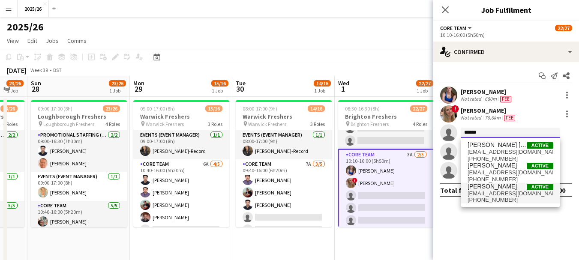
type input "******"
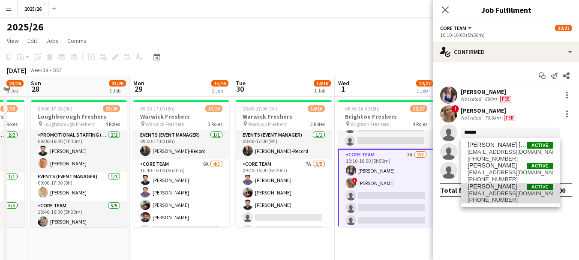
click at [504, 196] on span "[EMAIL_ADDRESS][DOMAIN_NAME]" at bounding box center [510, 193] width 86 height 7
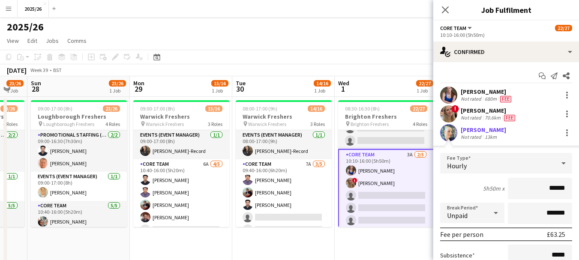
click at [551, 188] on input "******" at bounding box center [540, 188] width 64 height 21
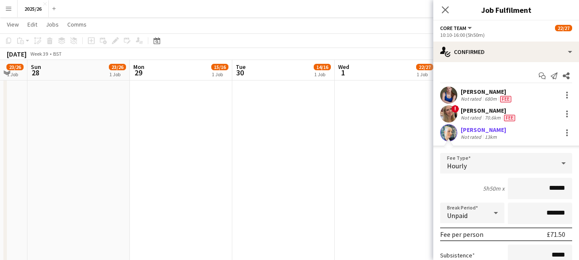
scroll to position [138, 0]
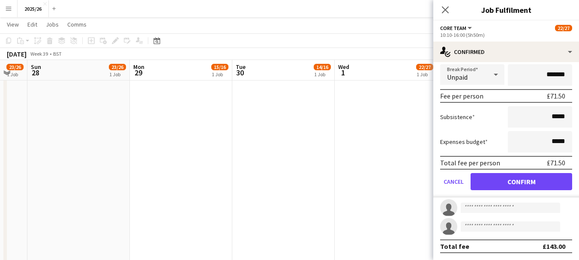
type input "******"
click at [510, 194] on form "Fee Type Hourly 5h50m x ****** Break Period Unpaid ******* Fee per person £71.5…" at bounding box center [506, 106] width 146 height 183
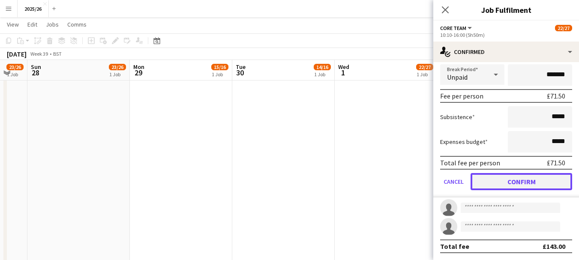
click at [502, 186] on button "Confirm" at bounding box center [521, 181] width 102 height 17
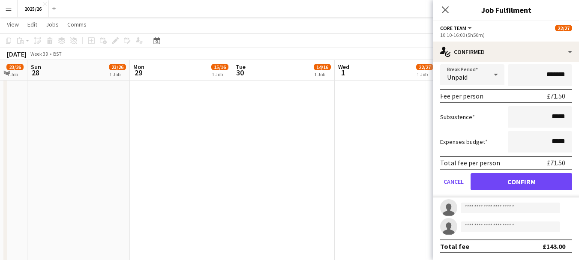
scroll to position [0, 0]
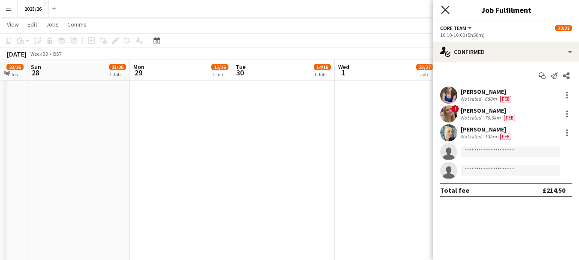
click at [447, 8] on icon at bounding box center [445, 10] width 8 height 8
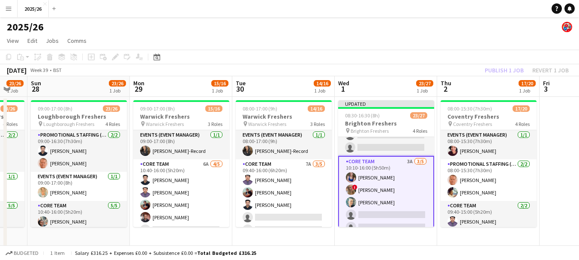
click at [495, 69] on div "Publish 1 job Revert 1 job" at bounding box center [526, 70] width 105 height 11
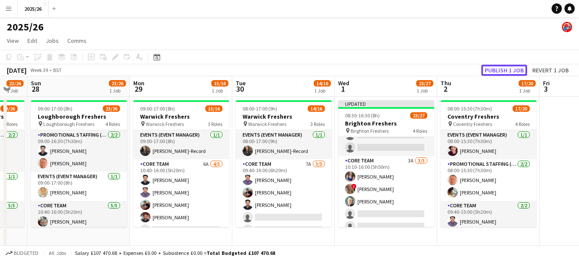
click at [495, 69] on button "Publish 1 job" at bounding box center [504, 70] width 46 height 11
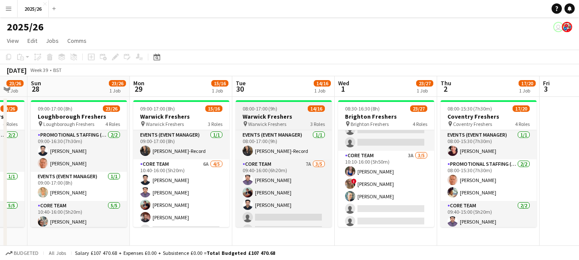
scroll to position [152, 0]
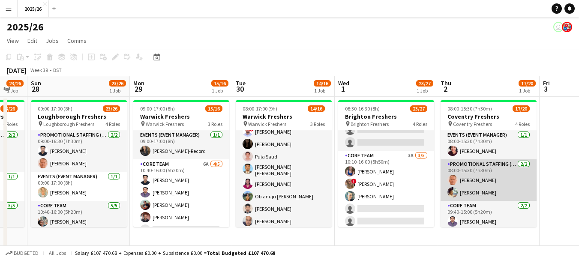
click at [474, 188] on app-card-role "Promotional Staffing (Team Leader) 2/2 08:00-15:30 (7h30m) Michael Sutton emma …" at bounding box center [488, 180] width 96 height 42
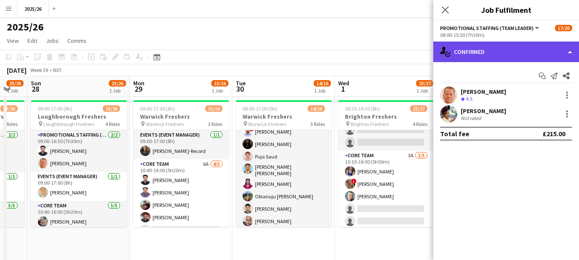
click at [484, 57] on div "single-neutral-actions-check-2 Confirmed" at bounding box center [506, 52] width 146 height 21
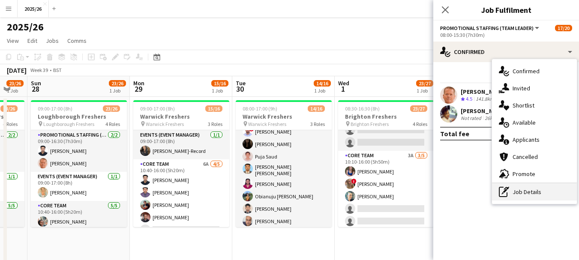
click at [538, 188] on div "pen-write Job Details" at bounding box center [534, 191] width 85 height 17
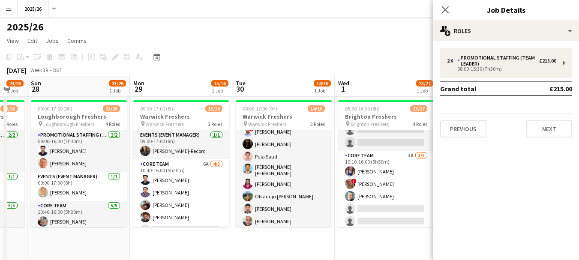
click at [487, 48] on div "2 x Promotional Staffing (Team Leader) £215.00 08:00-15:30 (7h30m) Grand total …" at bounding box center [506, 92] width 146 height 103
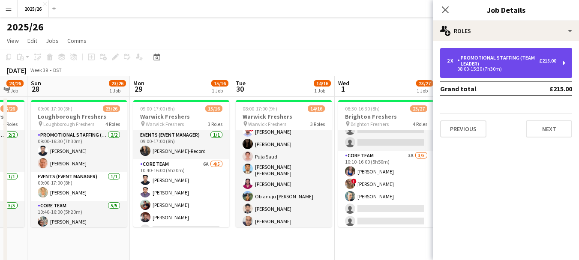
click at [487, 70] on div "08:00-15:30 (7h30m)" at bounding box center [501, 69] width 109 height 4
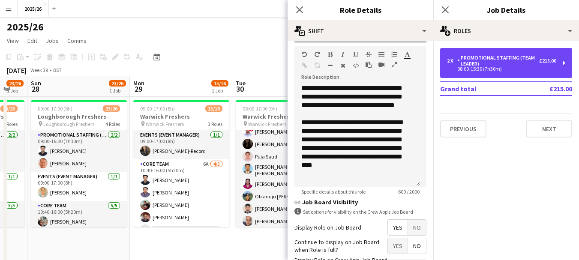
scroll to position [248, 0]
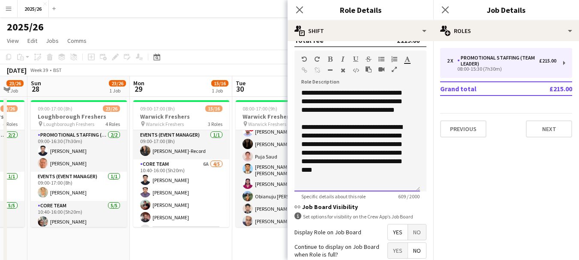
click at [345, 138] on div "**********" at bounding box center [353, 153] width 105 height 60
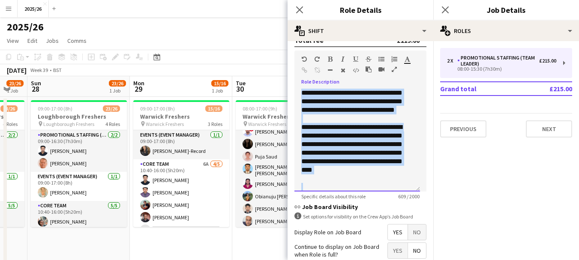
copy div "**********"
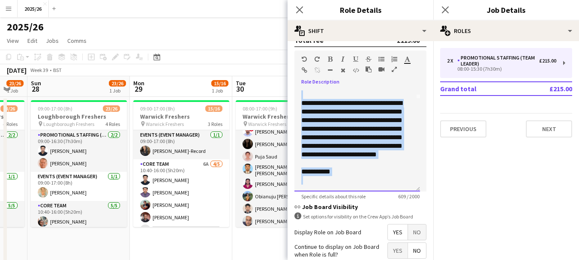
scroll to position [93, 0]
click at [299, 11] on icon at bounding box center [299, 10] width 8 height 8
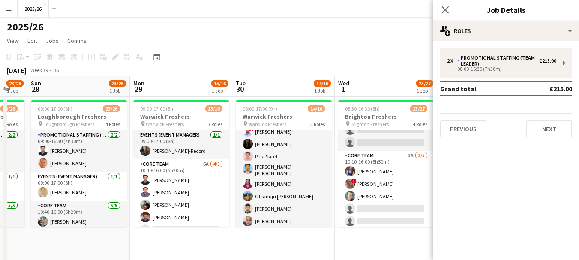
click at [451, 12] on div "Close pop-in" at bounding box center [445, 10] width 24 height 20
click at [443, 11] on icon "Close pop-in" at bounding box center [445, 10] width 8 height 8
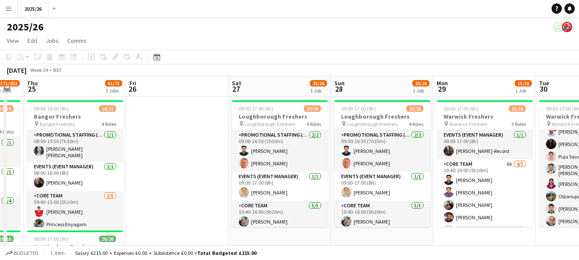
drag, startPoint x: 140, startPoint y: 178, endPoint x: 585, endPoint y: 147, distance: 446.1
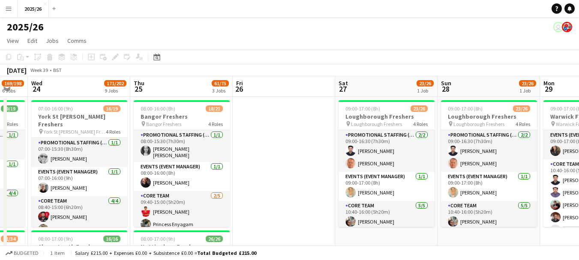
scroll to position [0, 206]
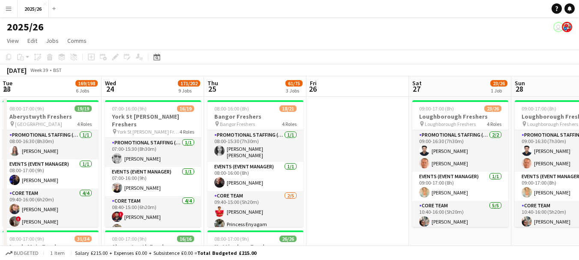
drag, startPoint x: 275, startPoint y: 137, endPoint x: 478, endPoint y: 110, distance: 204.9
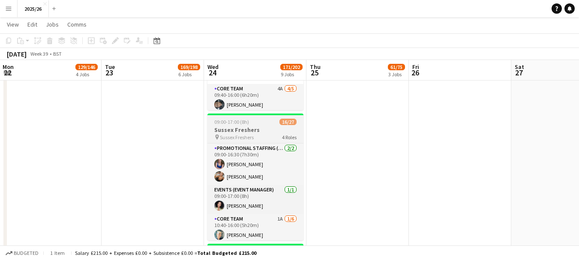
scroll to position [85, 0]
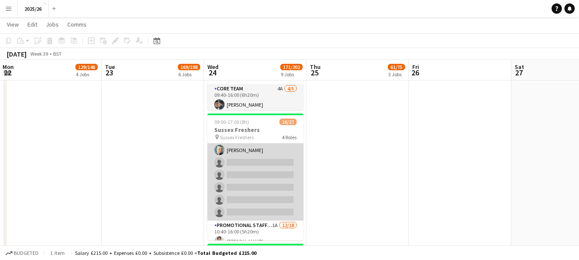
click at [264, 185] on app-card-role "Core Team 1A 1/6 10:40-16:00 (5h20m) Sharon Williams single-neutral-actions sin…" at bounding box center [255, 174] width 96 height 91
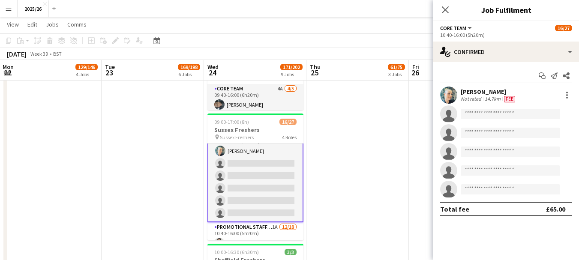
scroll to position [86, 0]
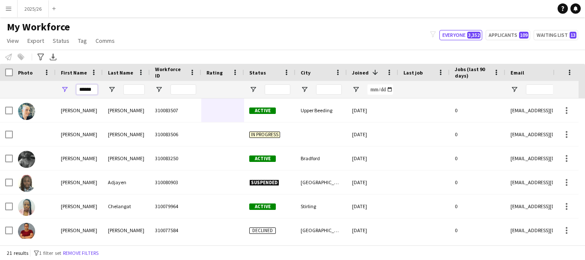
click at [90, 88] on input "******" at bounding box center [86, 89] width 21 height 10
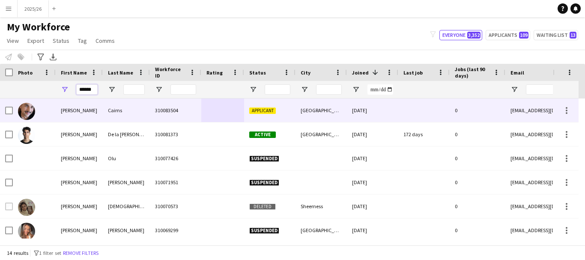
type input "******"
click at [175, 111] on div "310083504" at bounding box center [175, 111] width 51 height 24
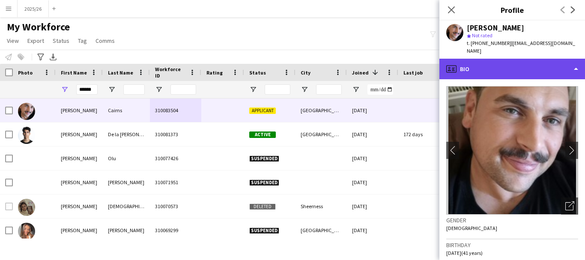
click at [535, 62] on div "profile Bio" at bounding box center [512, 69] width 146 height 21
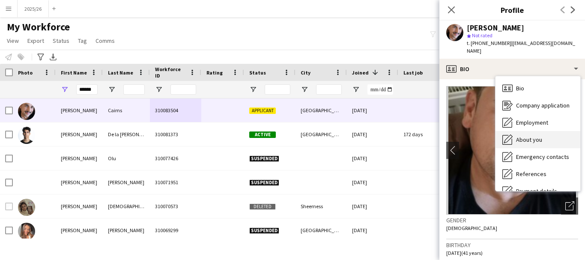
click at [566, 131] on div "About you About you" at bounding box center [538, 139] width 85 height 17
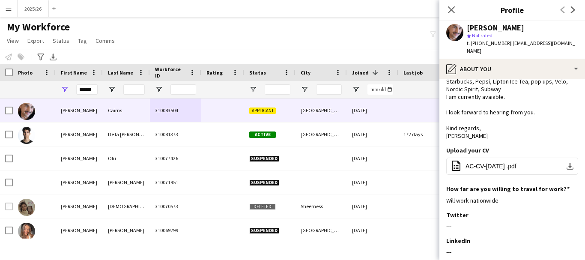
scroll to position [149, 0]
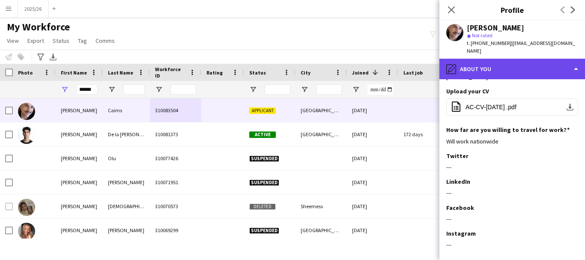
click at [508, 59] on div "pencil4 About you" at bounding box center [512, 69] width 146 height 21
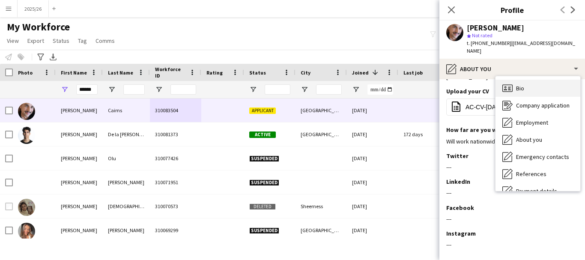
click at [538, 85] on div "Bio Bio" at bounding box center [538, 88] width 85 height 17
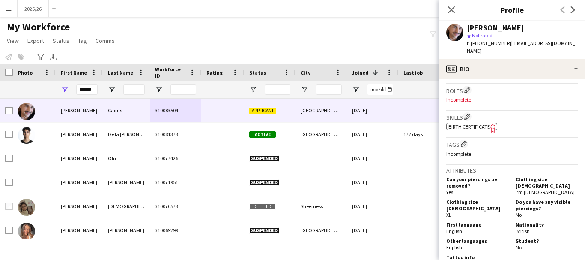
scroll to position [255, 0]
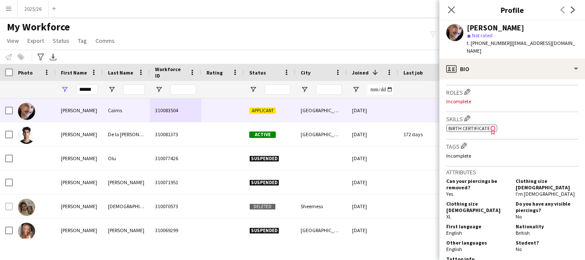
click at [470, 125] on span "Birth Certificate" at bounding box center [469, 128] width 42 height 6
